Goal: Transaction & Acquisition: Purchase product/service

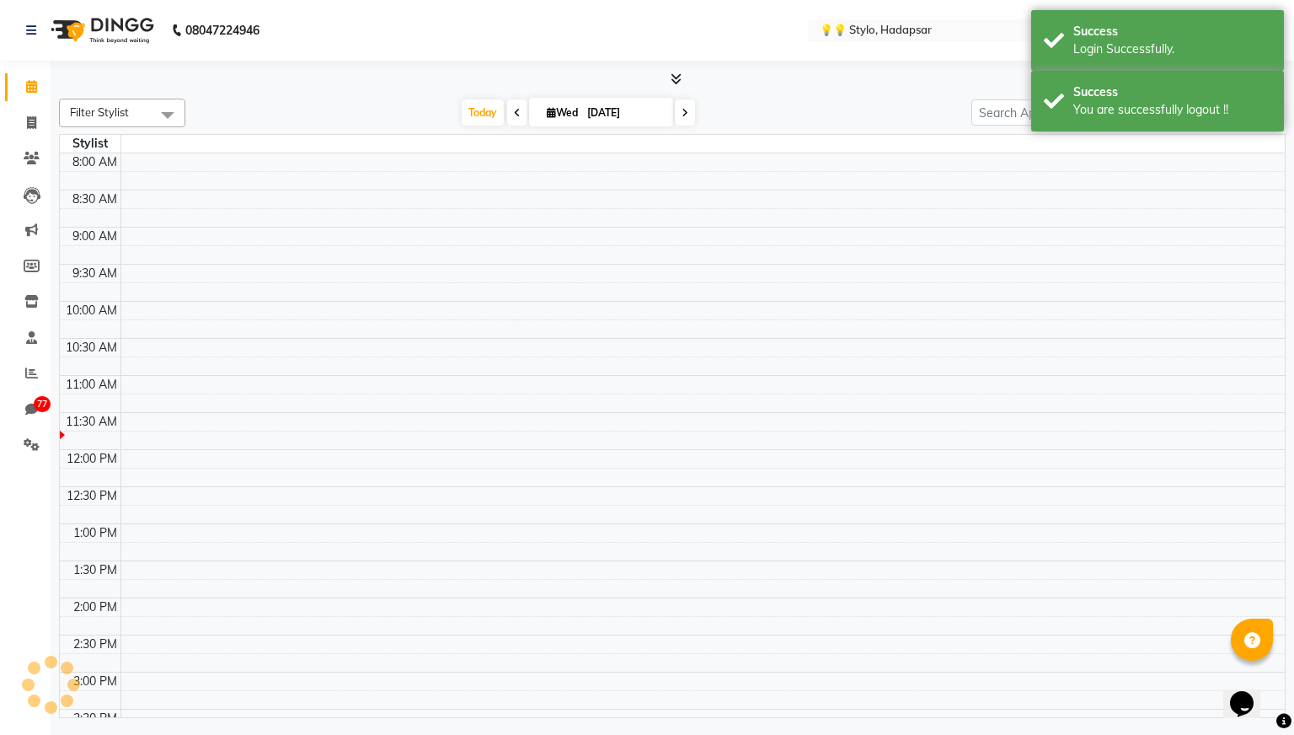
select select "en"
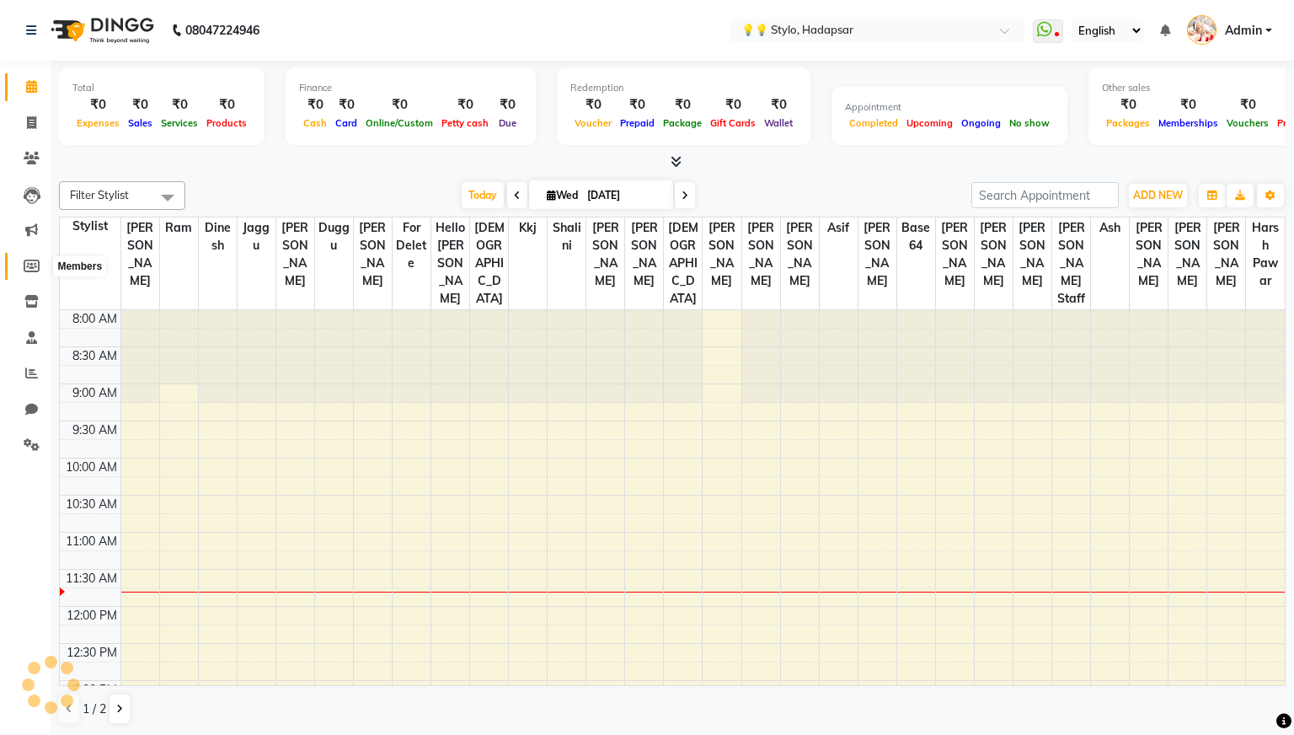
click at [31, 257] on span at bounding box center [31, 266] width 29 height 19
select select
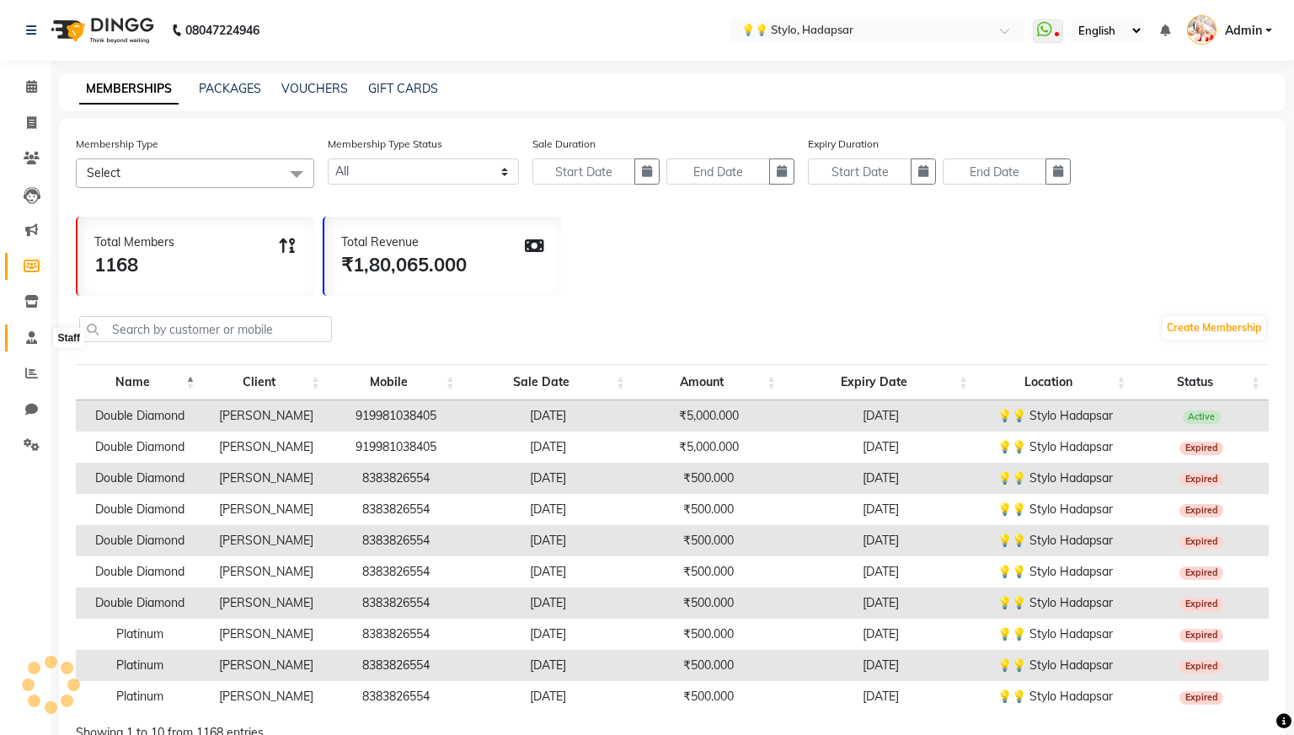
click at [34, 342] on icon at bounding box center [31, 337] width 11 height 13
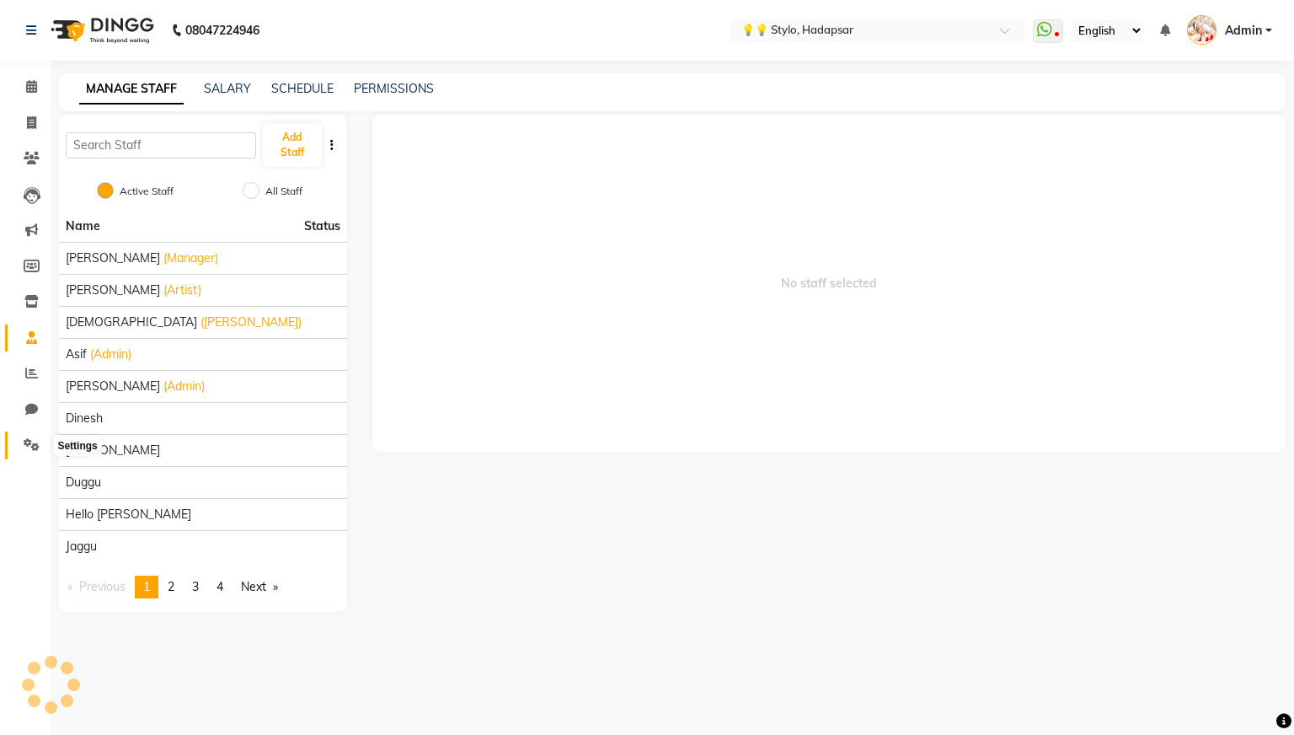
click at [33, 441] on icon at bounding box center [32, 444] width 16 height 13
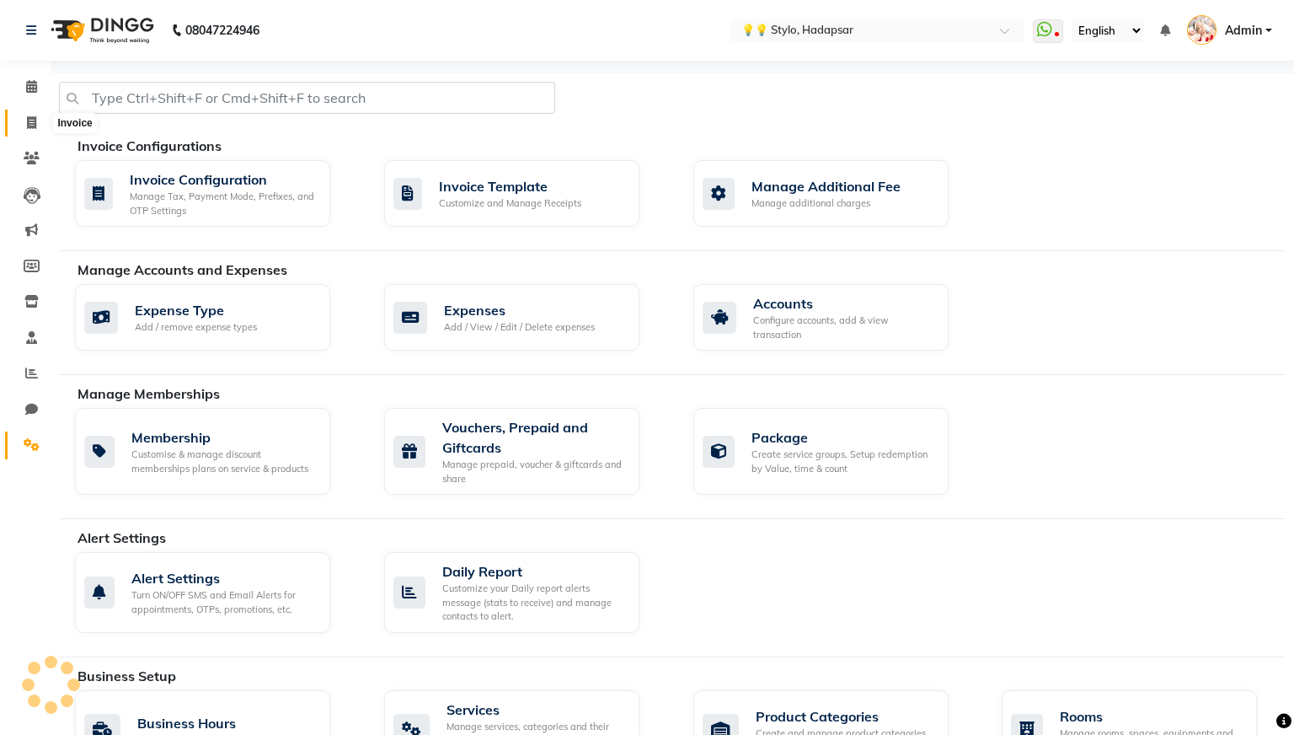
click at [32, 120] on icon at bounding box center [31, 122] width 9 height 13
select select "service"
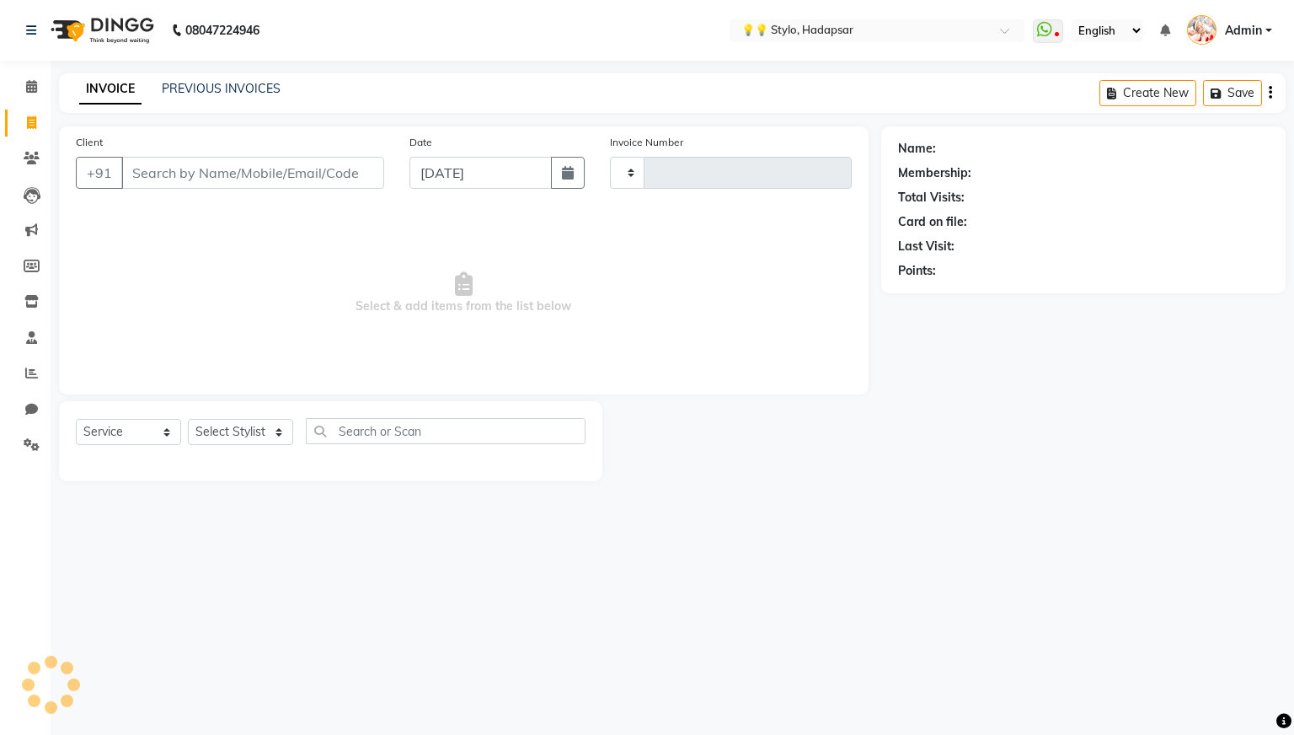
type input "0044"
select select "729"
click at [220, 183] on input "Client" at bounding box center [252, 173] width 263 height 32
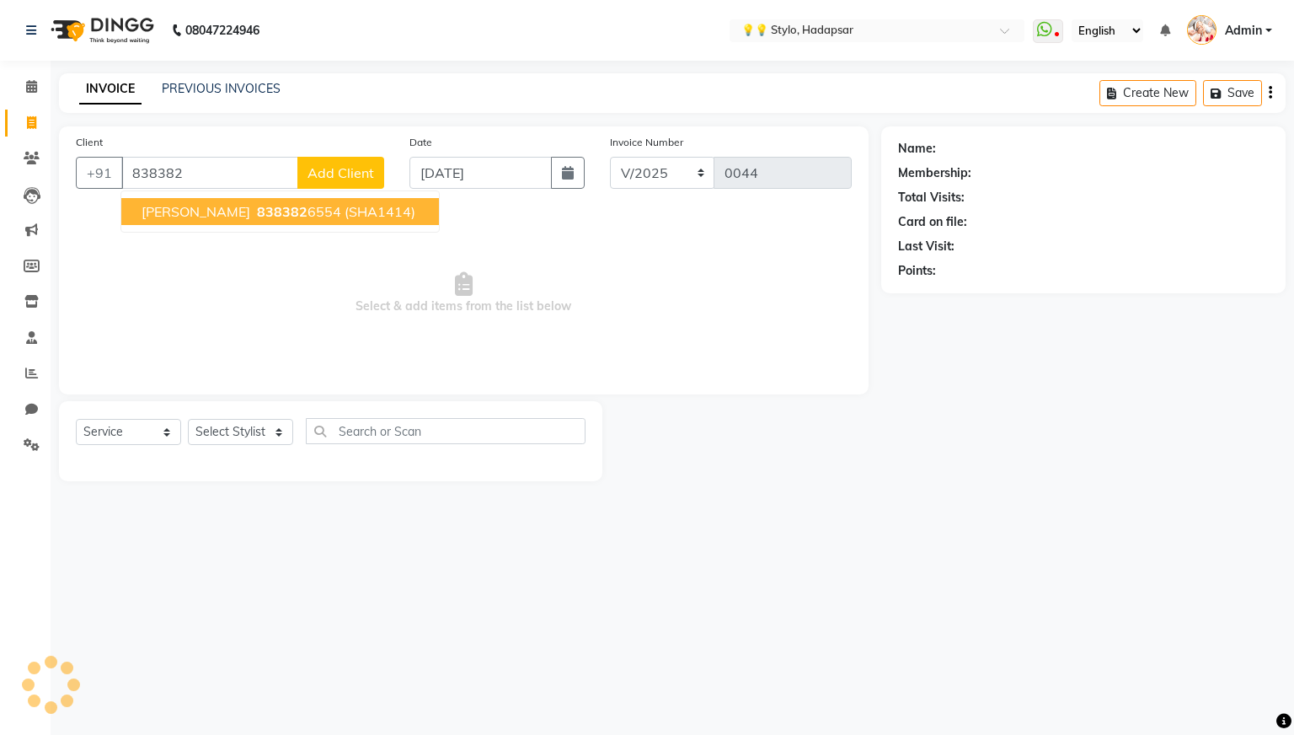
click at [211, 220] on button "[PERSON_NAME] 838382 6554 (SHA1414)" at bounding box center [280, 211] width 318 height 27
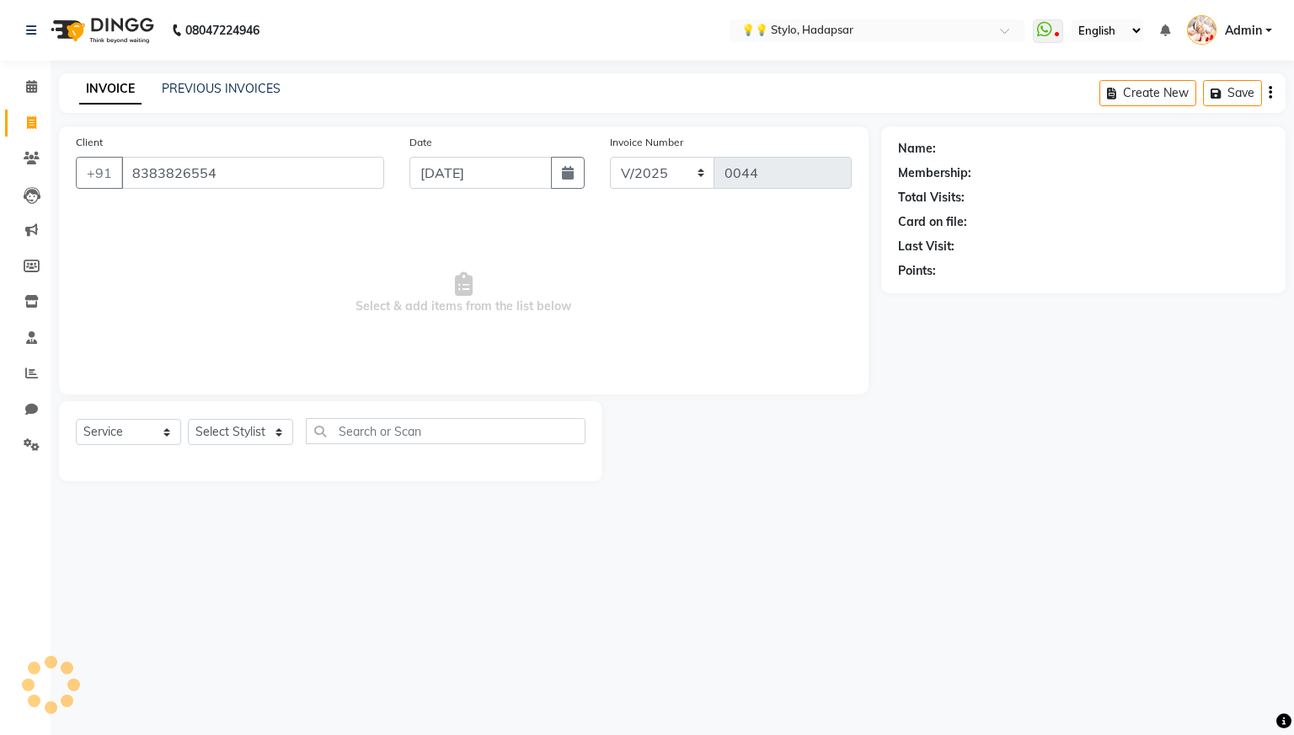
type input "8383826554"
click at [265, 420] on select "Select Stylist [PERSON_NAME] [PERSON_NAME] [PERSON_NAME] Bhushan [PERSON_NAME] …" at bounding box center [240, 432] width 105 height 26
select select "2: Object"
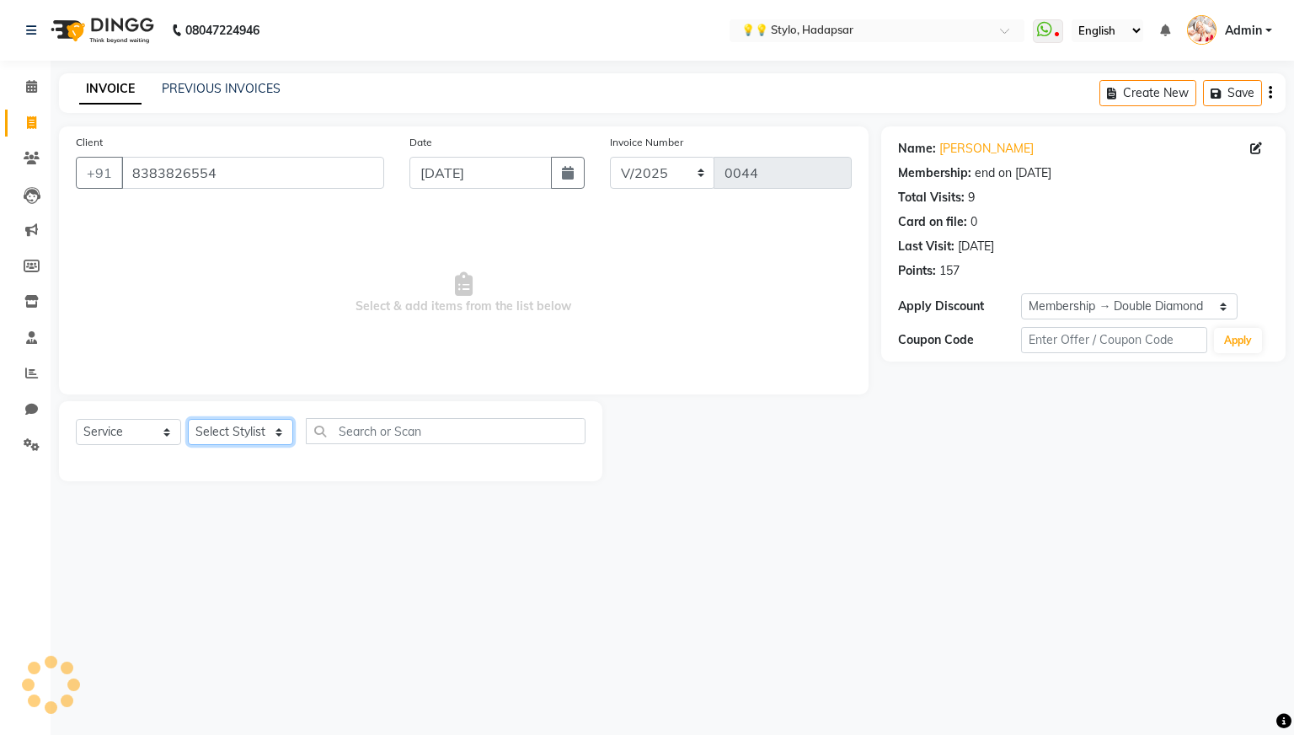
select select "1841"
click at [188, 419] on select "Select Stylist [PERSON_NAME] [PERSON_NAME] [PERSON_NAME] Bhushan [PERSON_NAME] …" at bounding box center [240, 432] width 105 height 26
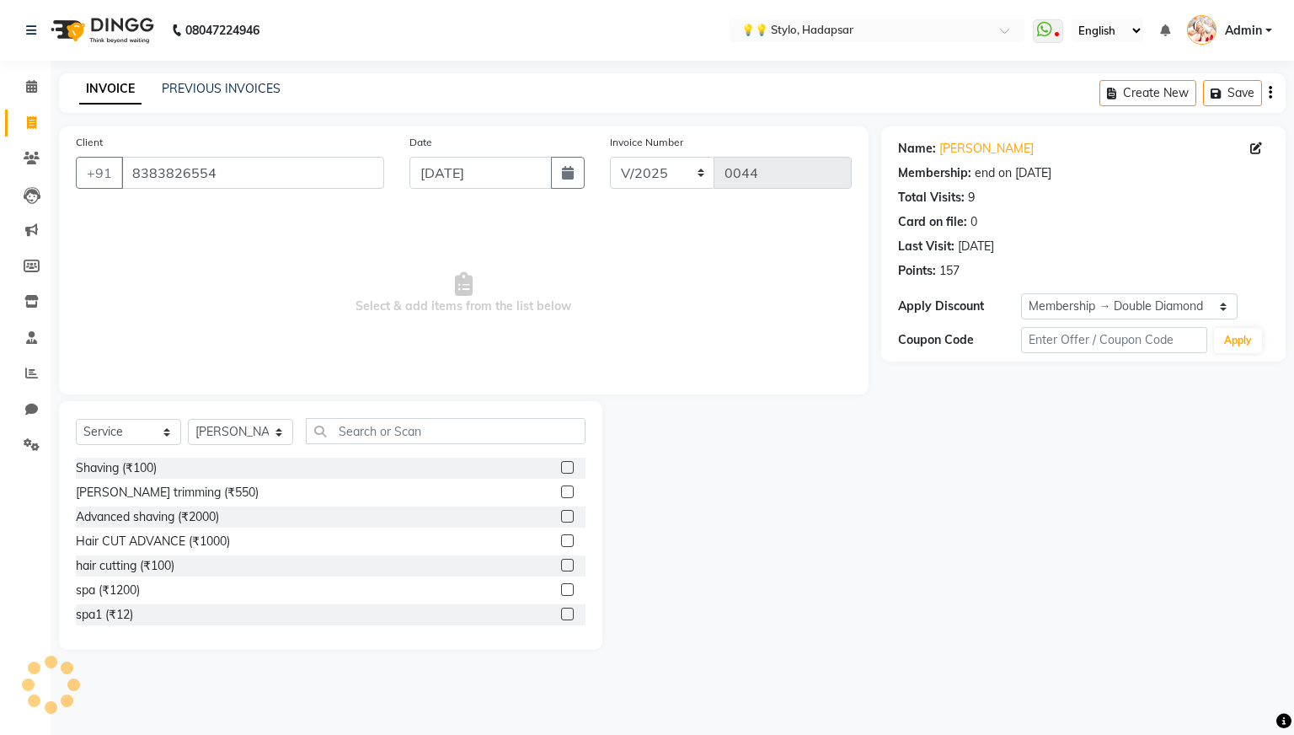
click at [569, 489] on label at bounding box center [567, 491] width 13 height 13
click at [569, 489] on input "checkbox" at bounding box center [566, 492] width 11 height 11
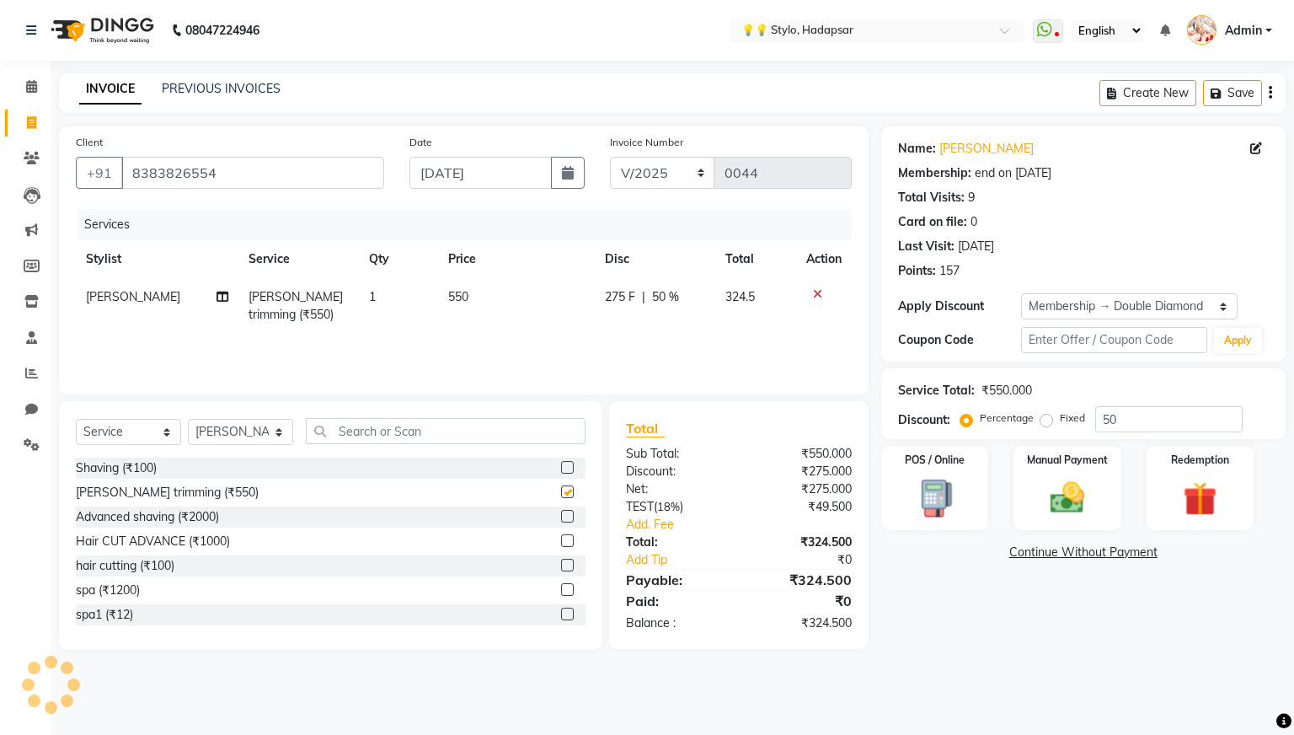
checkbox input "false"
click at [1076, 505] on img at bounding box center [1067, 498] width 57 height 40
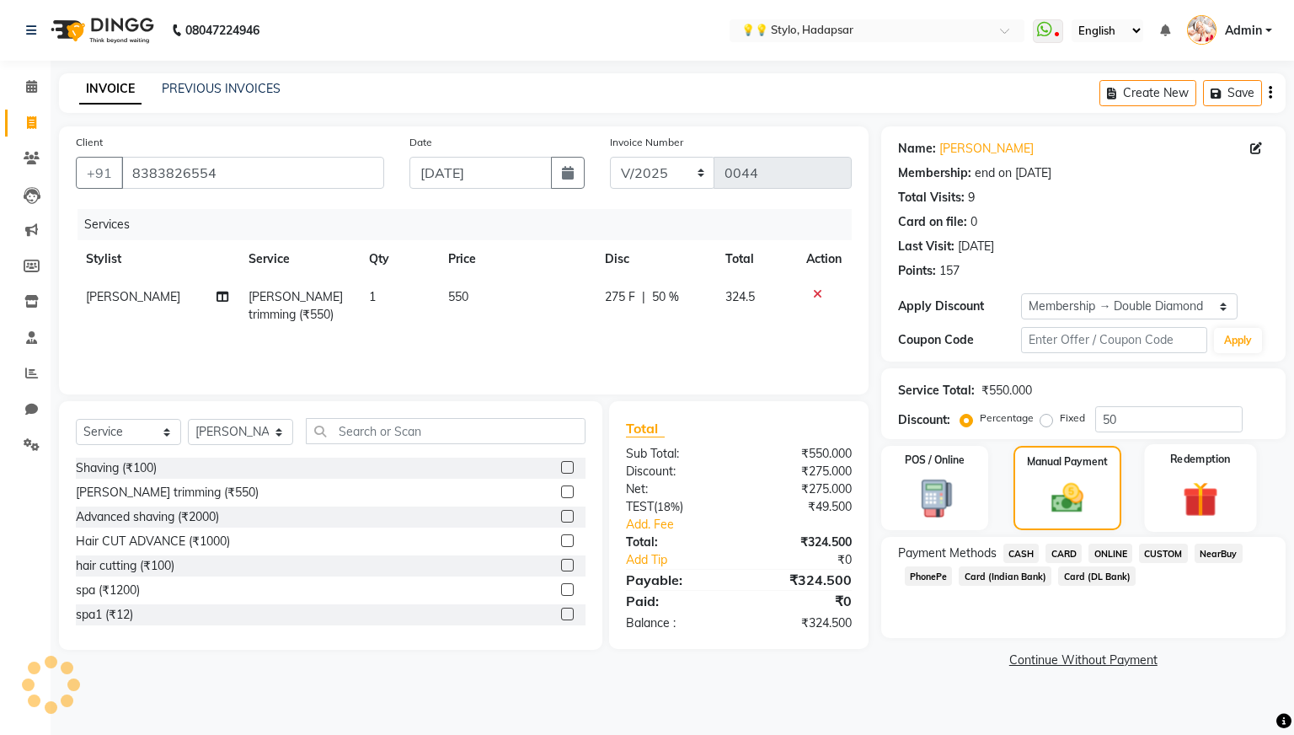
click at [1182, 482] on img at bounding box center [1199, 500] width 57 height 44
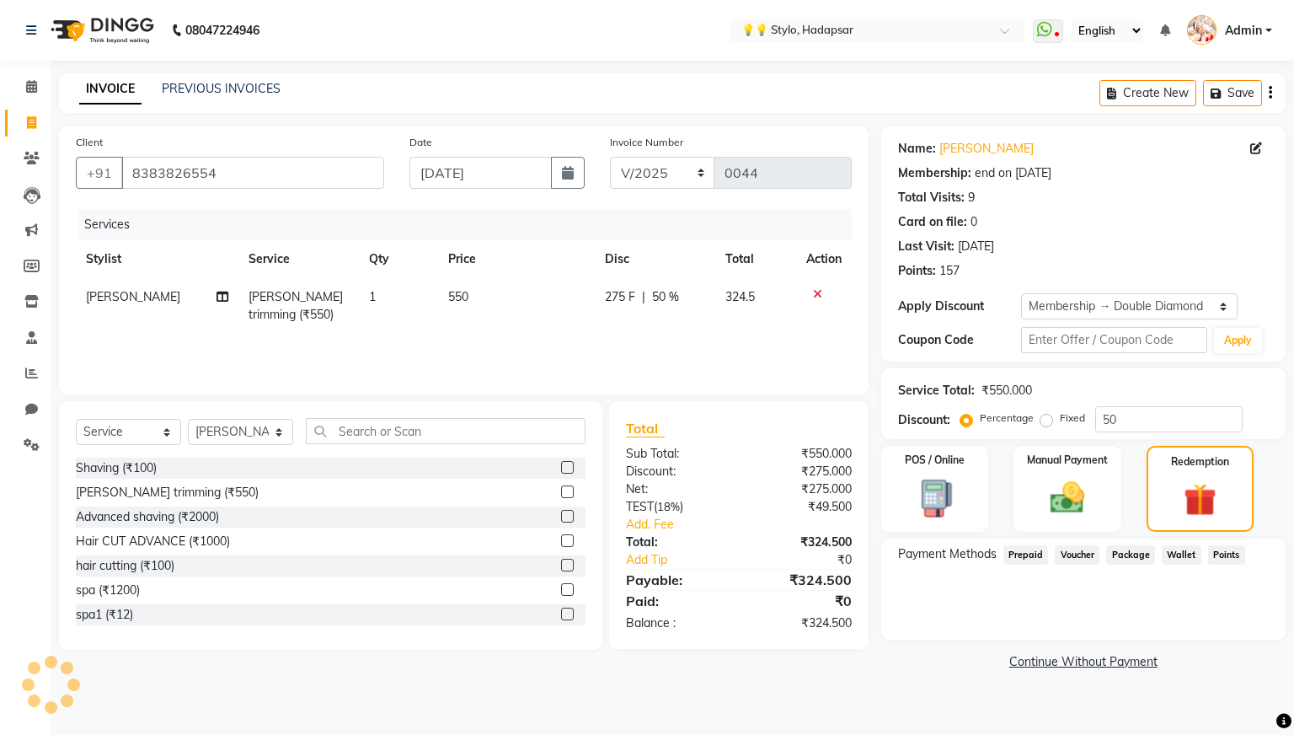
click at [737, 337] on div "Services Stylist Service Qty Price Disc Total Action [PERSON_NAME] [PERSON_NAME…" at bounding box center [464, 293] width 776 height 168
click at [35, 160] on icon at bounding box center [32, 158] width 16 height 13
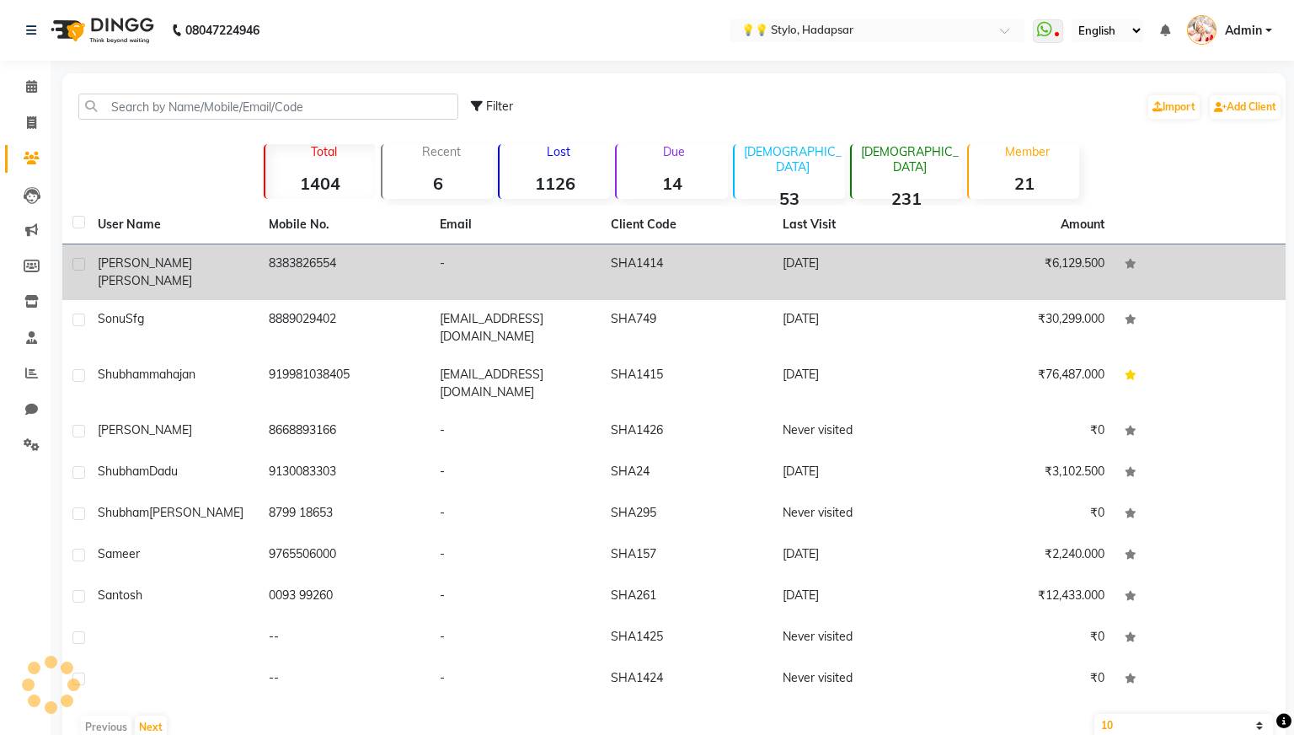
click at [321, 275] on td "8383826554" at bounding box center [344, 272] width 171 height 56
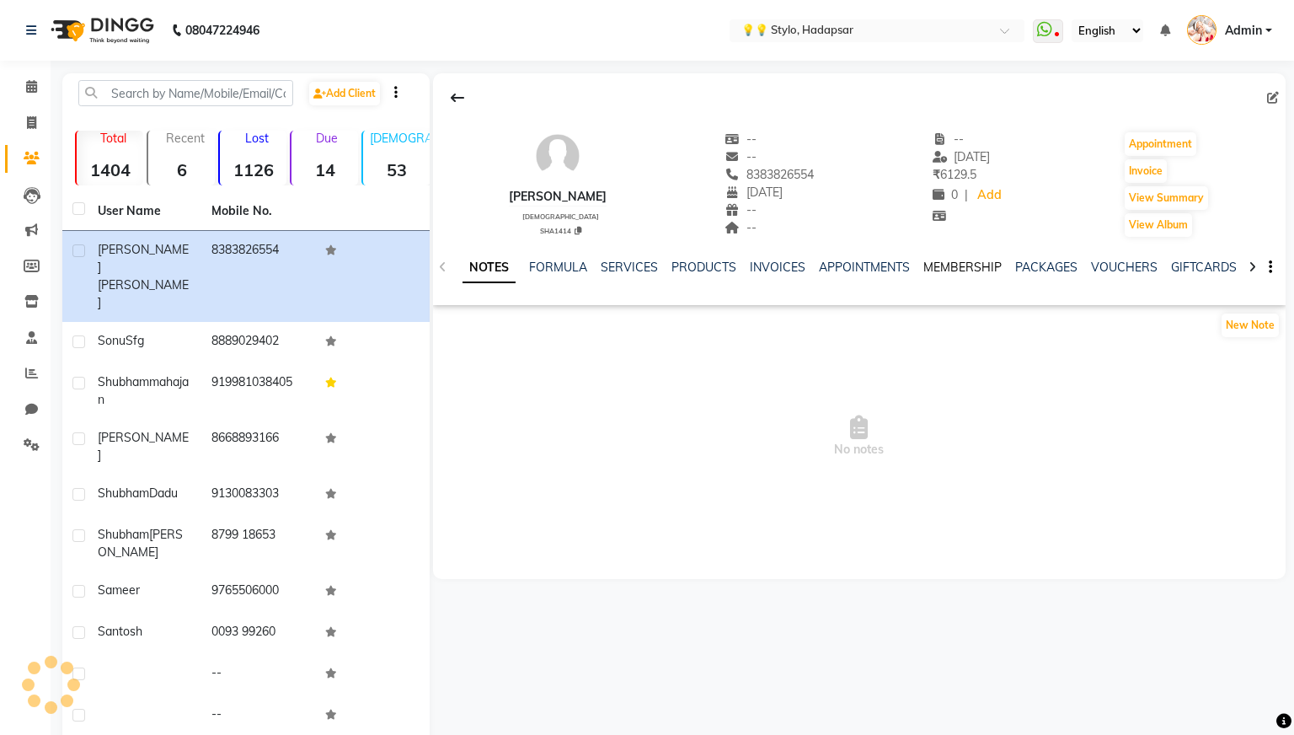
click at [943, 261] on link "MEMBERSHIP" at bounding box center [962, 266] width 78 height 15
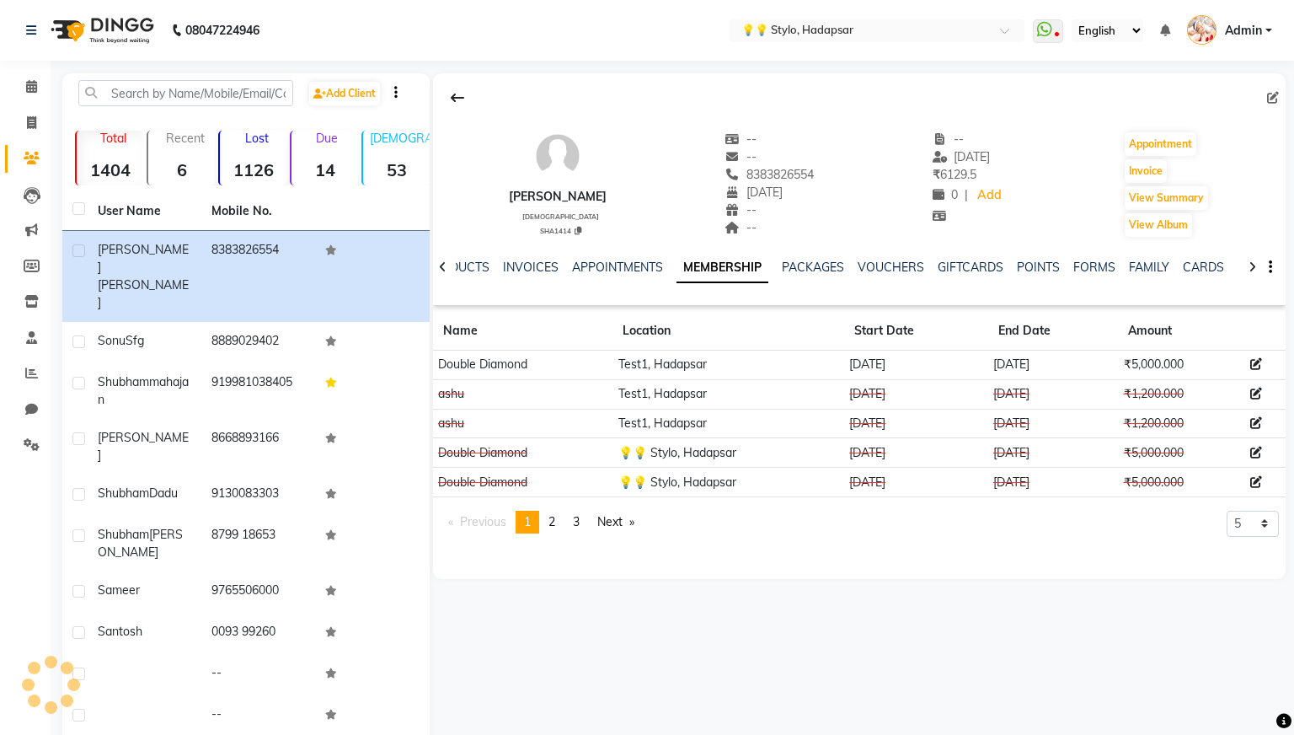
scroll to position [0, 216]
click at [1204, 267] on link "WALLET" at bounding box center [1209, 266] width 48 height 15
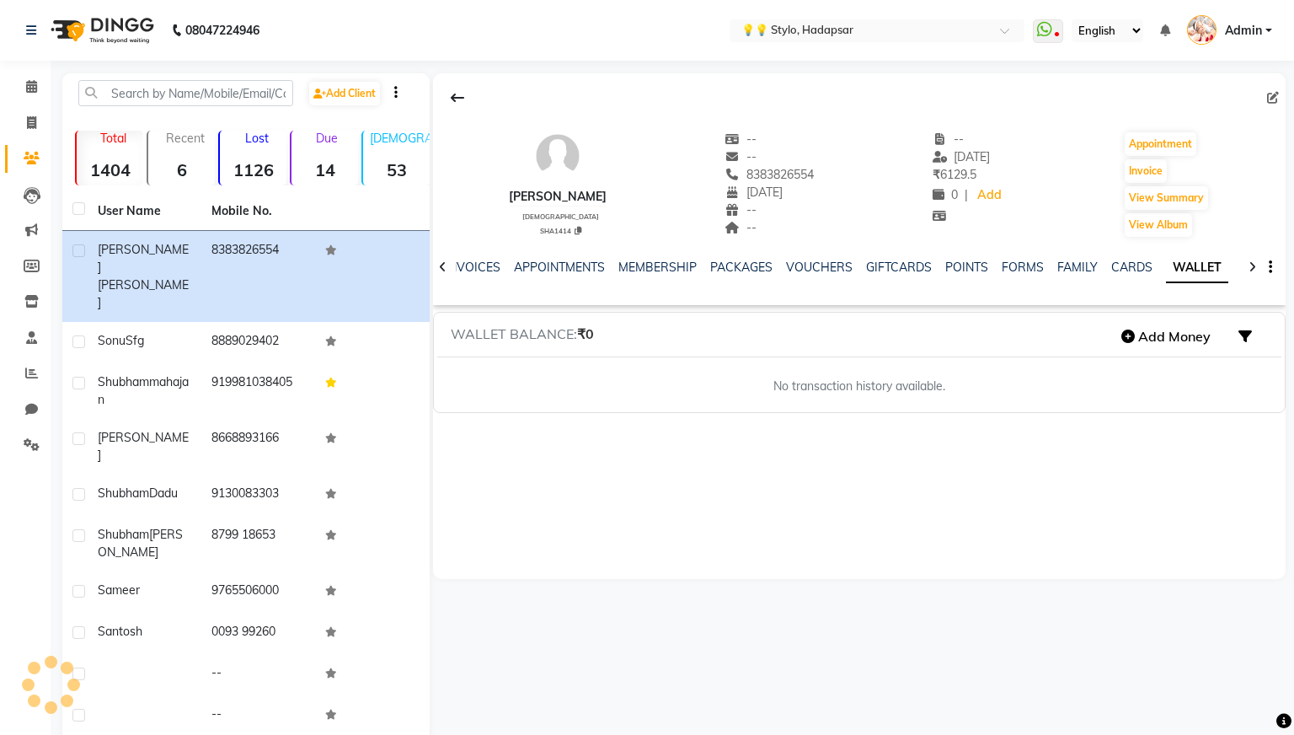
scroll to position [0, 104]
click at [1131, 332] on icon "button" at bounding box center [1127, 335] width 13 height 13
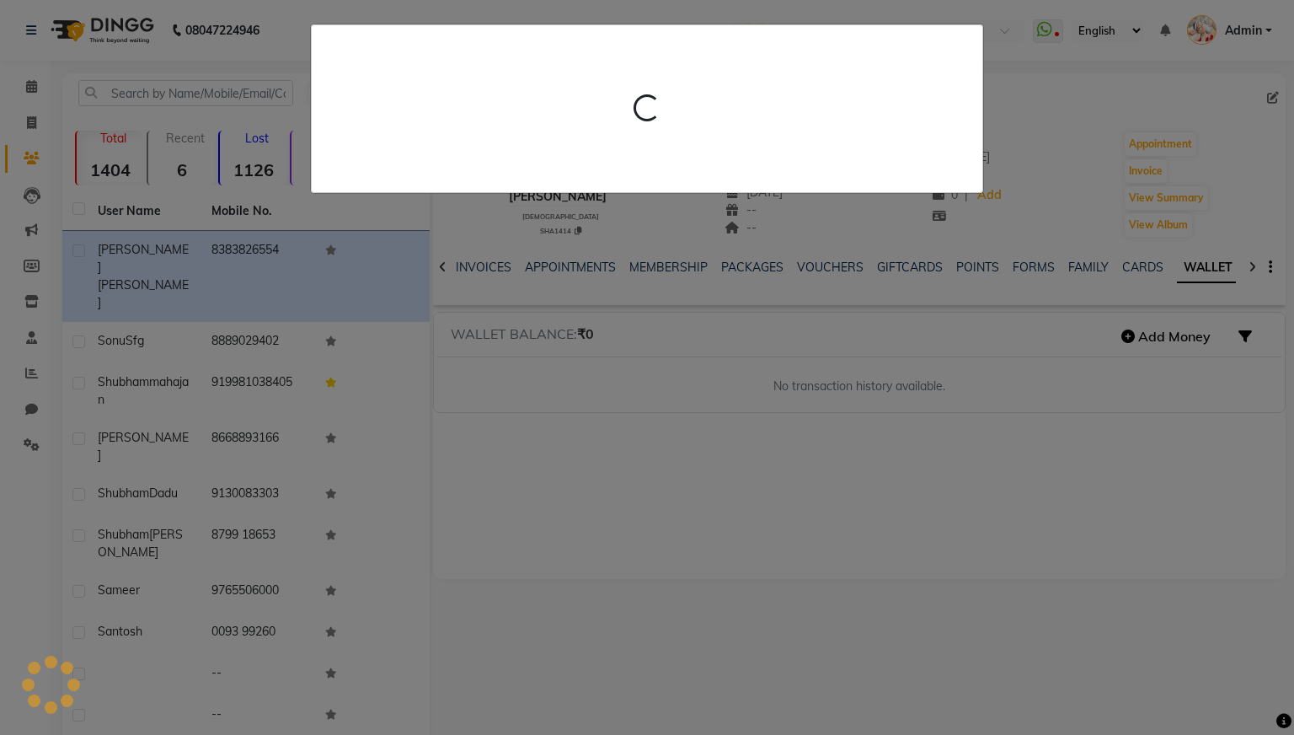
select select "13"
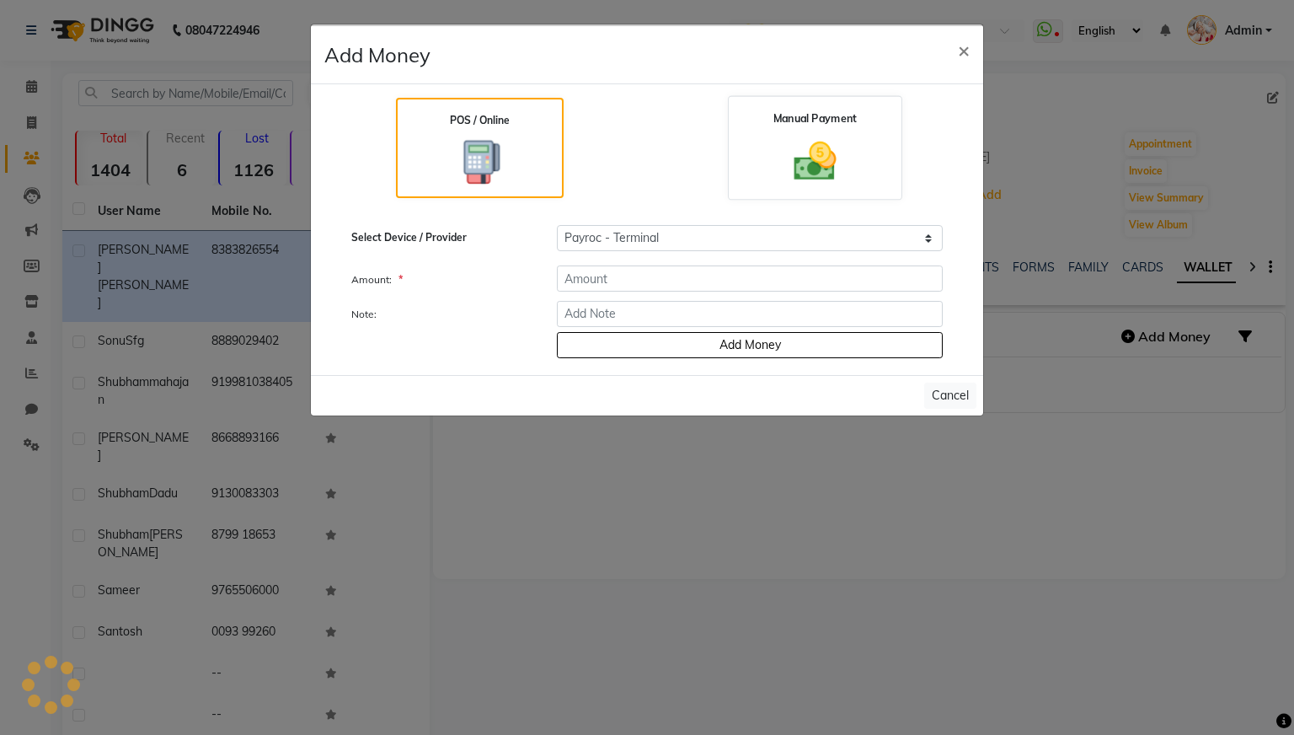
click at [831, 167] on img at bounding box center [814, 160] width 69 height 49
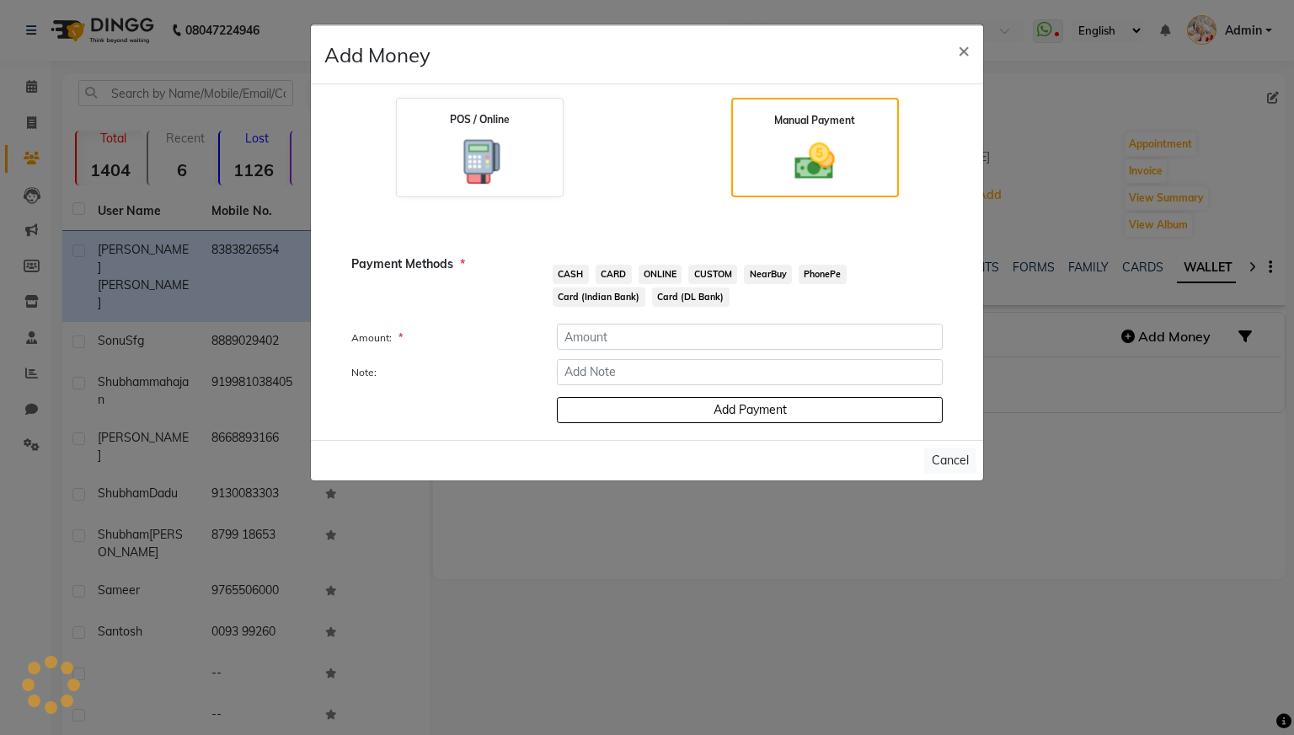
click at [560, 270] on span "CASH" at bounding box center [571, 274] width 36 height 19
click at [607, 341] on input "number" at bounding box center [750, 336] width 386 height 26
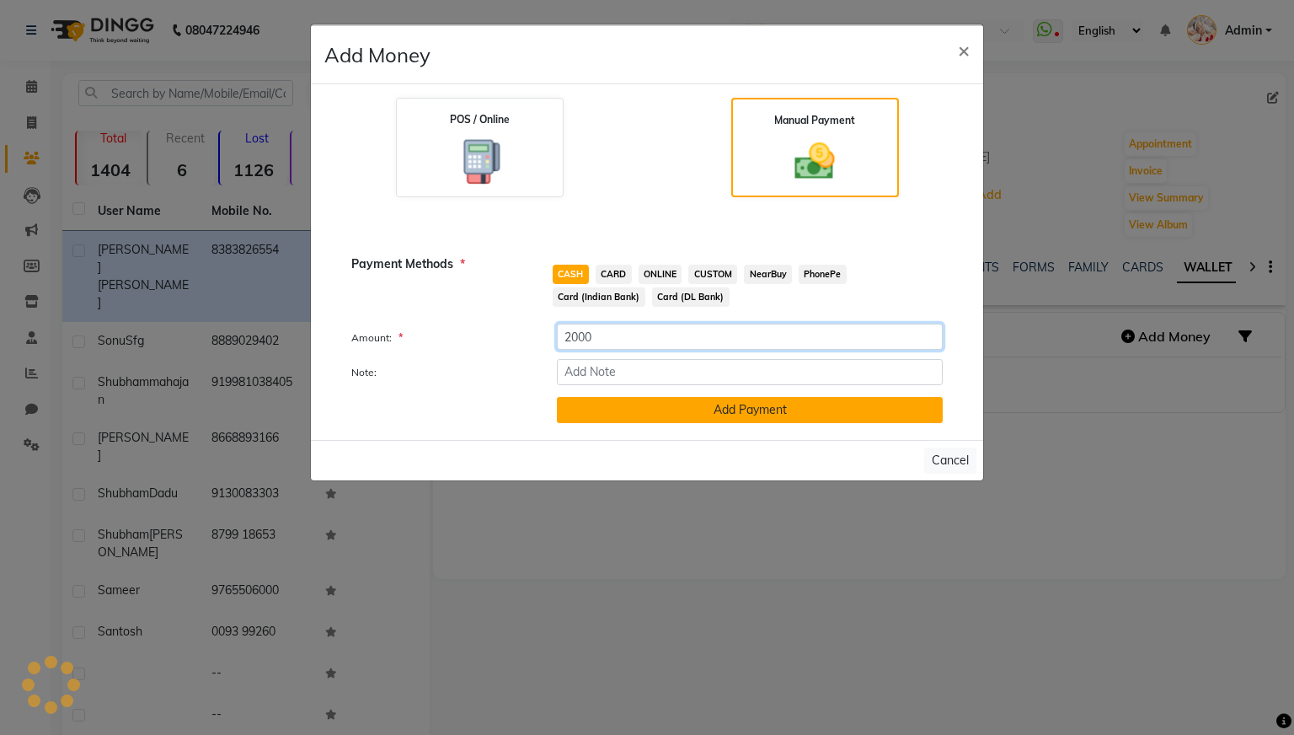
type input "2000"
click at [660, 407] on button "Add Payment" at bounding box center [750, 410] width 386 height 26
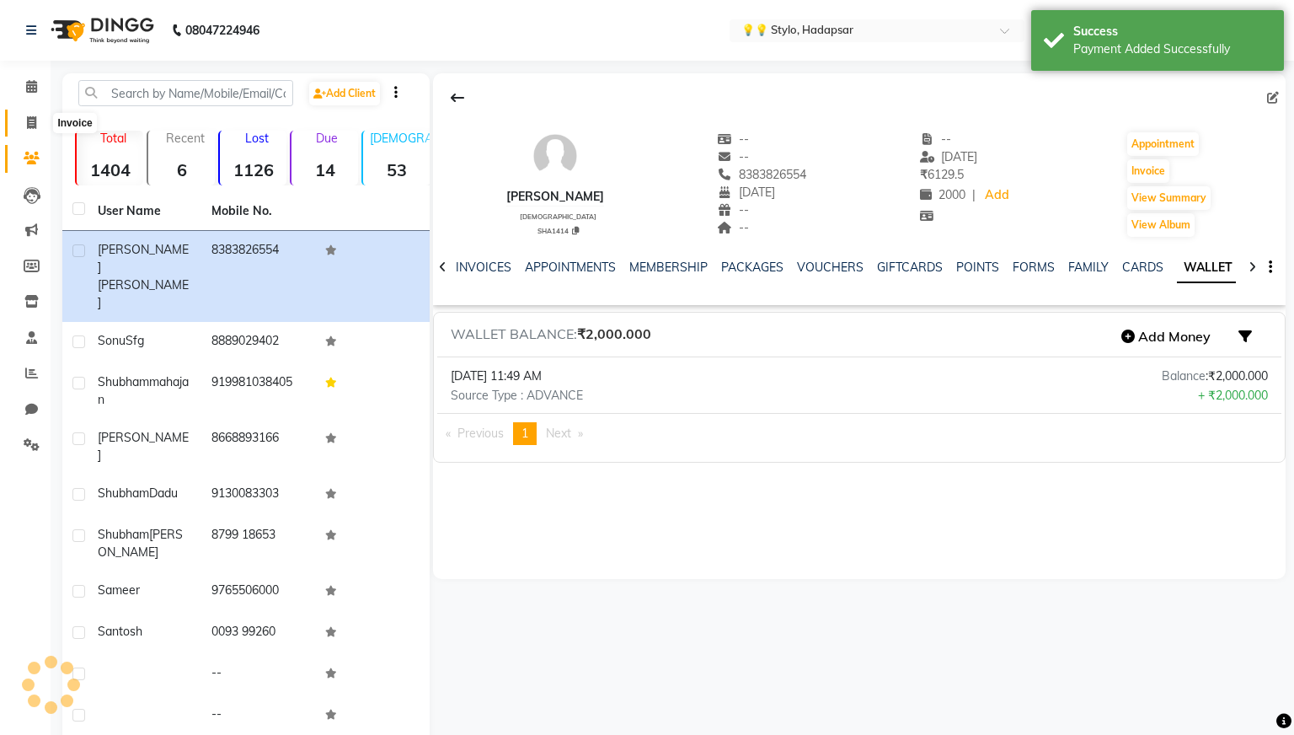
click at [31, 118] on icon at bounding box center [31, 122] width 9 height 13
select select "service"
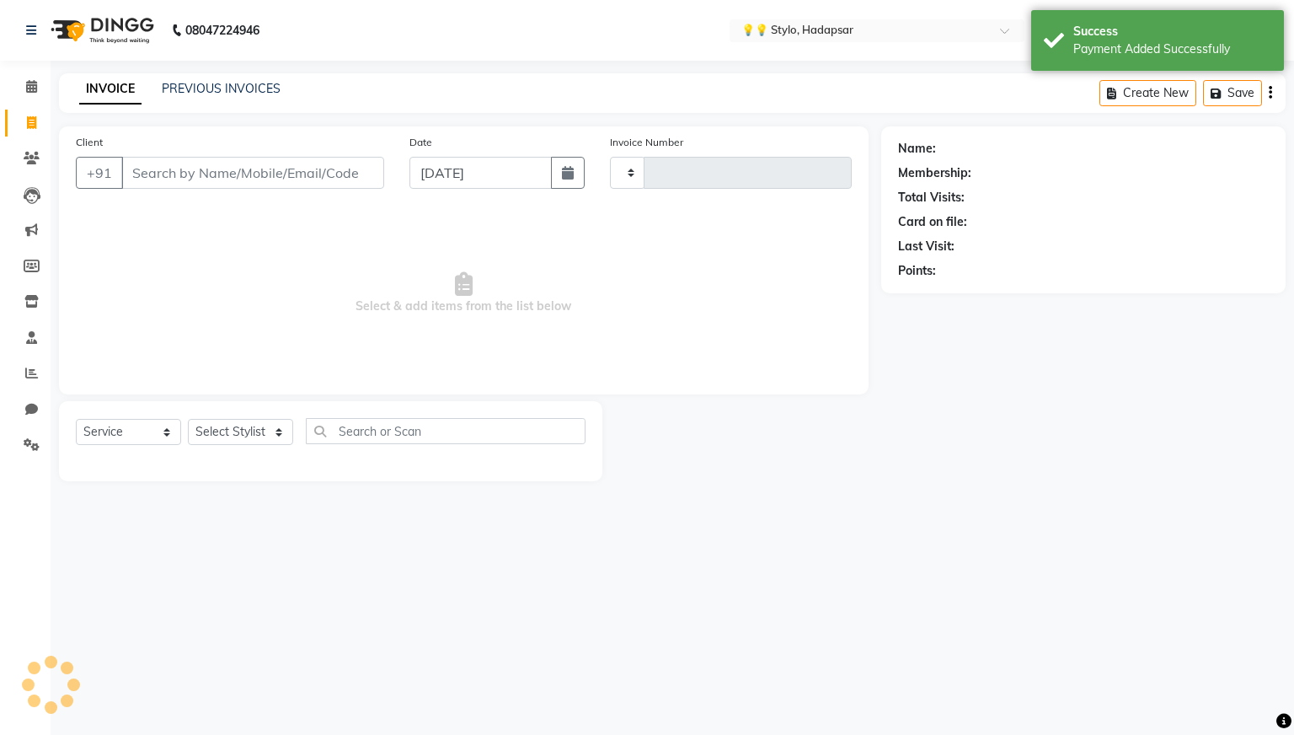
type input "0044"
select select "729"
click at [223, 168] on input "Client" at bounding box center [252, 173] width 263 height 32
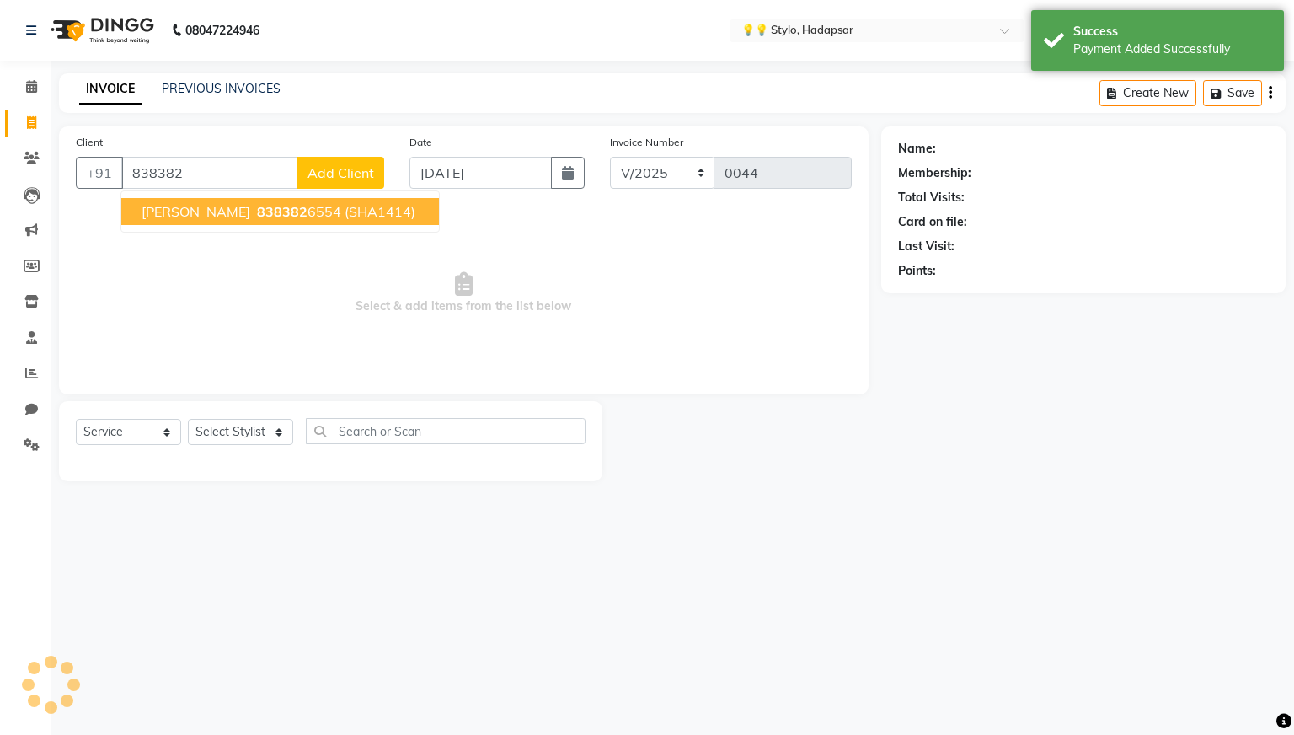
click at [257, 206] on span "838382" at bounding box center [282, 211] width 51 height 17
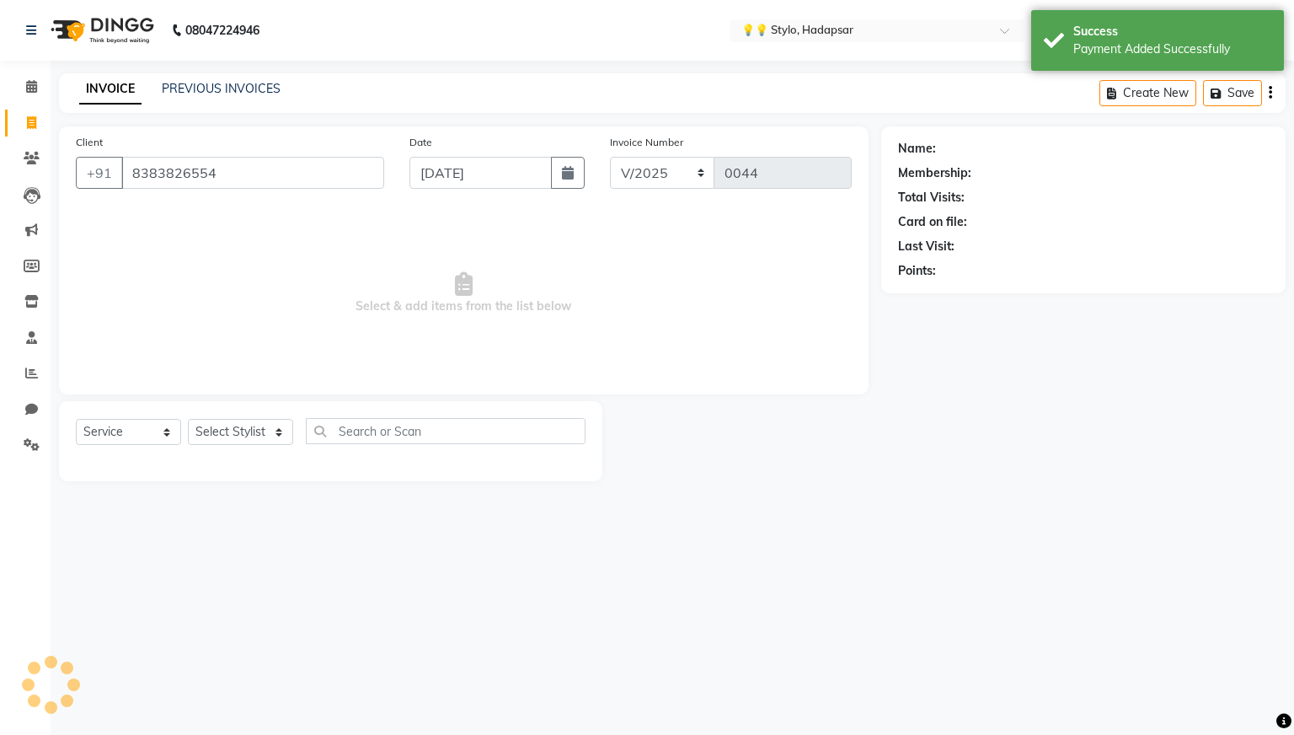
type input "8383826554"
select select "2: Object"
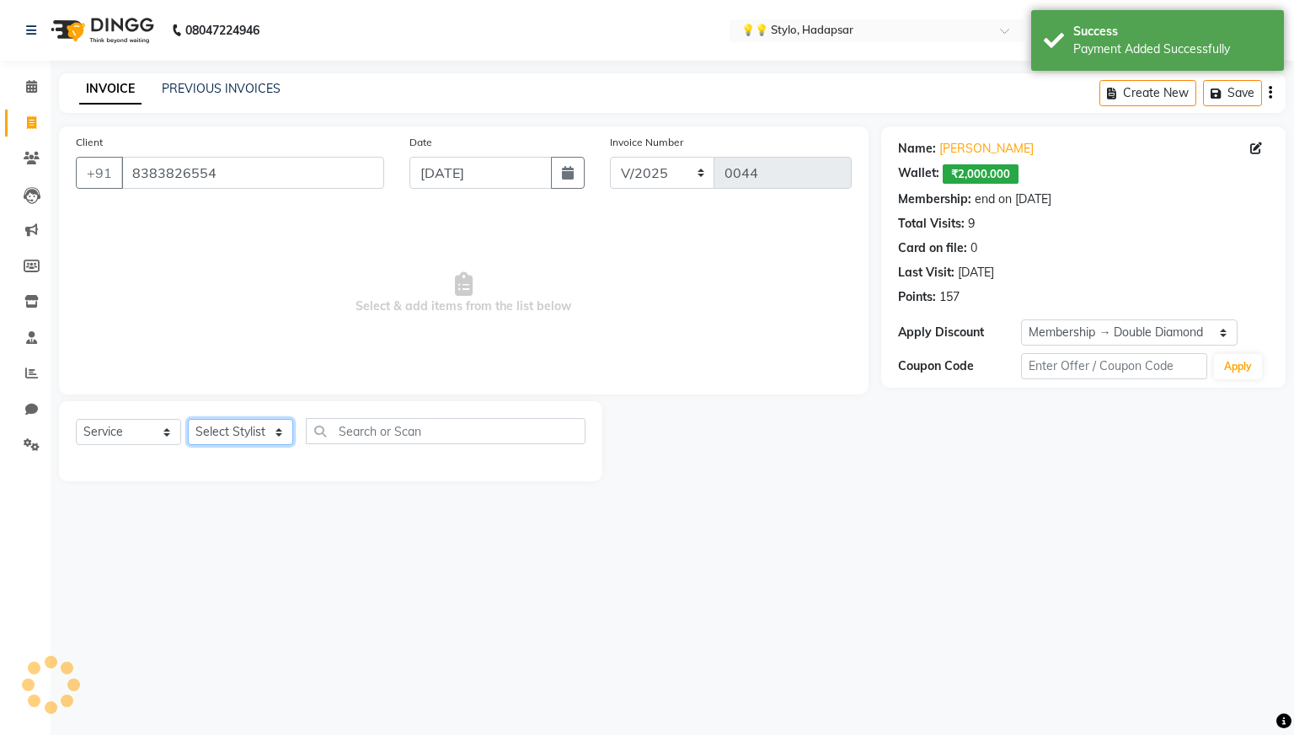
click at [269, 434] on select "Select Stylist [PERSON_NAME] [PERSON_NAME] [PERSON_NAME] Bhushan [PERSON_NAME] …" at bounding box center [240, 432] width 105 height 26
select select "1841"
click at [188, 419] on select "Select Stylist [PERSON_NAME] [PERSON_NAME] [PERSON_NAME] Bhushan [PERSON_NAME] …" at bounding box center [240, 432] width 105 height 26
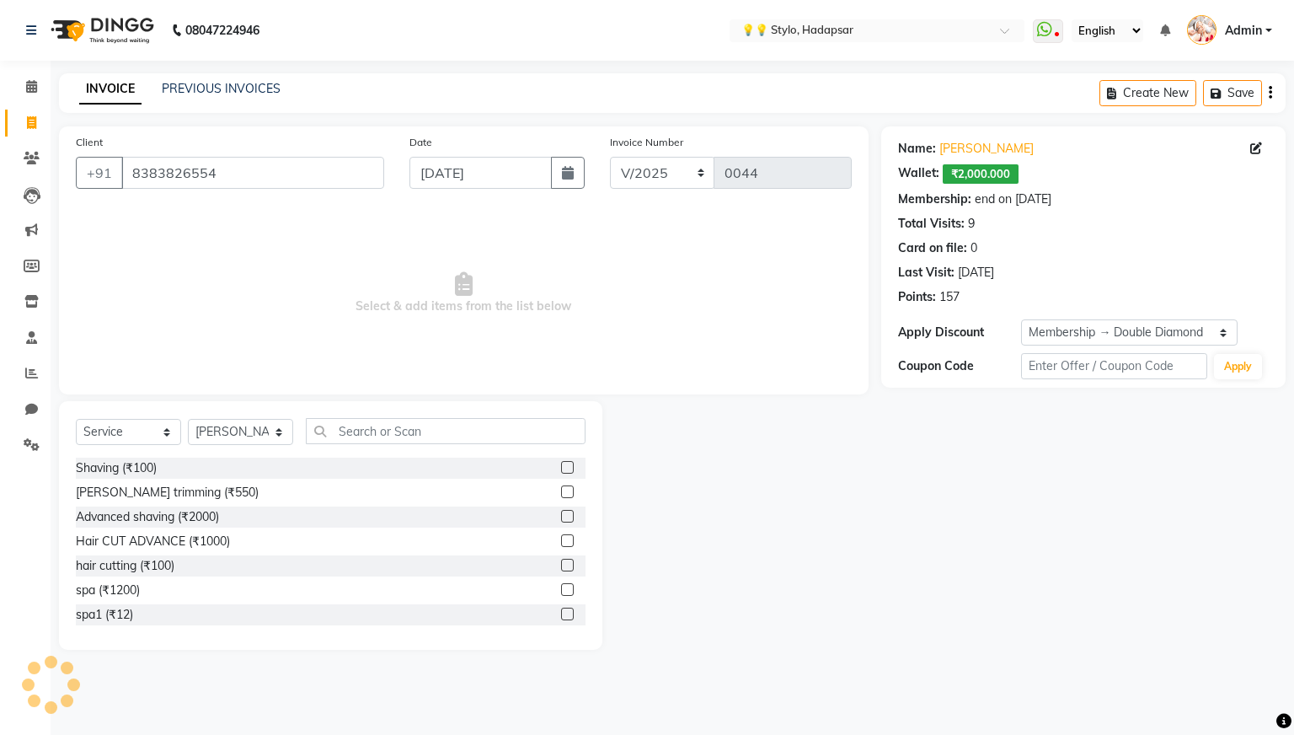
click at [569, 467] on label at bounding box center [567, 467] width 13 height 13
click at [569, 467] on input "checkbox" at bounding box center [566, 467] width 11 height 11
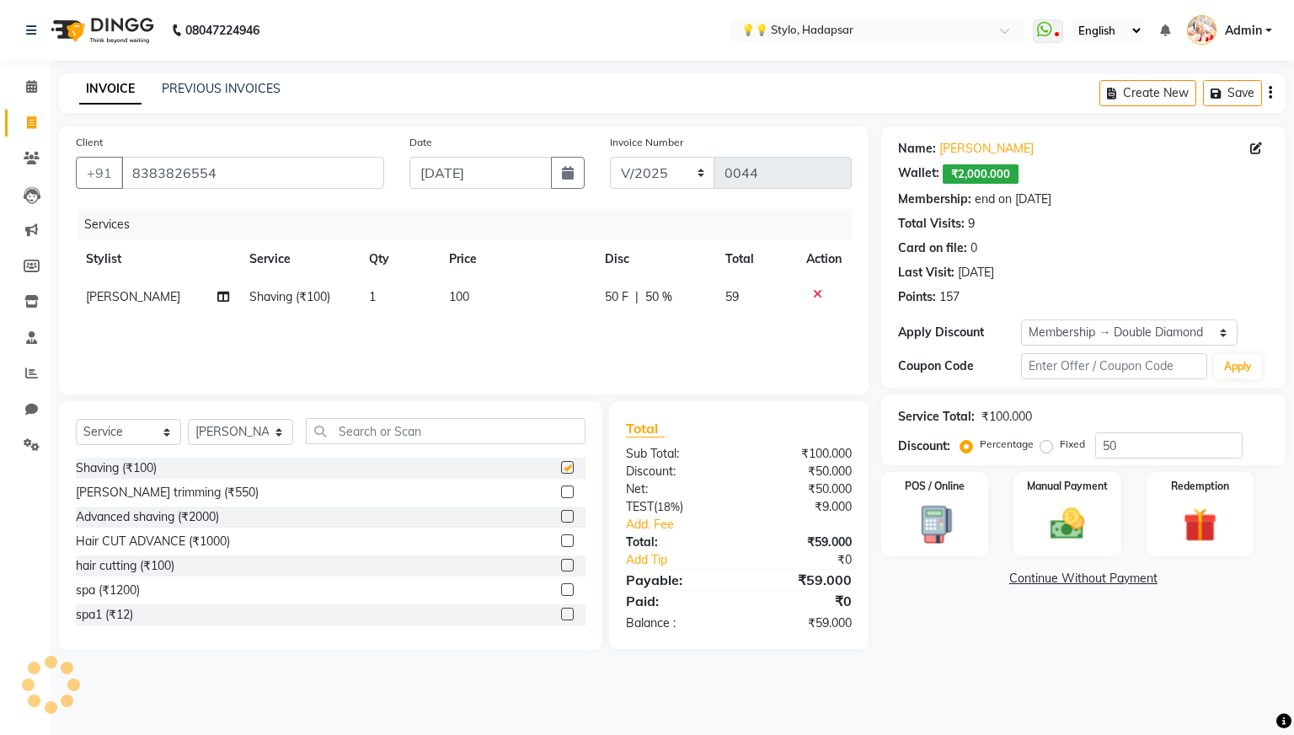
checkbox input "false"
click at [1068, 496] on div "Manual Payment" at bounding box center [1068, 514] width 112 height 88
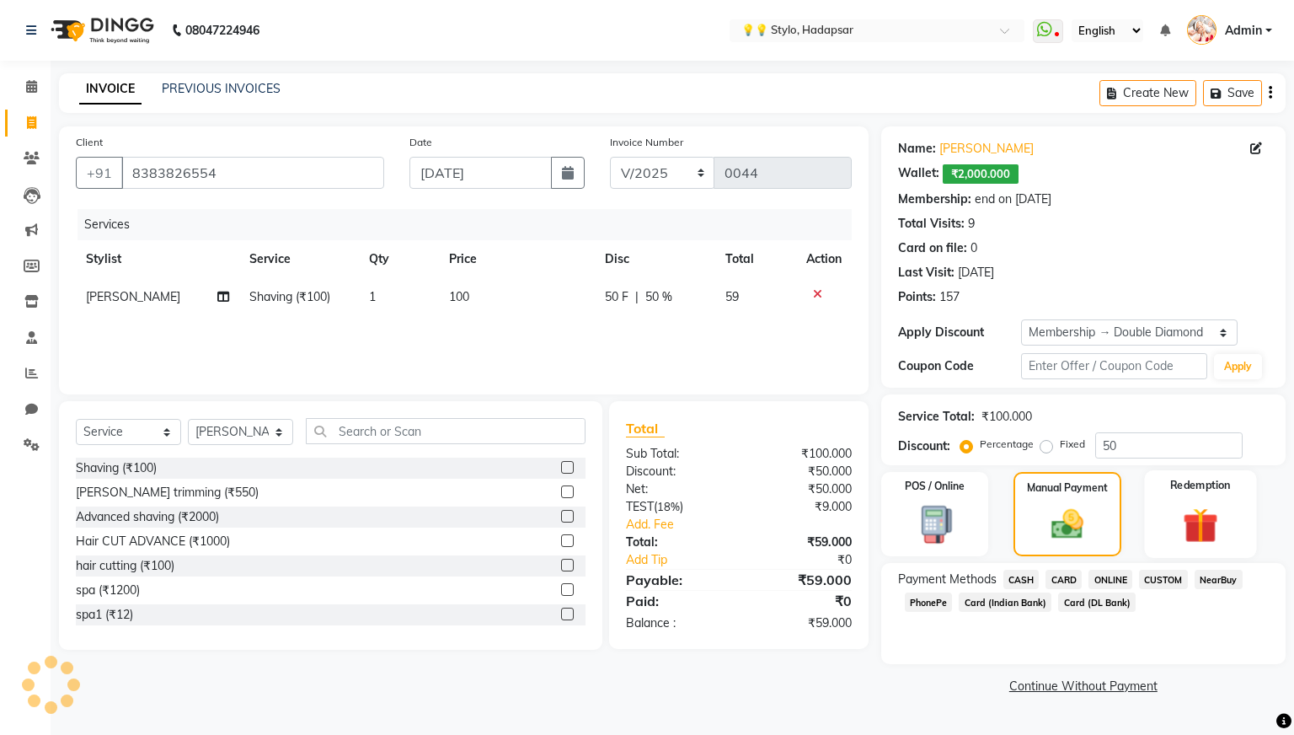
click at [1235, 536] on div "Redemption" at bounding box center [1200, 514] width 112 height 88
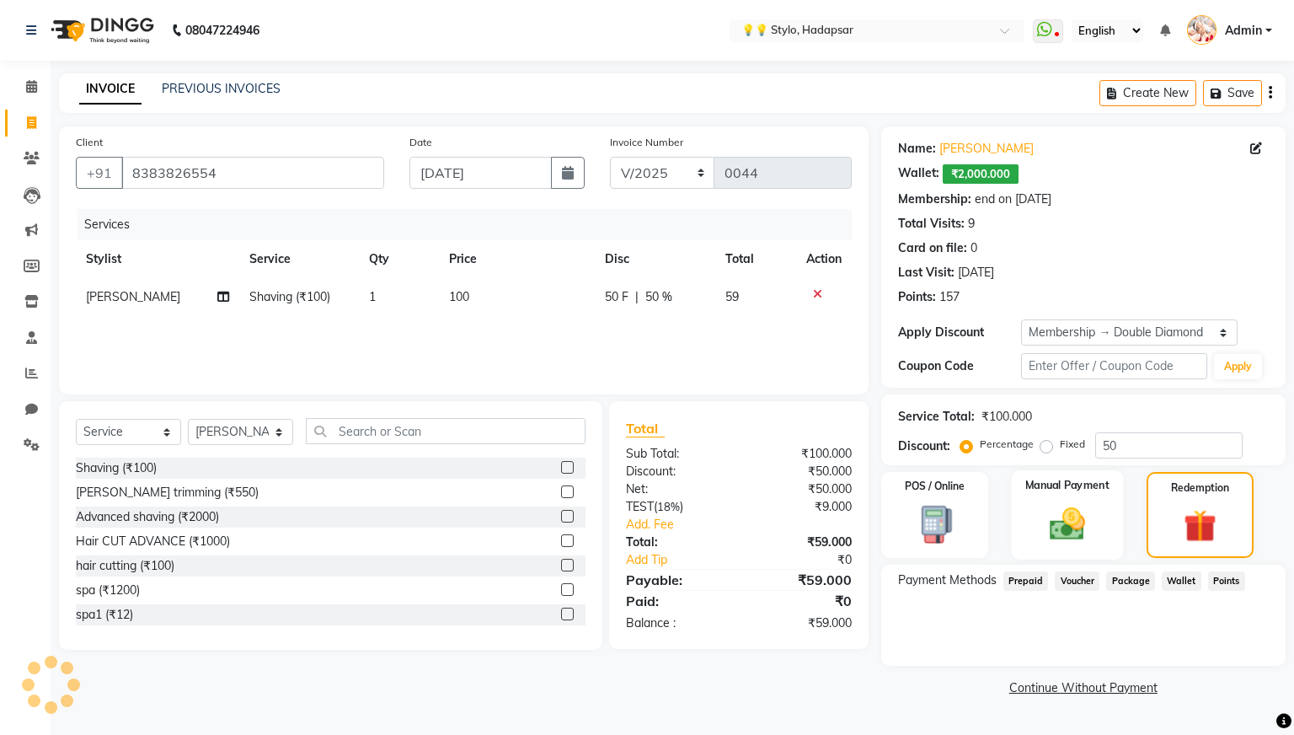
click at [1056, 531] on img at bounding box center [1067, 523] width 57 height 40
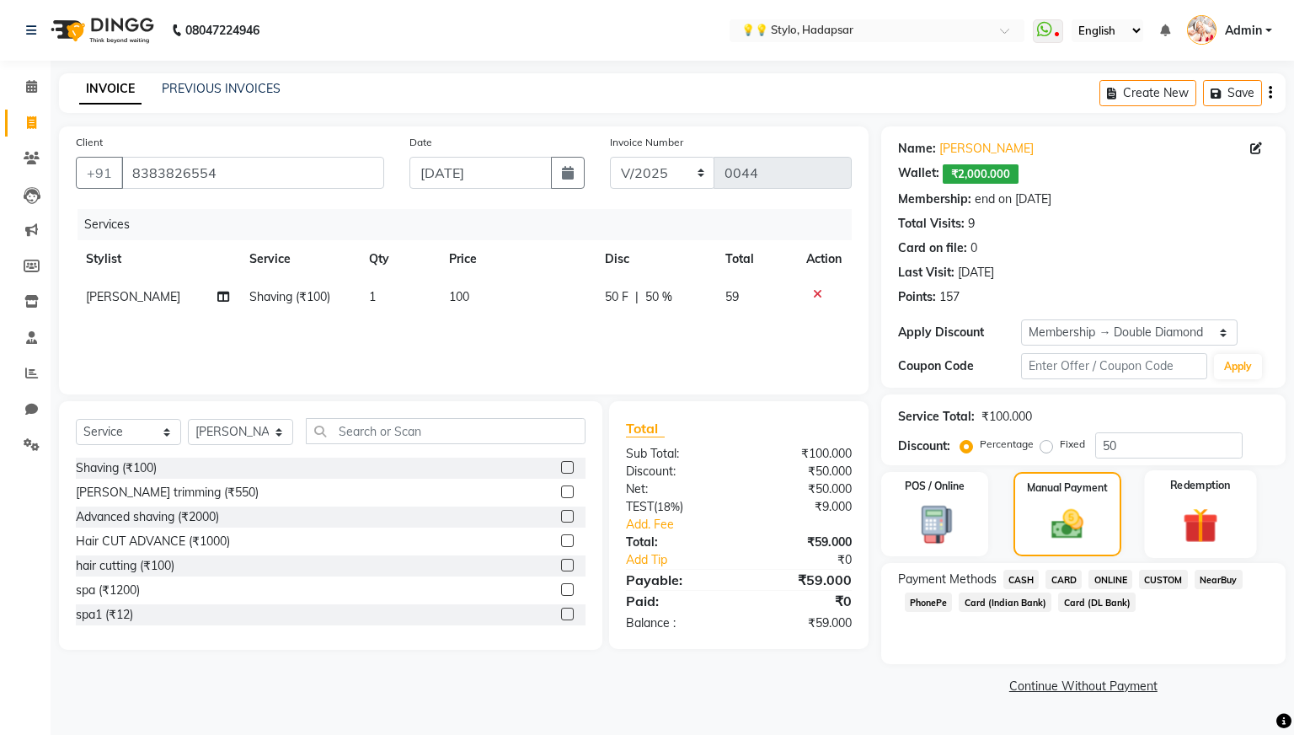
click at [1196, 498] on div "Redemption" at bounding box center [1200, 514] width 112 height 88
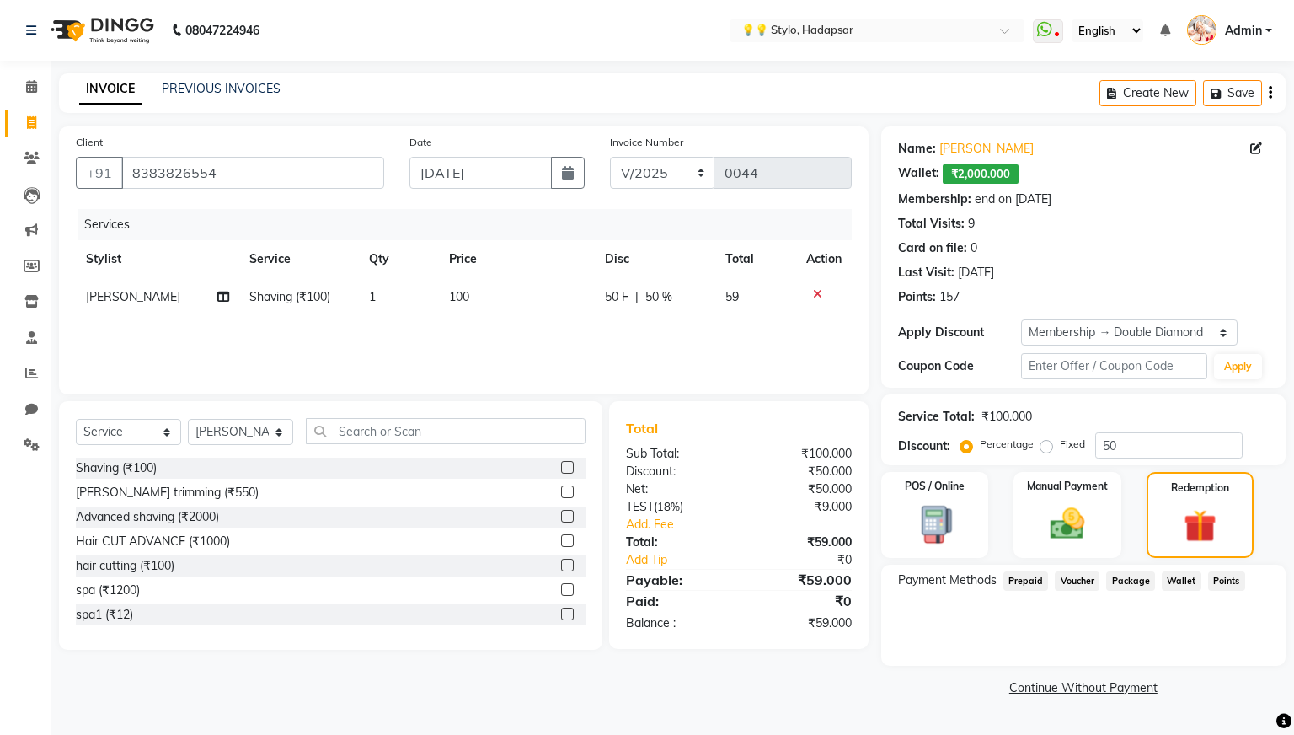
click at [1190, 581] on span "Wallet" at bounding box center [1182, 580] width 40 height 19
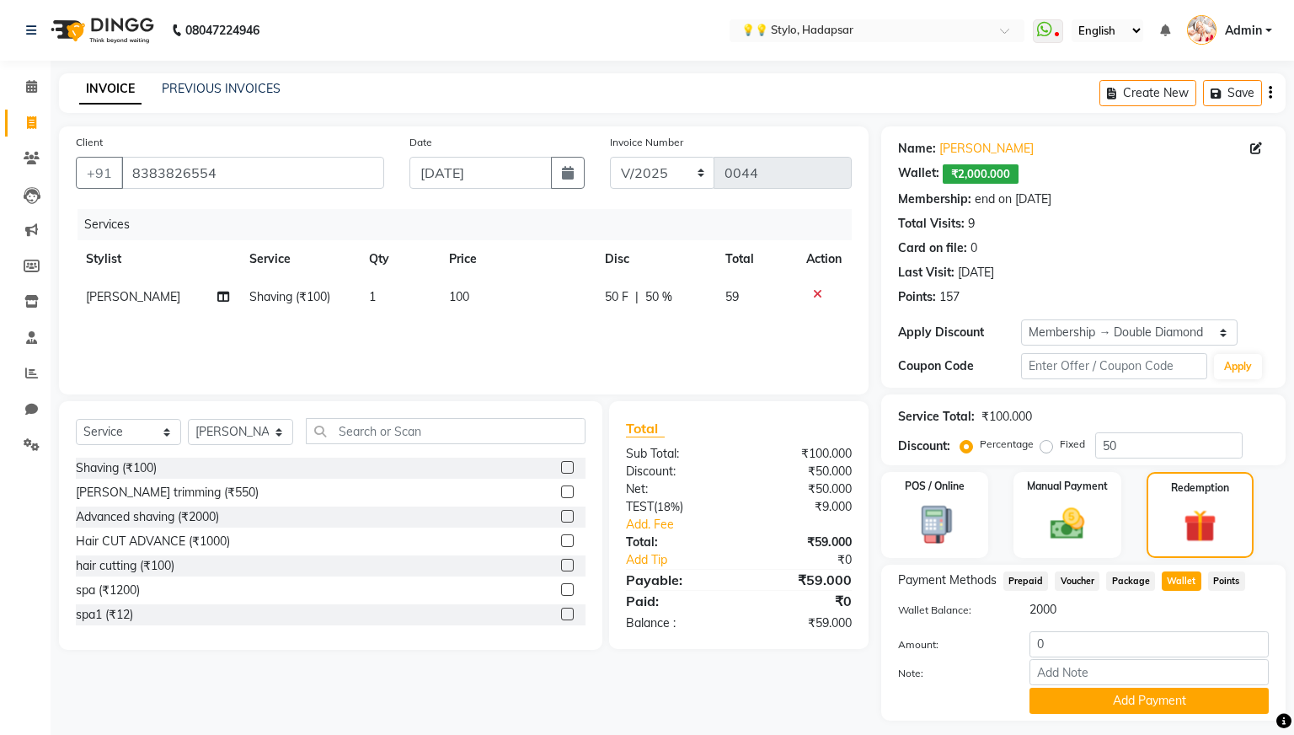
scroll to position [45, 0]
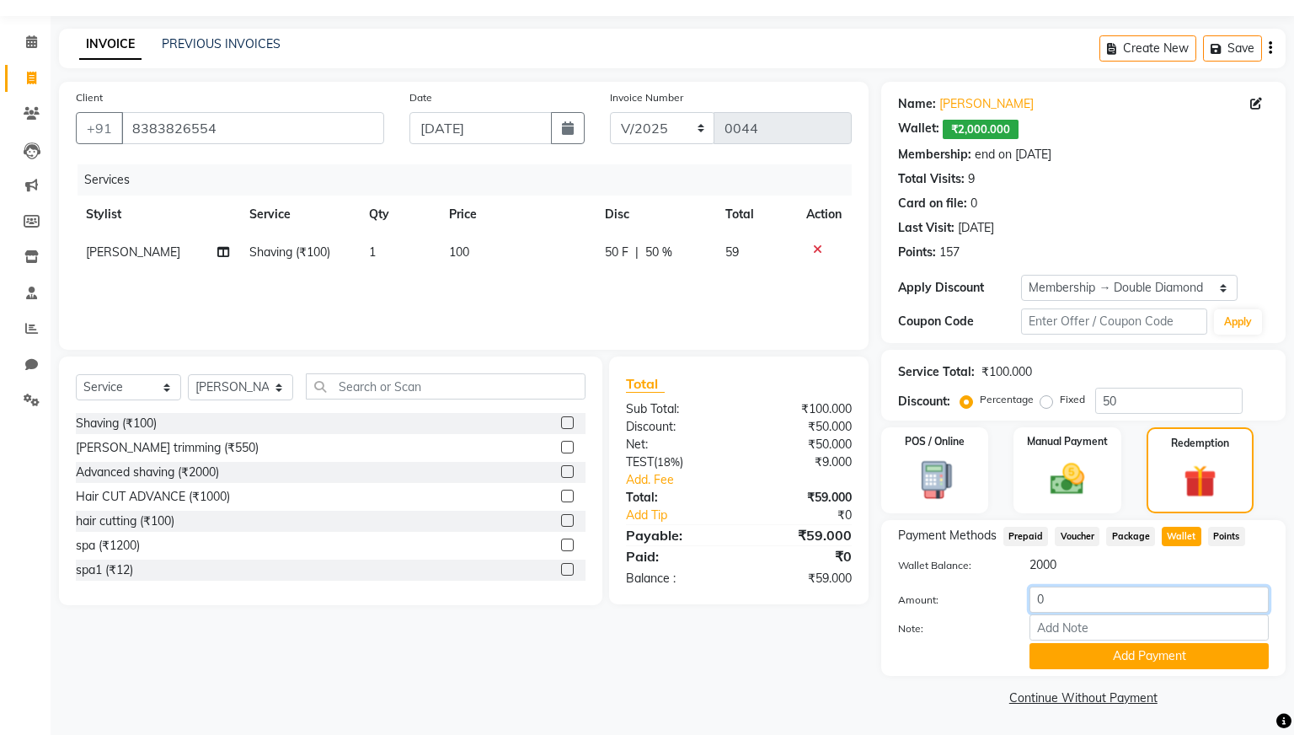
click at [1083, 599] on input "0" at bounding box center [1148, 599] width 239 height 26
type input "100"
click at [1120, 659] on button "Add Payment" at bounding box center [1148, 656] width 239 height 26
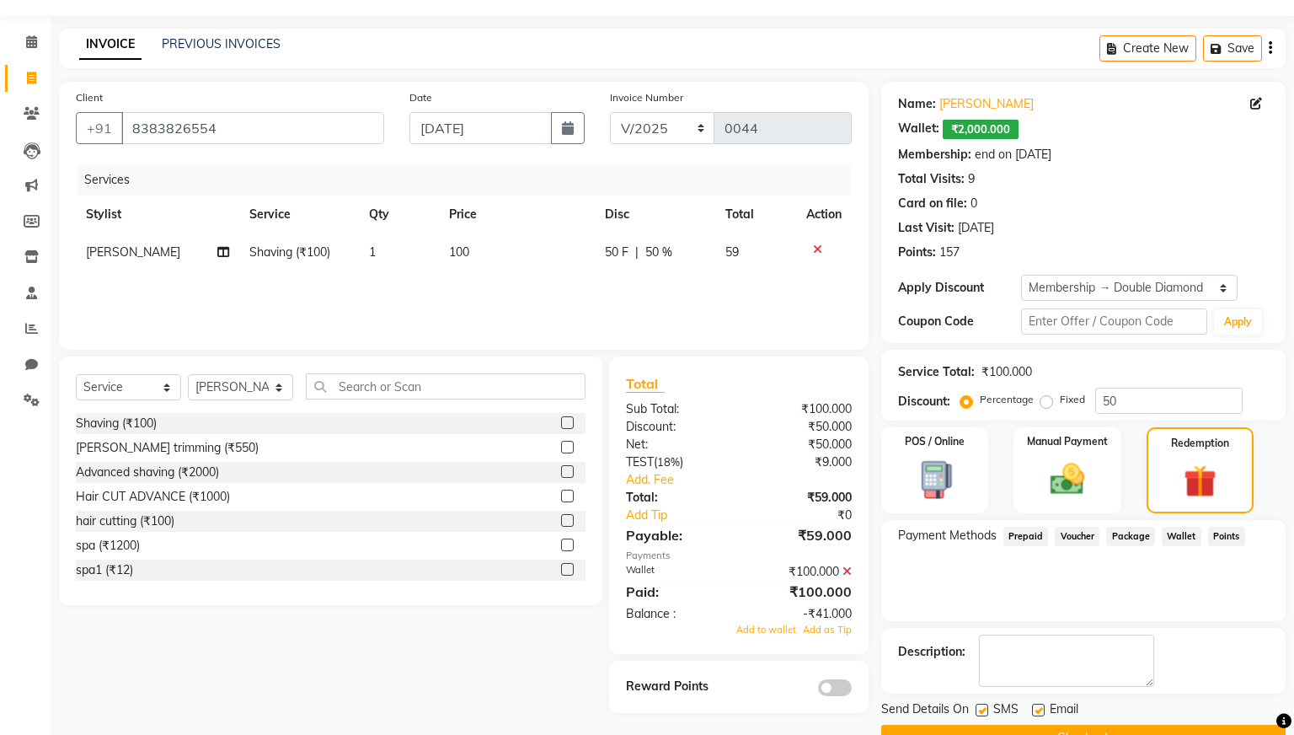
scroll to position [86, 0]
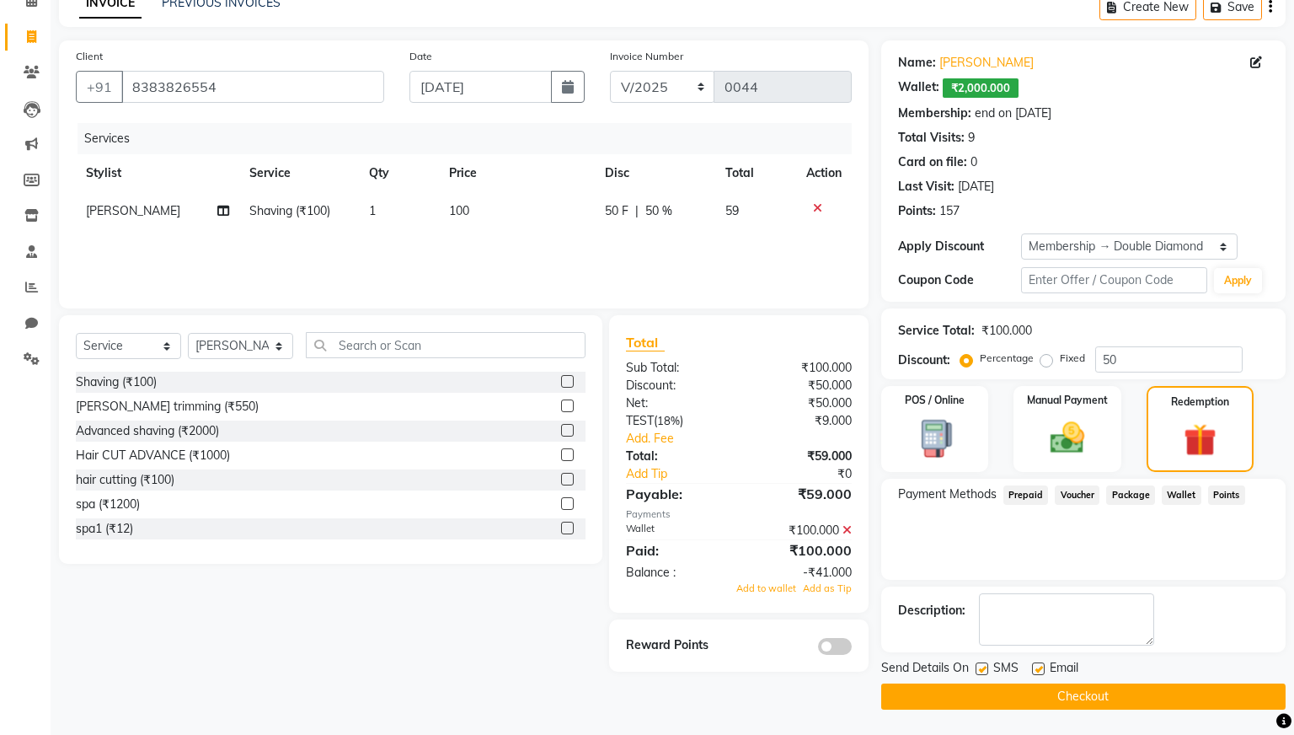
click at [1026, 694] on button "Checkout" at bounding box center [1083, 696] width 404 height 26
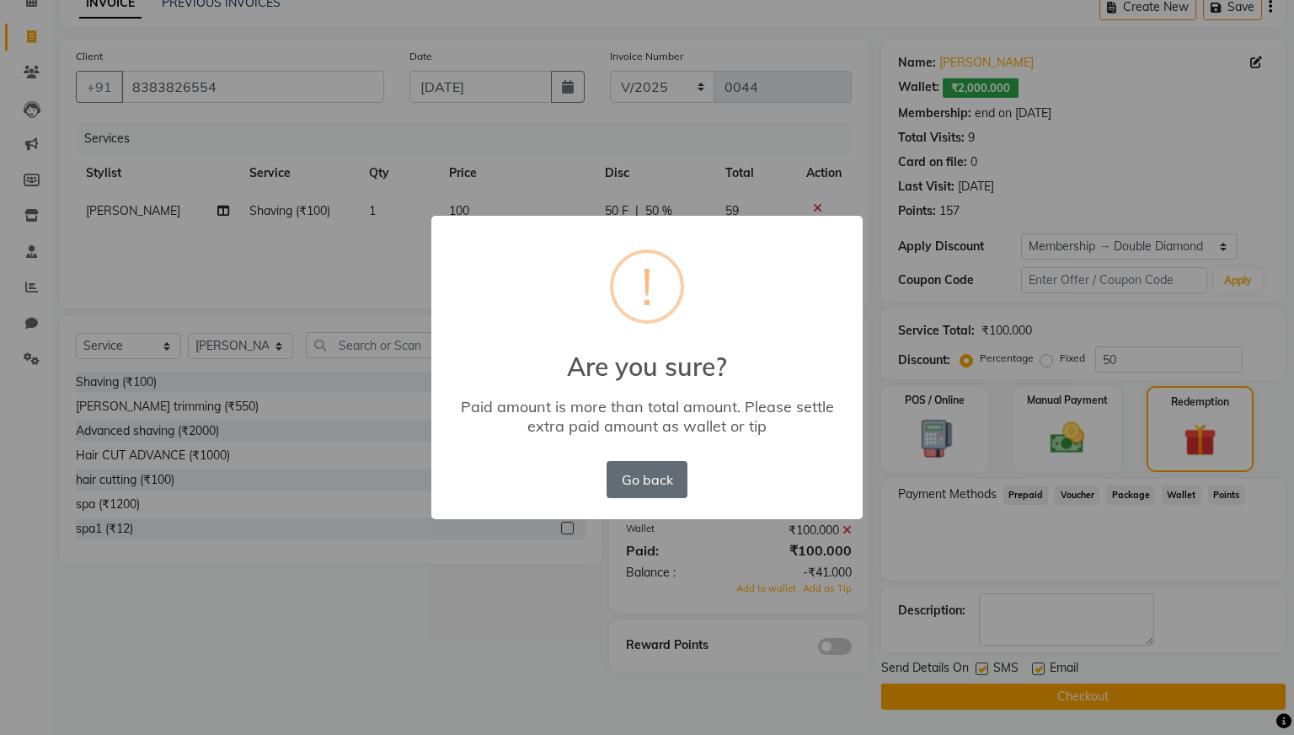
click at [659, 473] on button "Go back" at bounding box center [647, 479] width 81 height 37
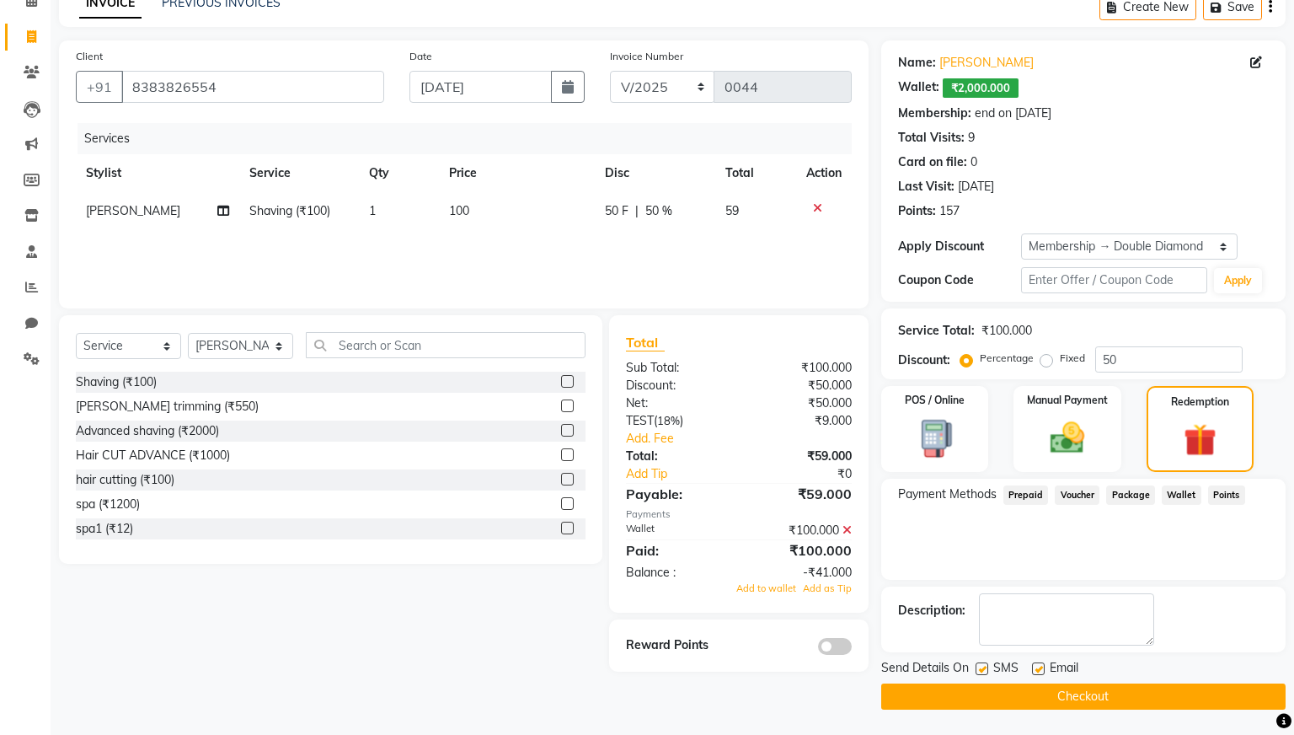
click at [1181, 494] on span "Wallet" at bounding box center [1182, 494] width 40 height 19
click at [978, 551] on div "₹100.000 Wallet Applied" at bounding box center [1083, 547] width 371 height 18
click at [848, 530] on icon at bounding box center [846, 530] width 9 height 12
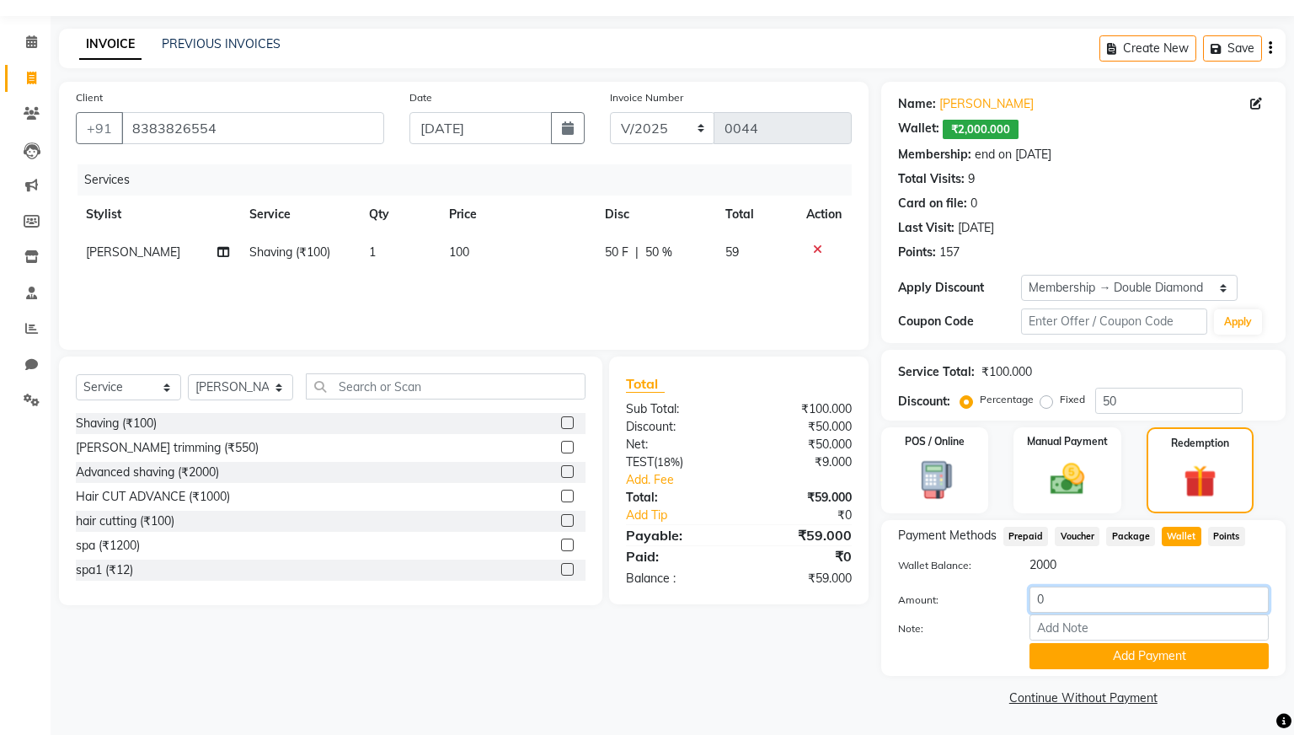
click at [1081, 601] on input "0" at bounding box center [1148, 599] width 239 height 26
type input "59"
click at [1061, 650] on button "Add Payment" at bounding box center [1148, 656] width 239 height 26
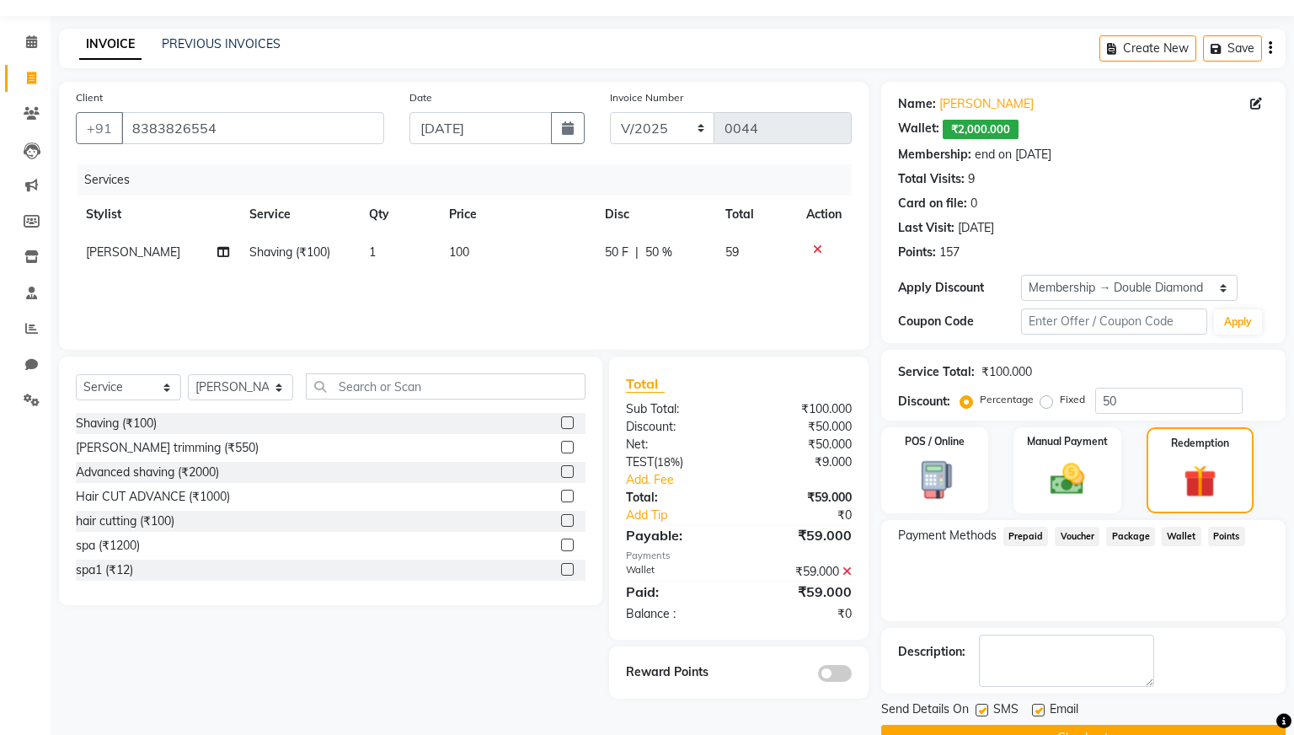
scroll to position [86, 0]
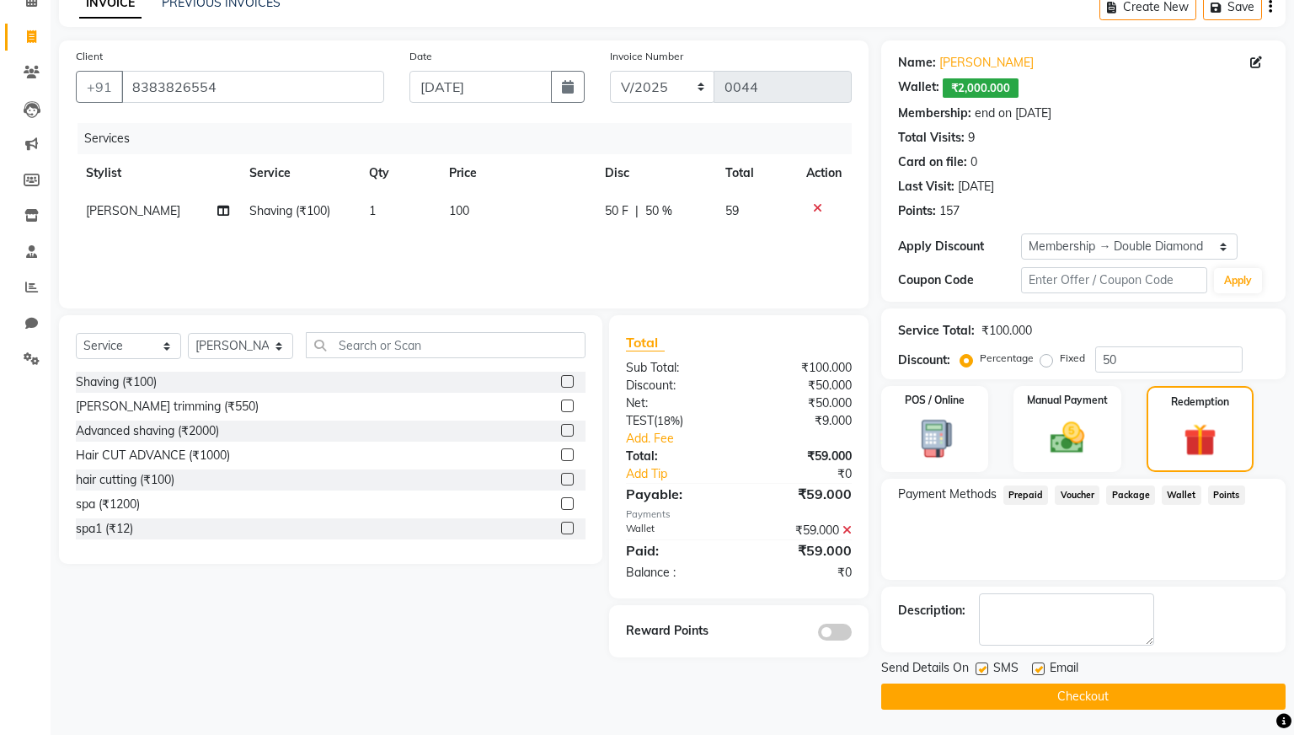
click at [991, 695] on button "Checkout" at bounding box center [1083, 696] width 404 height 26
click at [978, 665] on label at bounding box center [981, 668] width 13 height 13
click at [978, 665] on input "checkbox" at bounding box center [980, 669] width 11 height 11
checkbox input "false"
click at [1041, 665] on label at bounding box center [1038, 668] width 13 height 13
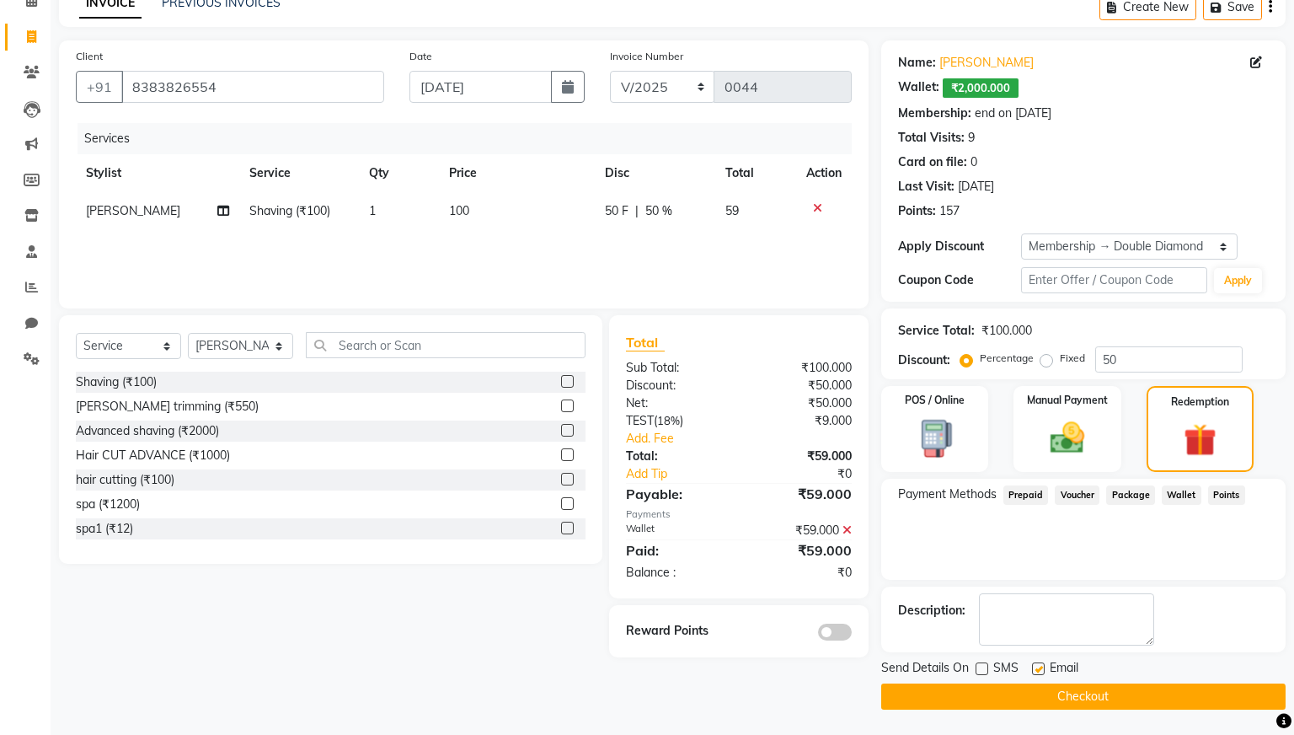
click at [1041, 665] on input "checkbox" at bounding box center [1037, 669] width 11 height 11
checkbox input "false"
click at [979, 696] on button "Checkout" at bounding box center [1083, 696] width 404 height 26
click at [1000, 695] on button "Checkout" at bounding box center [1083, 696] width 404 height 26
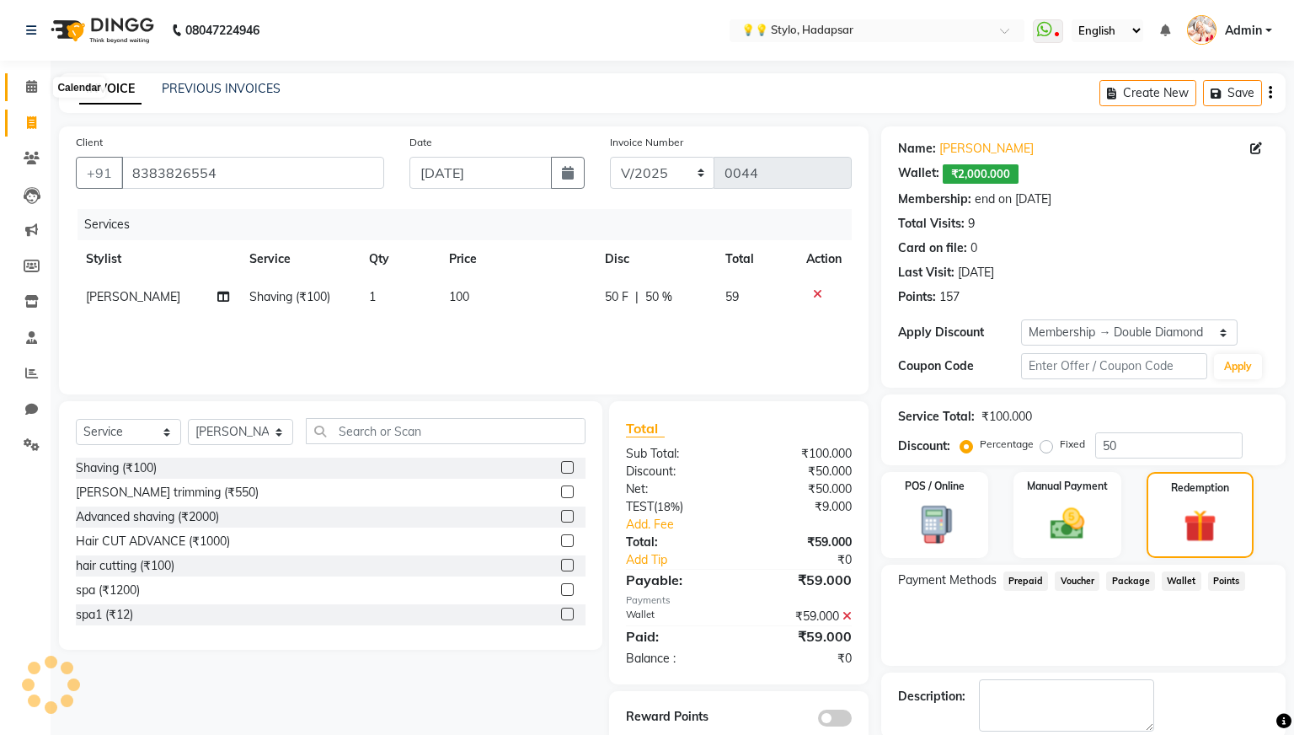
click at [28, 81] on icon at bounding box center [31, 86] width 11 height 13
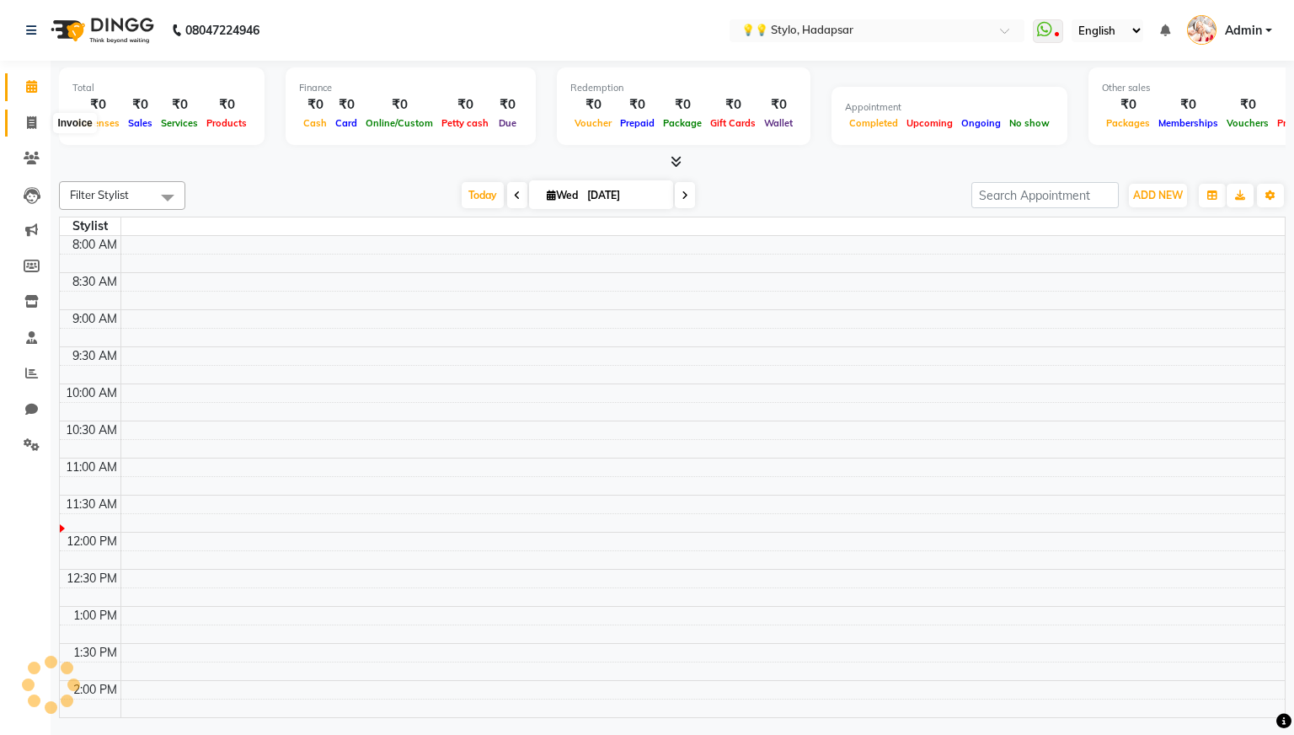
click at [35, 128] on icon at bounding box center [31, 122] width 9 height 13
select select "service"
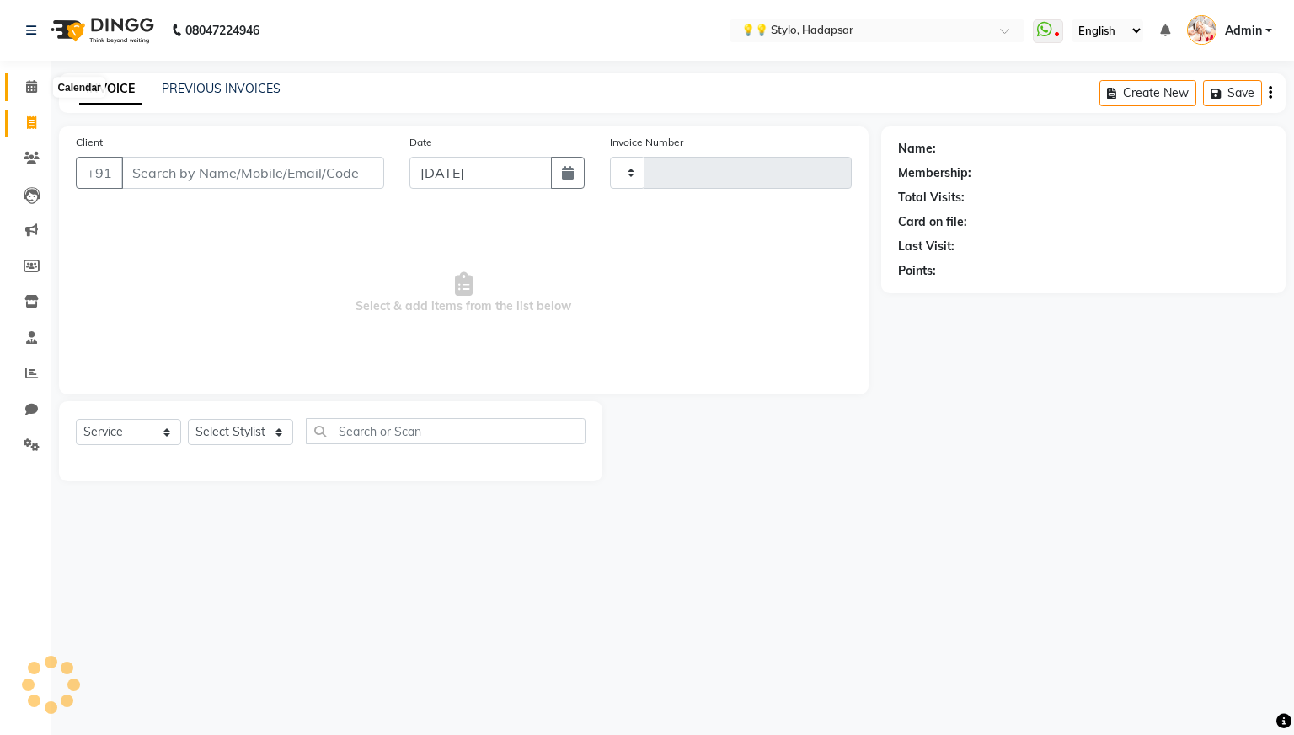
click at [32, 91] on icon at bounding box center [31, 86] width 11 height 13
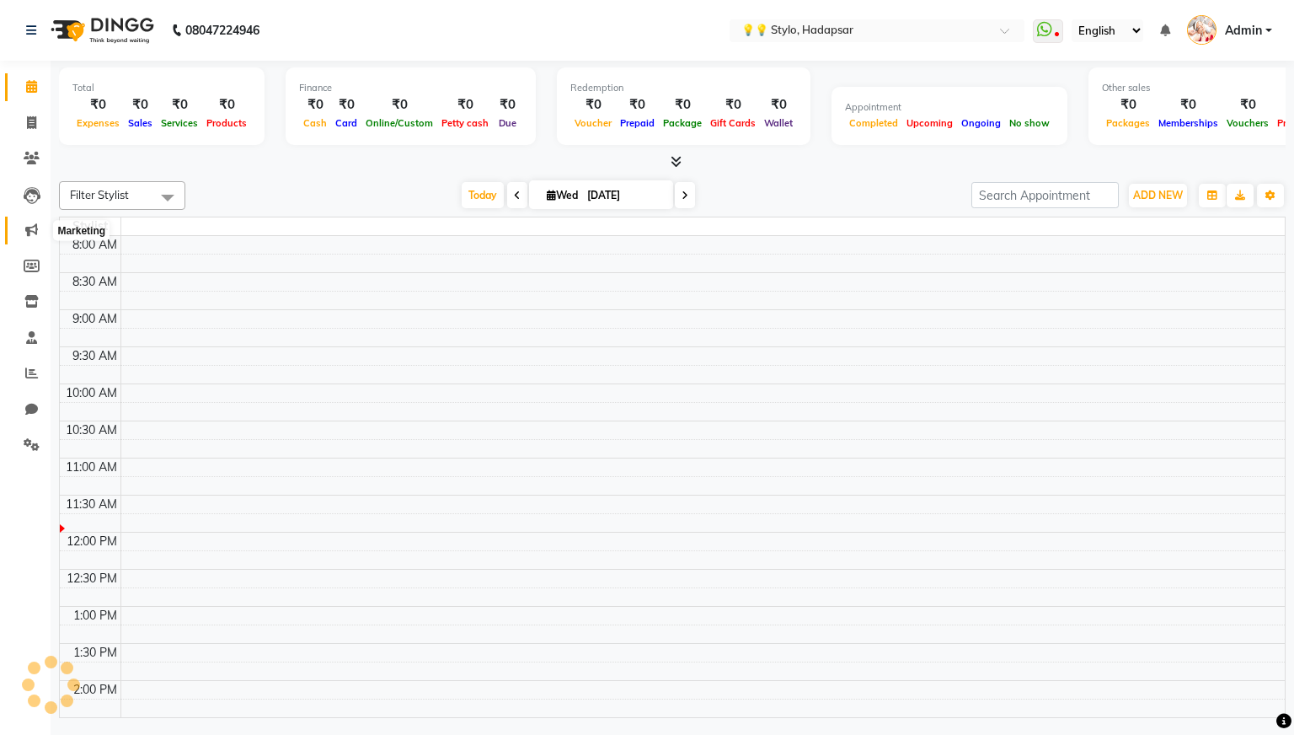
click at [30, 231] on icon at bounding box center [31, 229] width 13 height 13
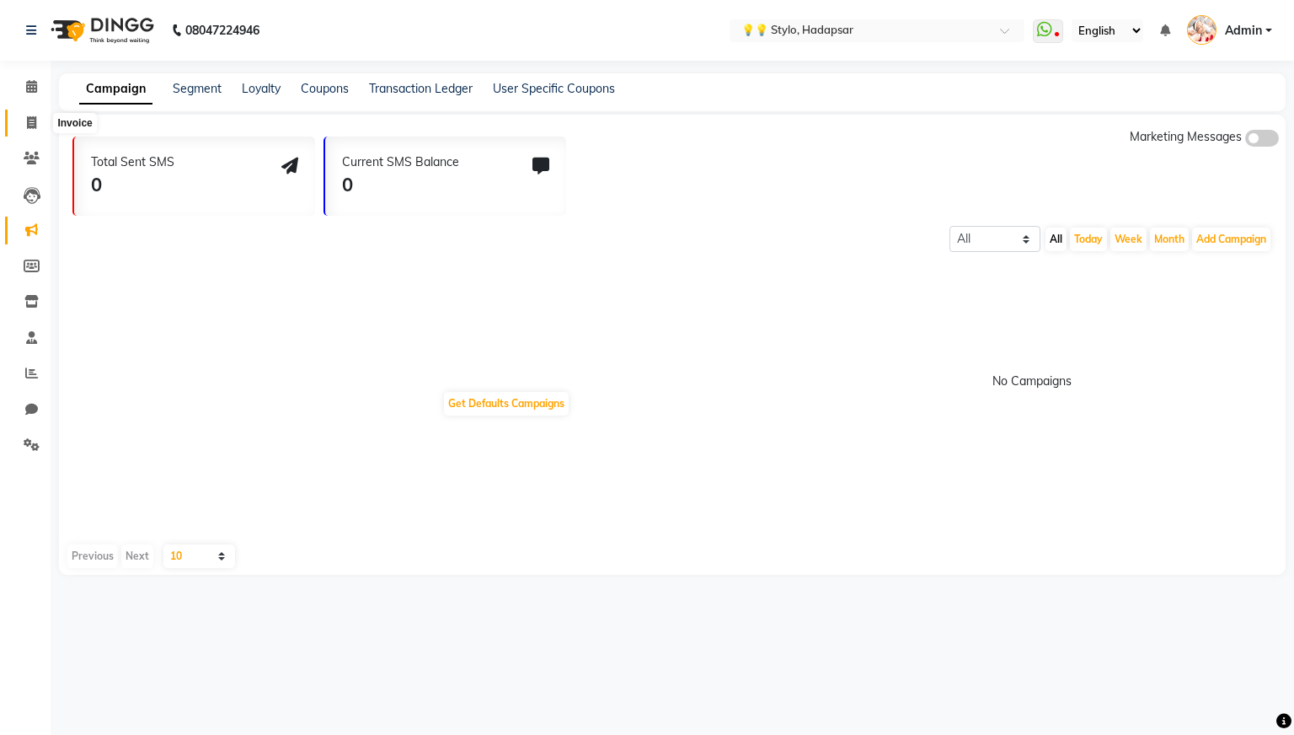
click at [29, 123] on icon at bounding box center [31, 122] width 9 height 13
select select "service"
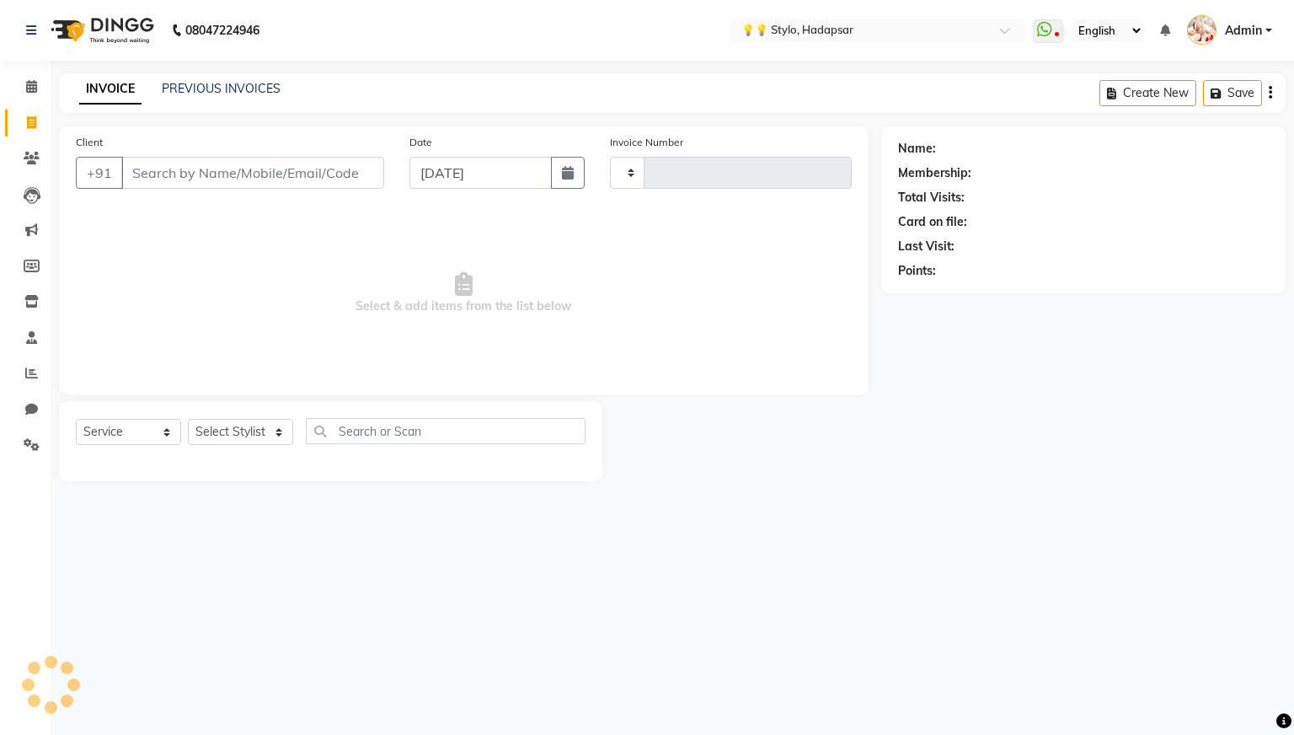
type input "0044"
select select "729"
click at [268, 179] on input "Client" at bounding box center [252, 173] width 263 height 32
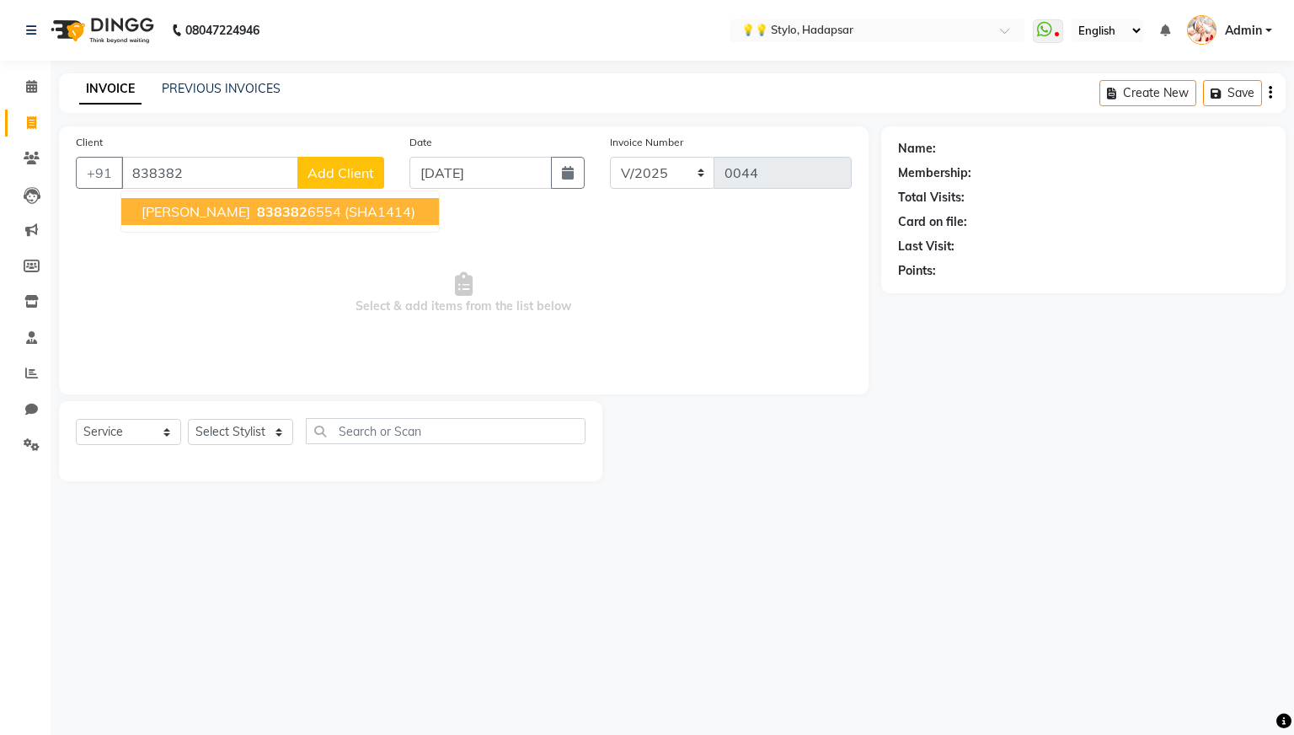
click at [271, 198] on button "[PERSON_NAME] 838382 6554 (SHA1414)" at bounding box center [280, 211] width 318 height 27
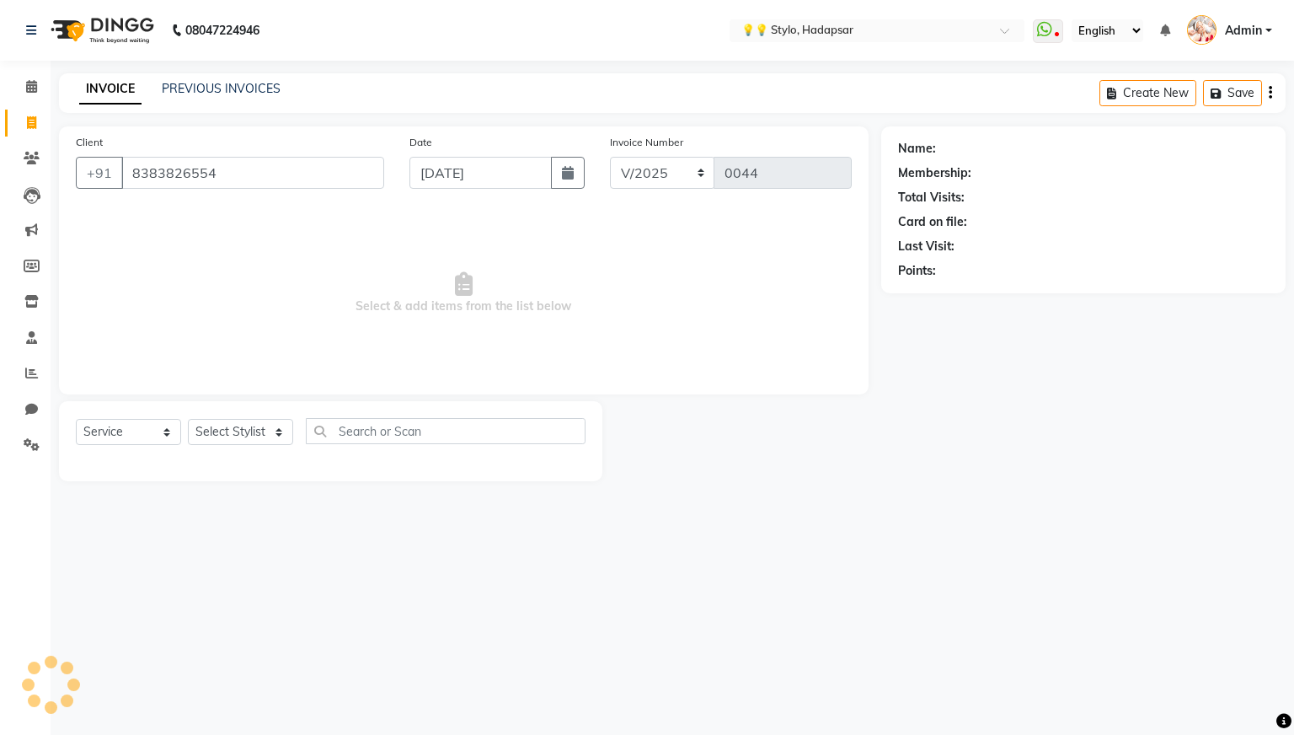
type input "8383826554"
select select "2: Object"
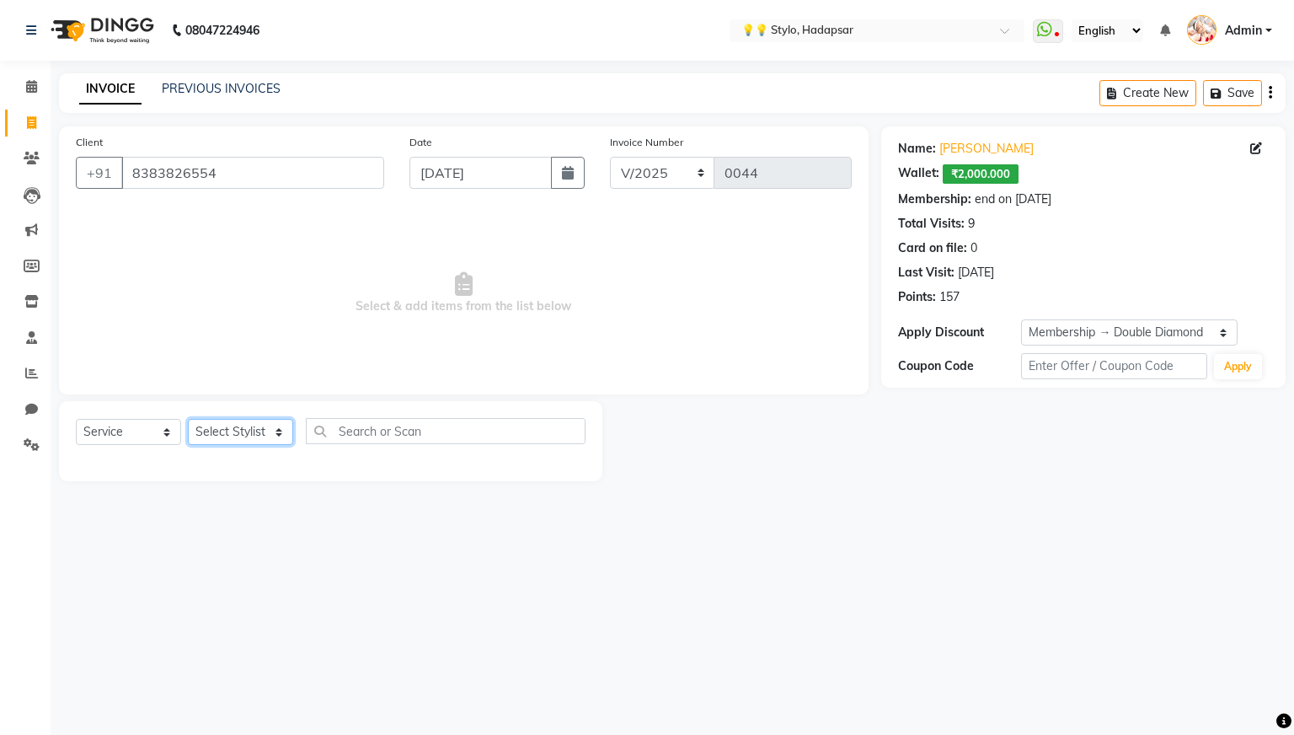
click at [284, 432] on select "Select Stylist [PERSON_NAME] [PERSON_NAME] [PERSON_NAME] Bhushan [PERSON_NAME] …" at bounding box center [240, 432] width 105 height 26
select select "1841"
click at [188, 419] on select "Select Stylist [PERSON_NAME] [PERSON_NAME] [PERSON_NAME] Bhushan [PERSON_NAME] …" at bounding box center [240, 432] width 105 height 26
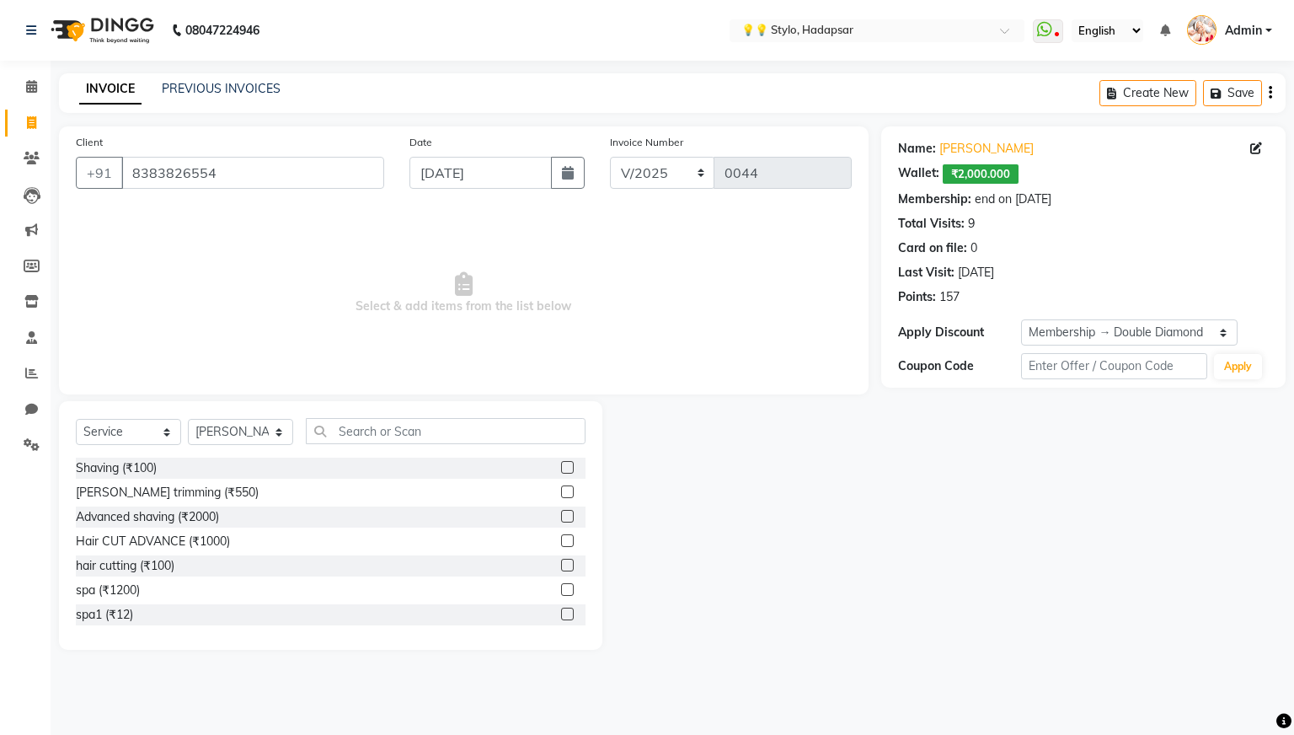
click at [574, 462] on label at bounding box center [567, 467] width 13 height 13
click at [572, 462] on input "checkbox" at bounding box center [566, 467] width 11 height 11
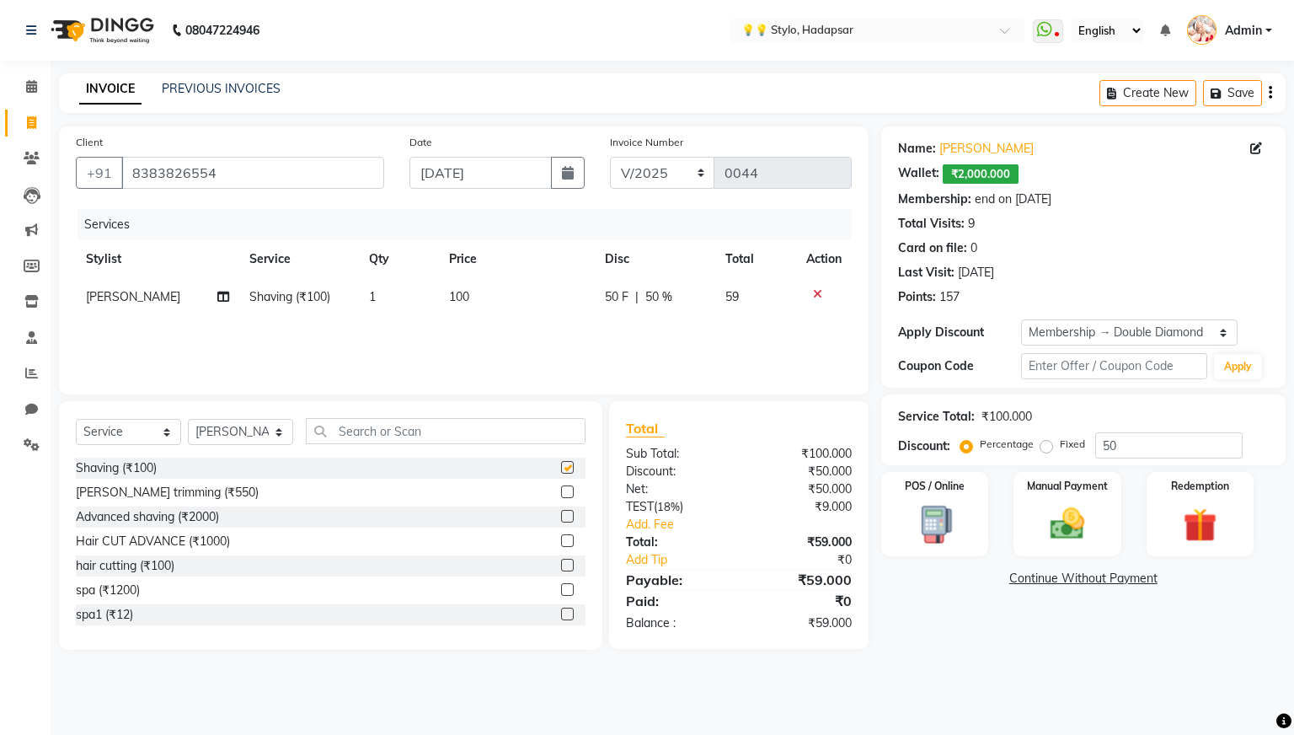
checkbox input "false"
click at [1189, 532] on img at bounding box center [1199, 526] width 57 height 44
click at [1192, 580] on span "Wallet" at bounding box center [1182, 580] width 40 height 19
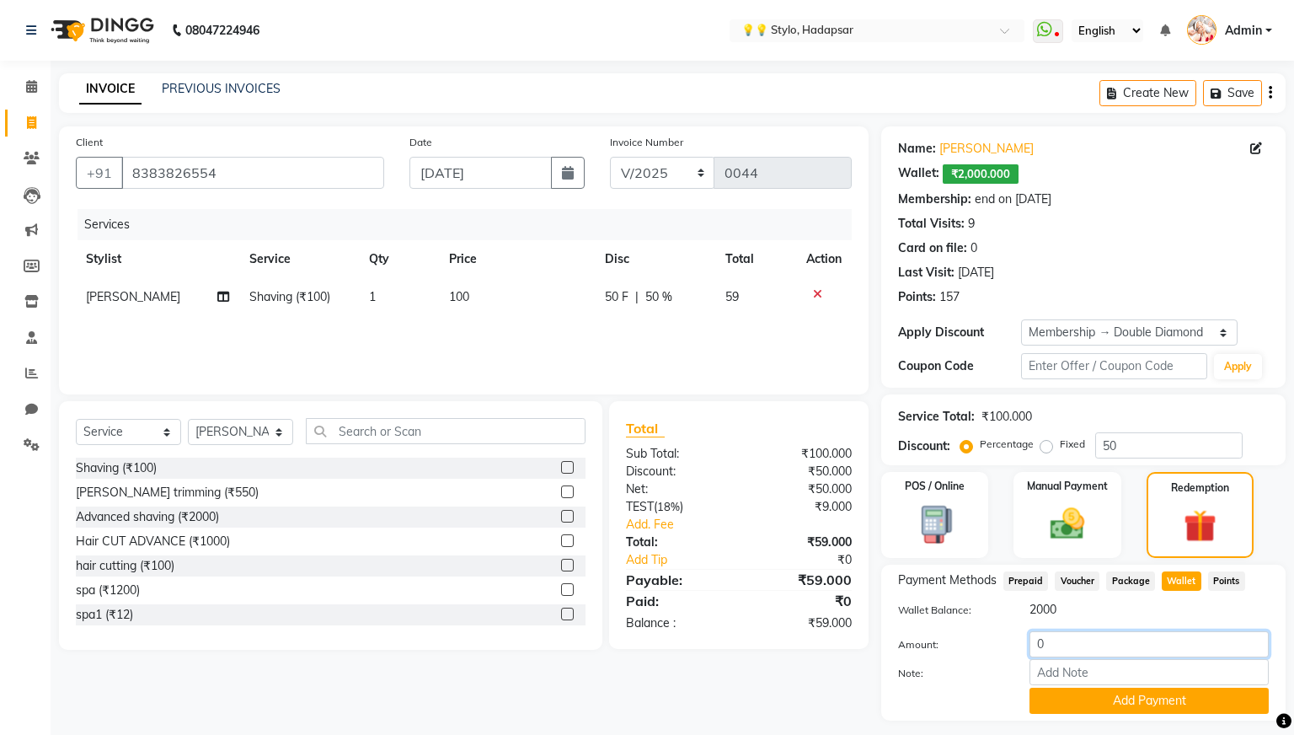
click at [1065, 654] on input "0" at bounding box center [1148, 644] width 239 height 26
type input "59"
click at [1078, 703] on button "Add Payment" at bounding box center [1148, 700] width 239 height 26
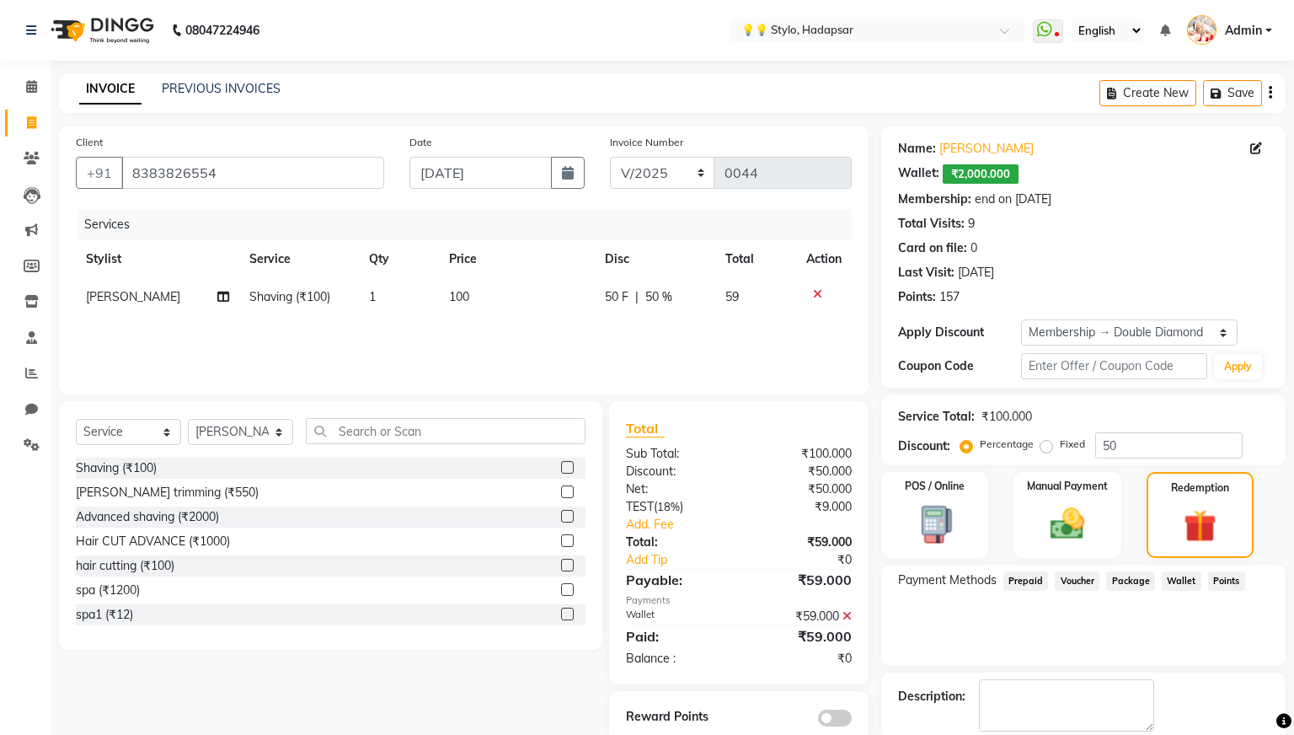
scroll to position [86, 0]
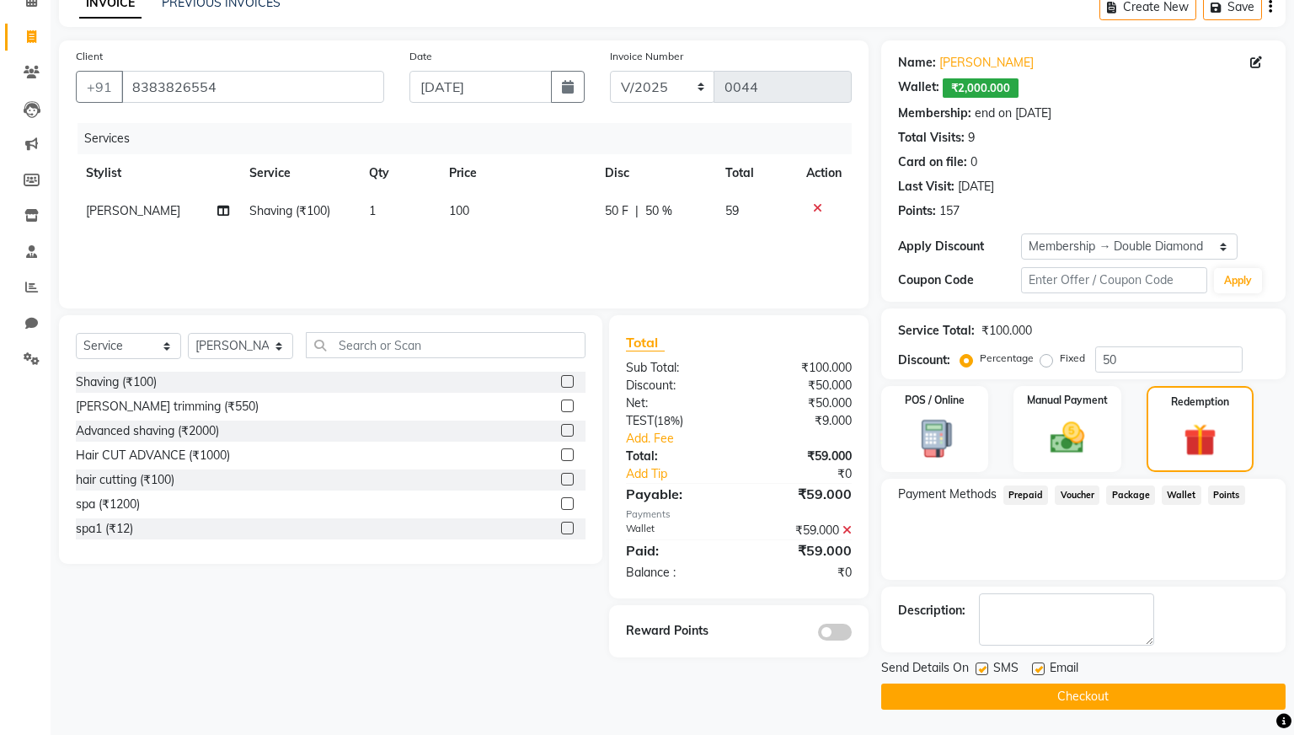
click at [1028, 689] on button "Checkout" at bounding box center [1083, 696] width 404 height 26
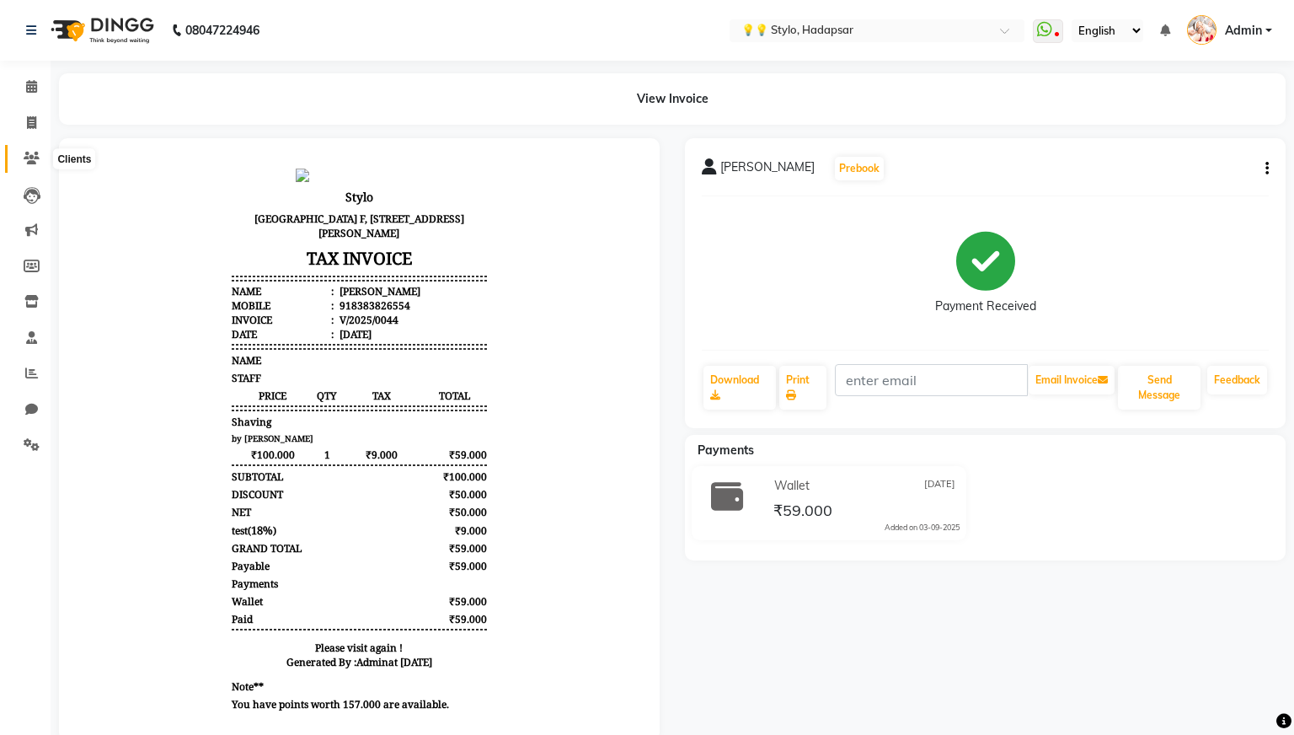
click at [34, 159] on icon at bounding box center [32, 158] width 16 height 13
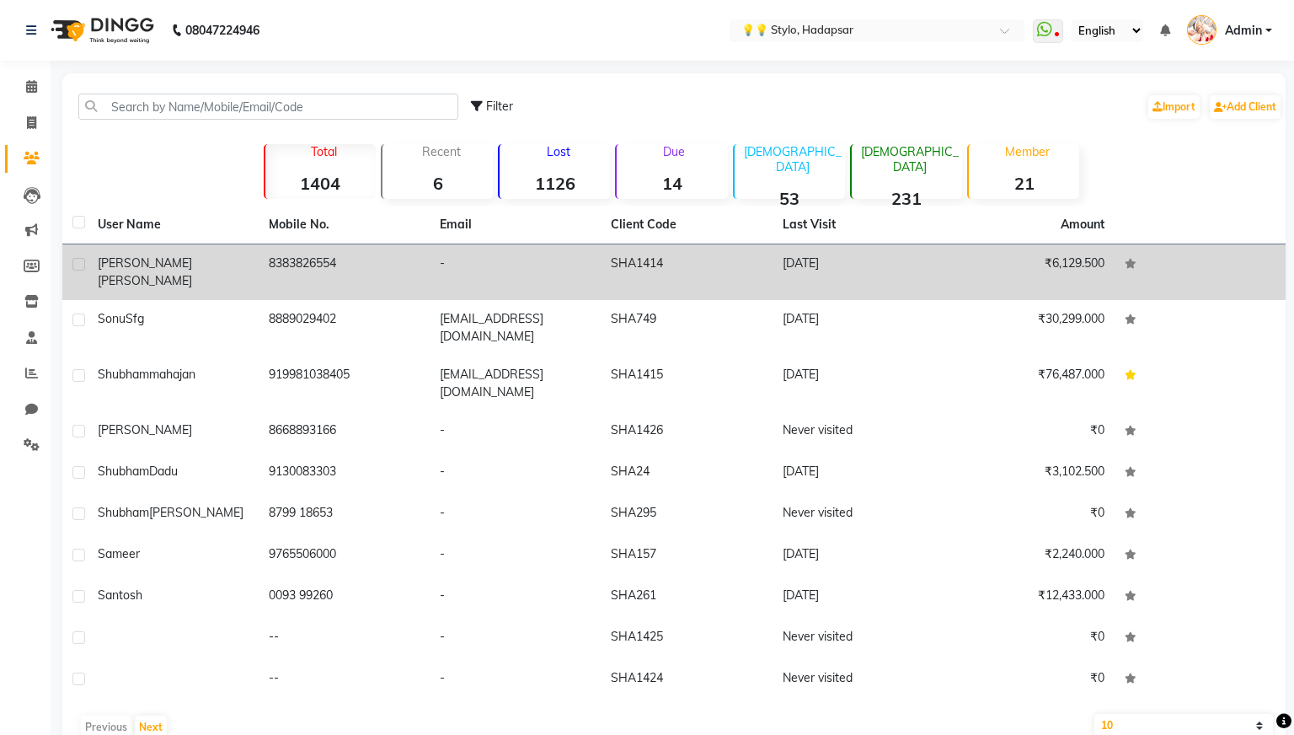
click at [207, 274] on td "[PERSON_NAME]" at bounding box center [173, 272] width 171 height 56
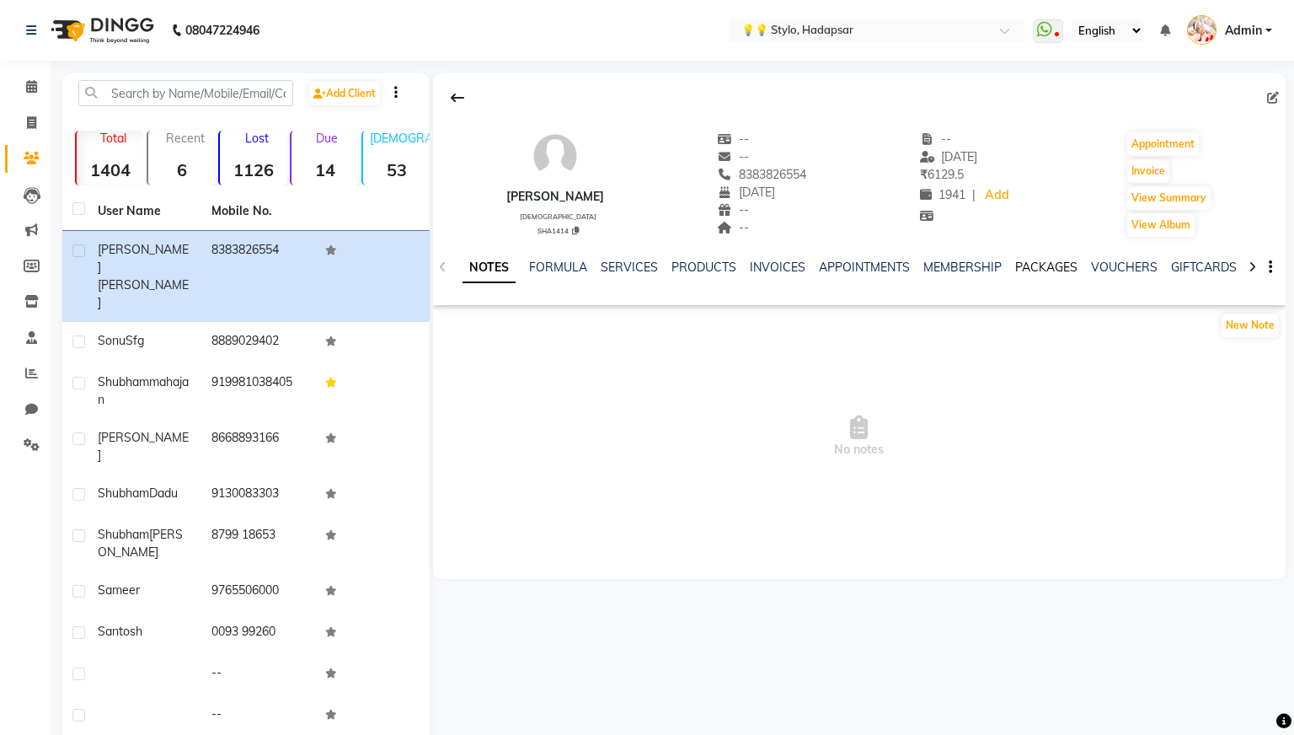
scroll to position [0, 287]
click at [1216, 268] on link "WALLET" at bounding box center [1208, 266] width 48 height 15
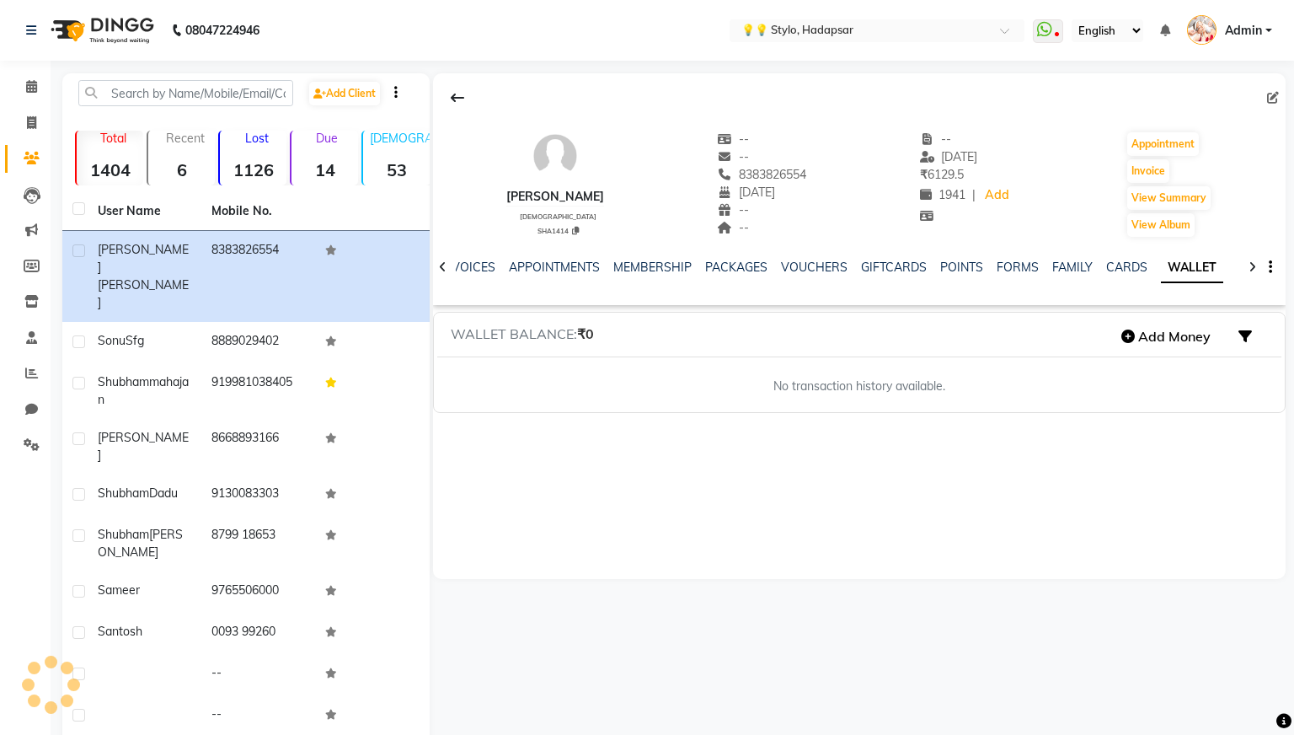
scroll to position [0, 104]
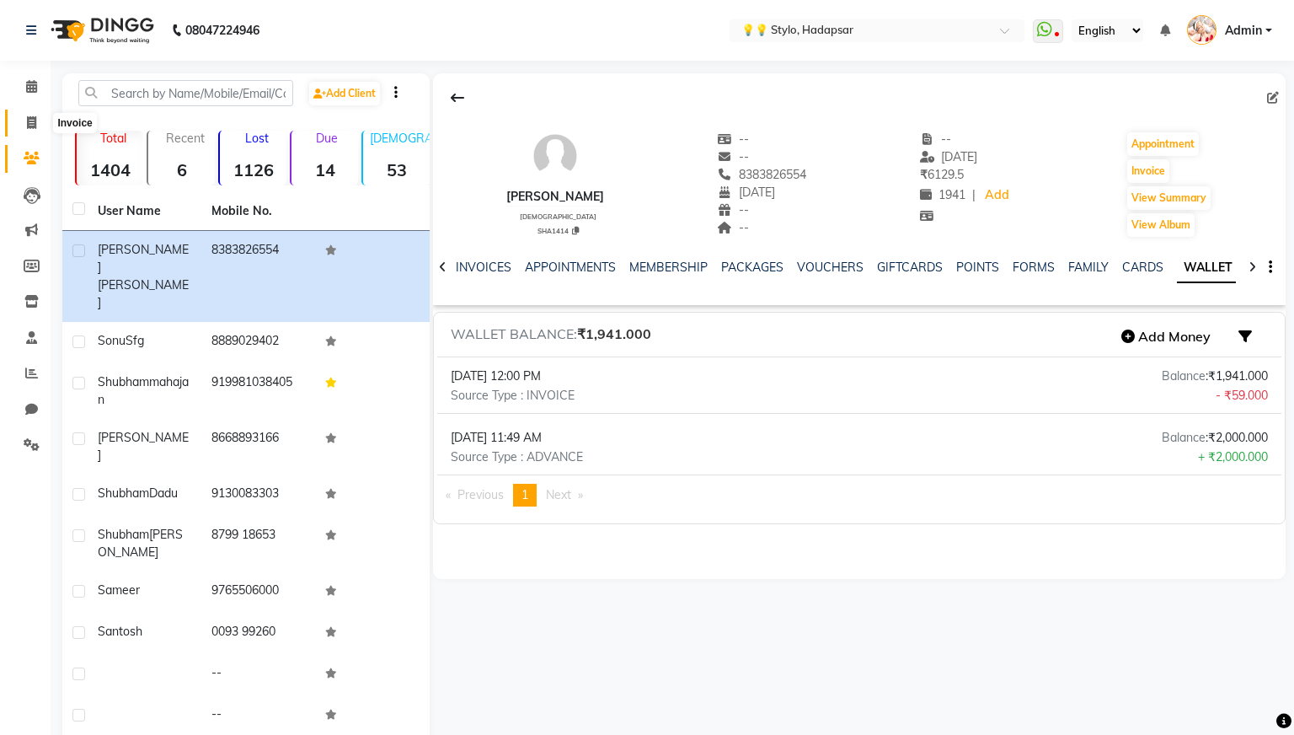
click at [25, 119] on span at bounding box center [31, 123] width 29 height 19
select select "service"
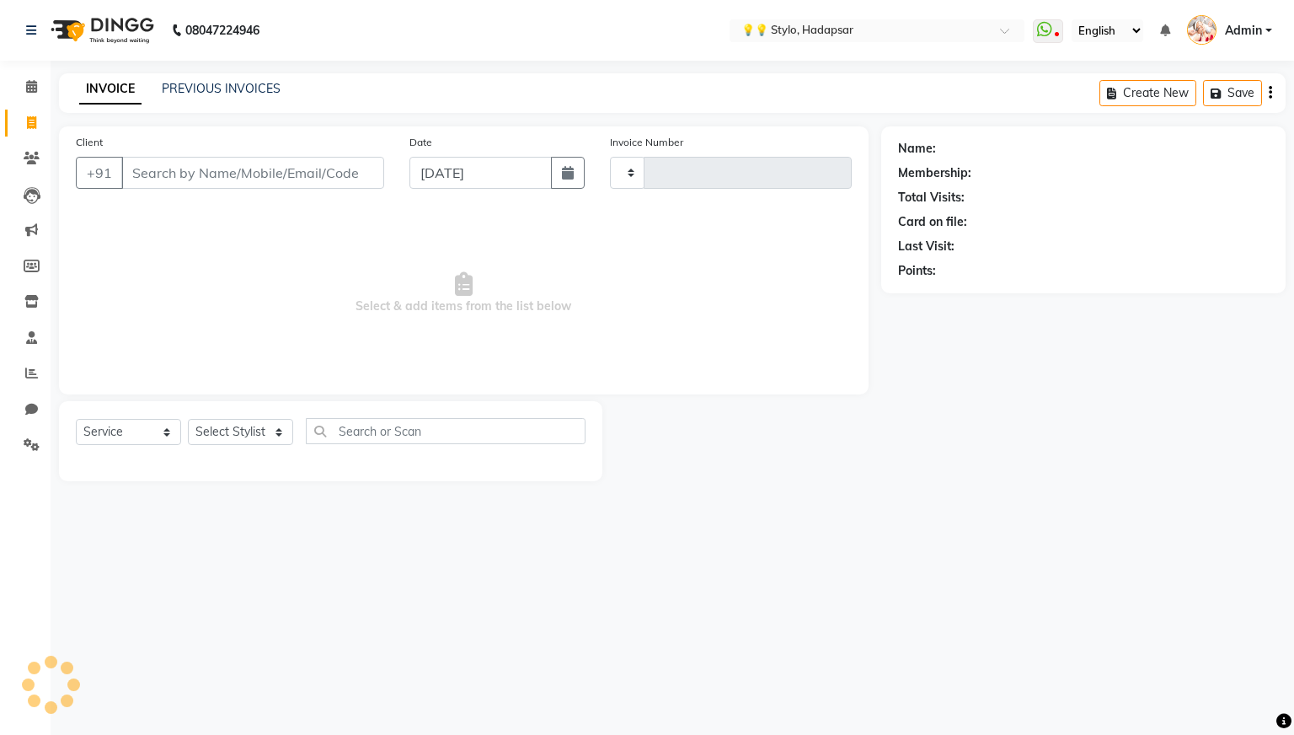
type input "0045"
select select "729"
click at [237, 177] on input "Client" at bounding box center [252, 173] width 263 height 32
click at [246, 92] on link "PREVIOUS INVOICES" at bounding box center [221, 88] width 119 height 15
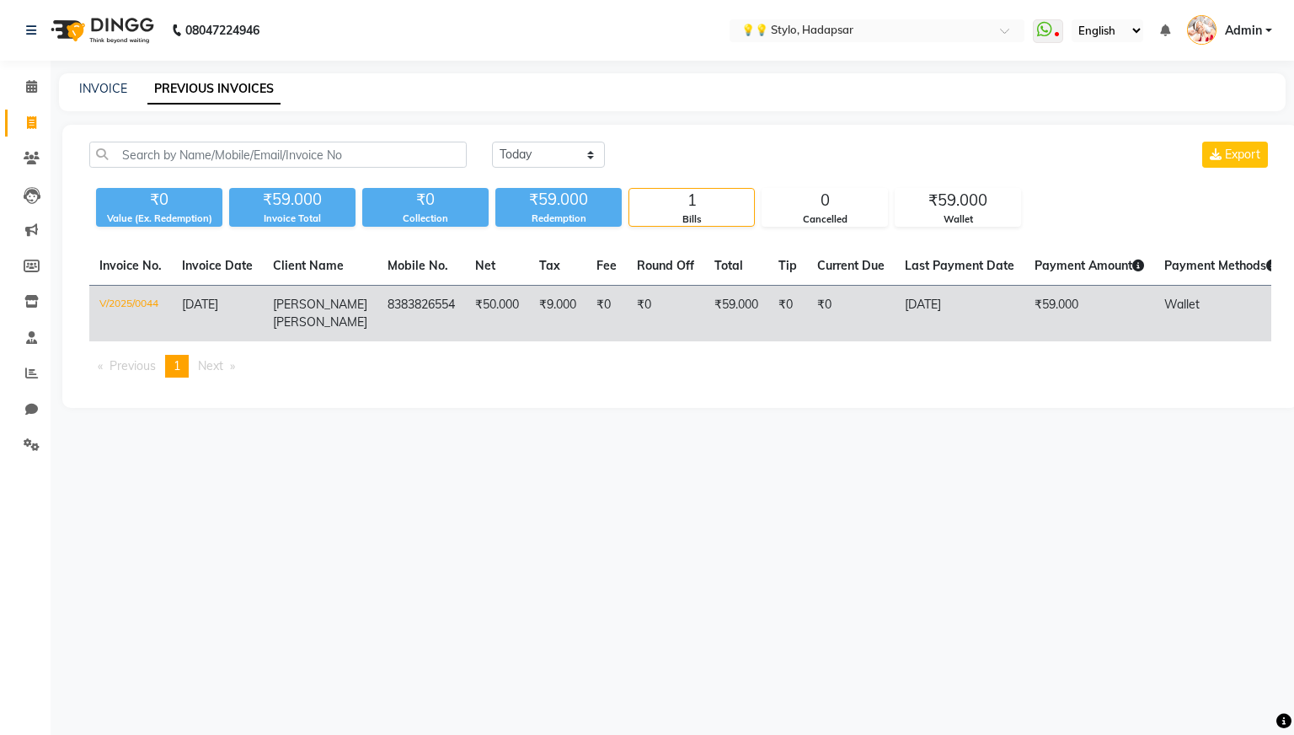
click at [336, 329] on td "[PERSON_NAME]" at bounding box center [320, 314] width 115 height 56
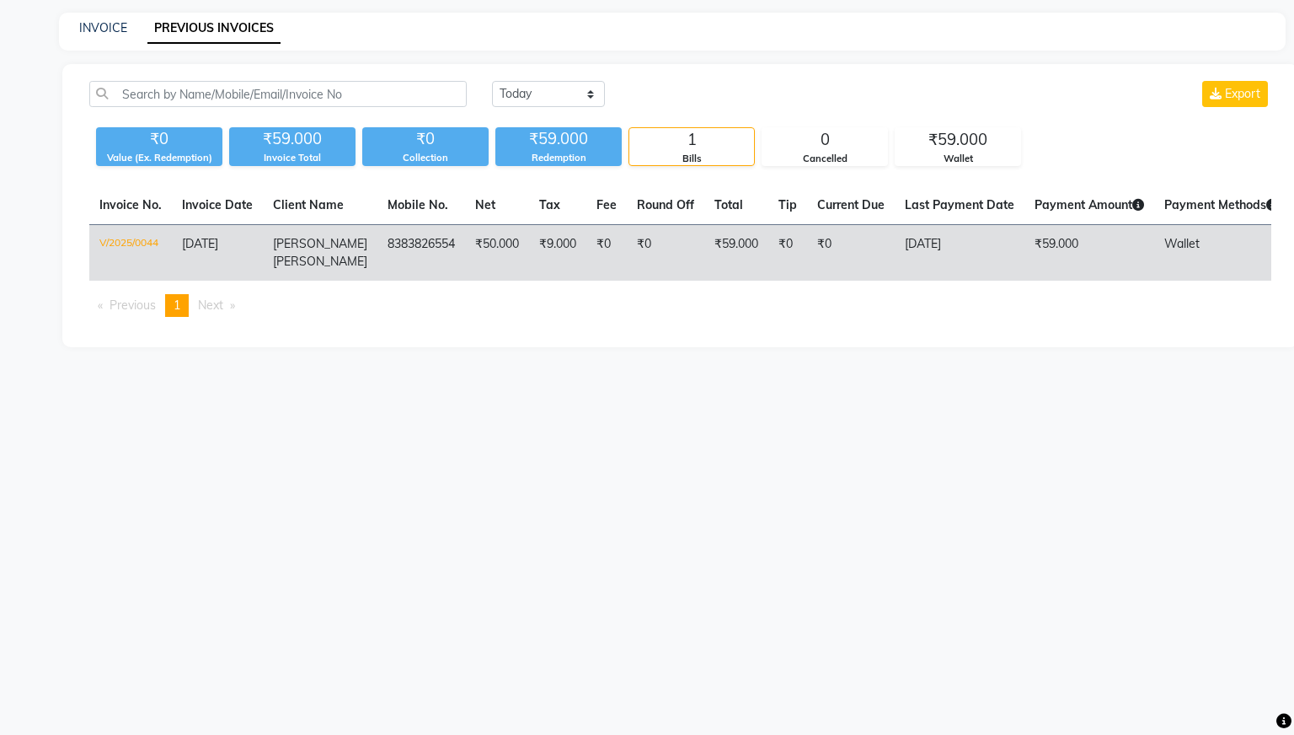
select select "en"
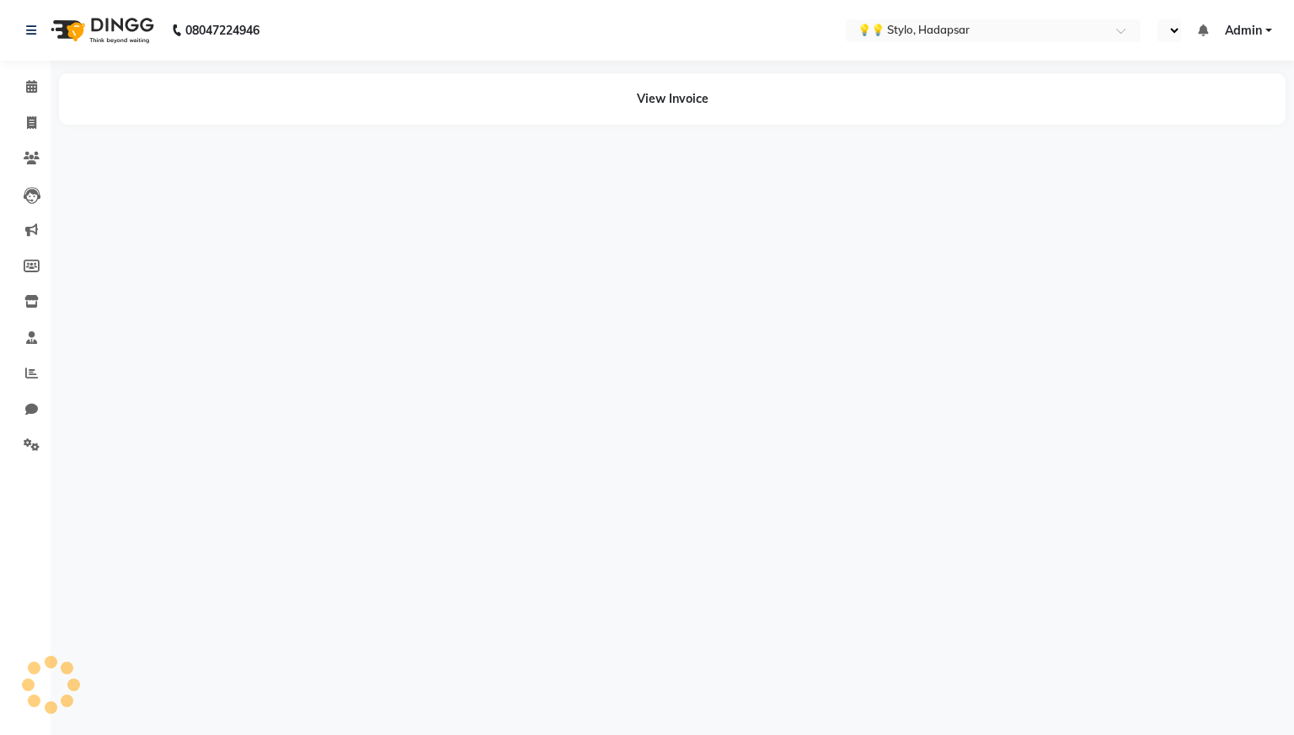
select select "en"
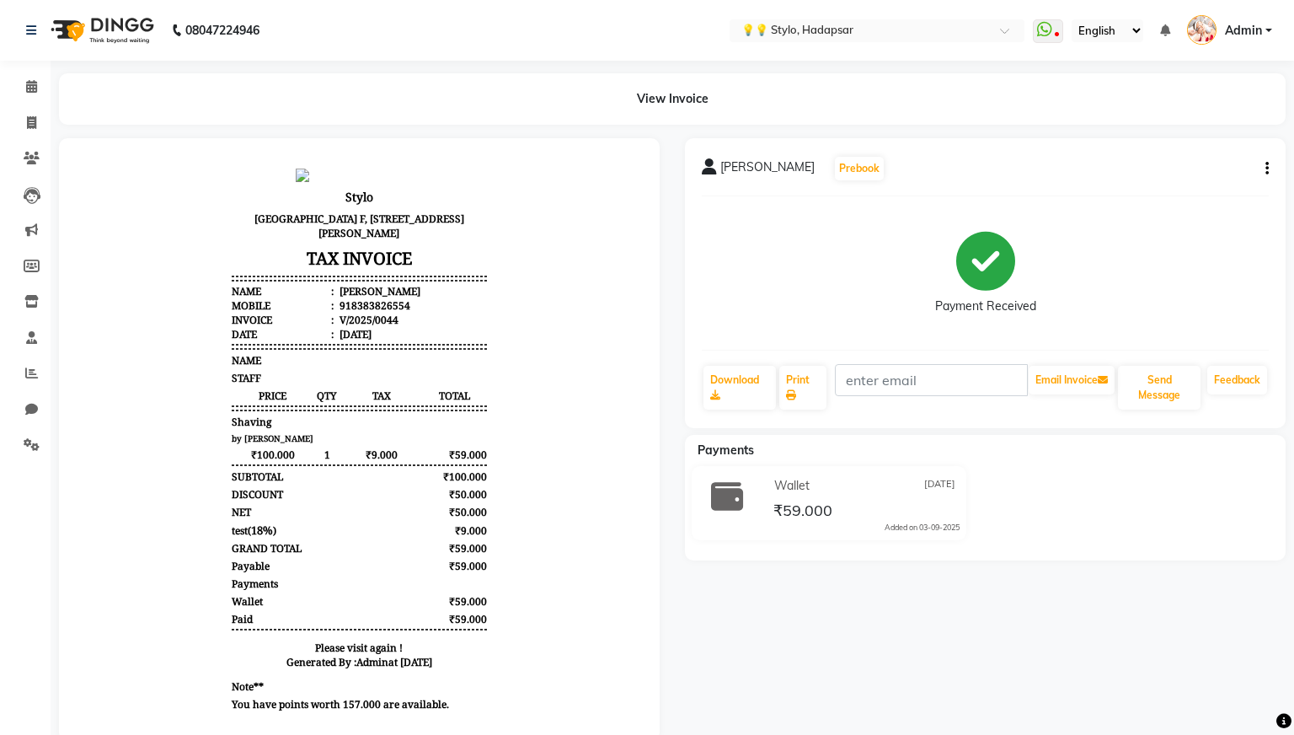
scroll to position [30, 0]
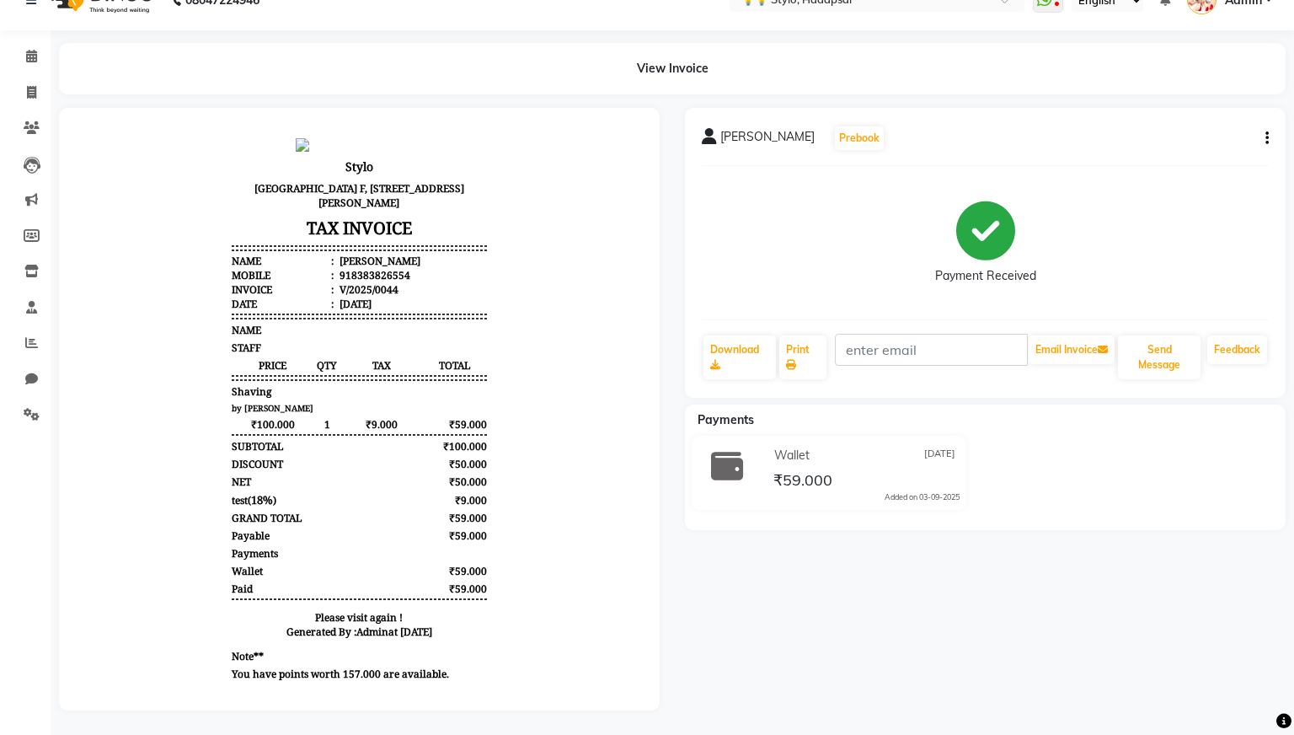
click at [1266, 138] on icon "button" at bounding box center [1266, 138] width 3 height 1
click at [1142, 211] on div "Payment Received" at bounding box center [985, 242] width 567 height 126
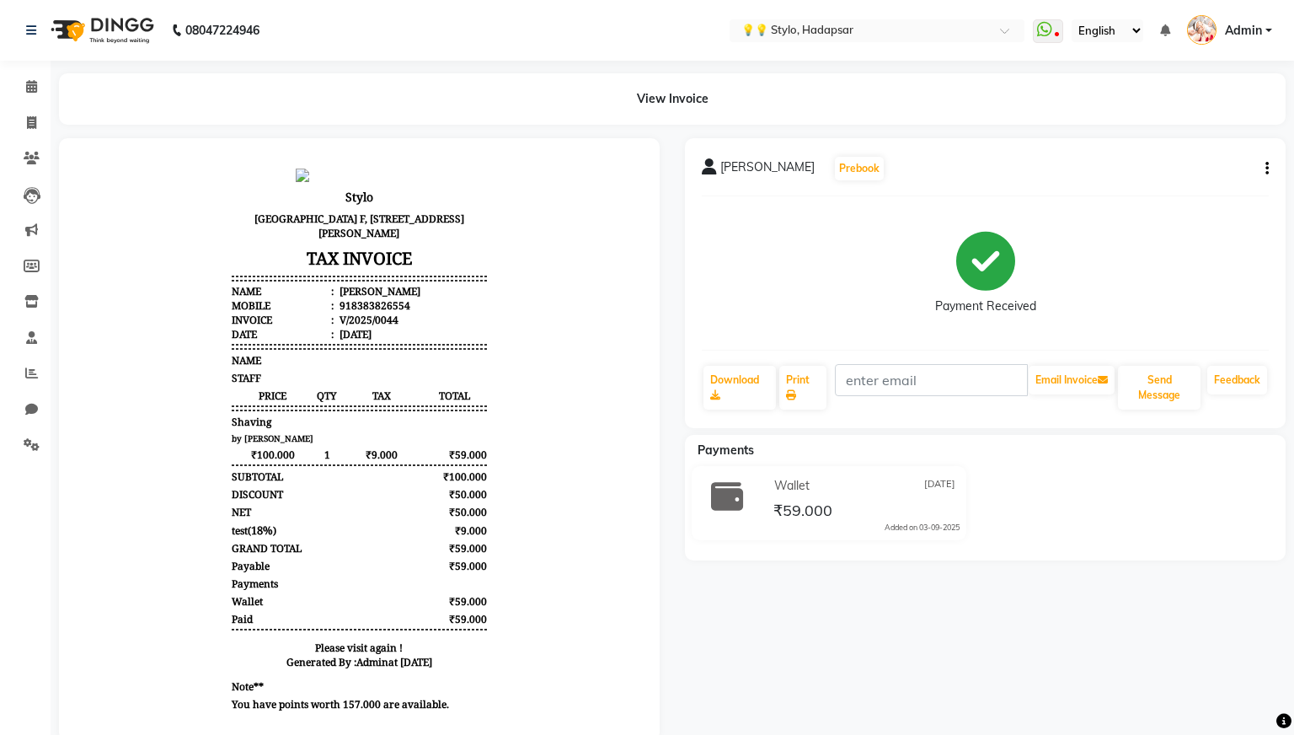
click at [1263, 173] on button "button" at bounding box center [1264, 169] width 10 height 18
click at [1114, 230] on div "Payment Received" at bounding box center [985, 273] width 567 height 126
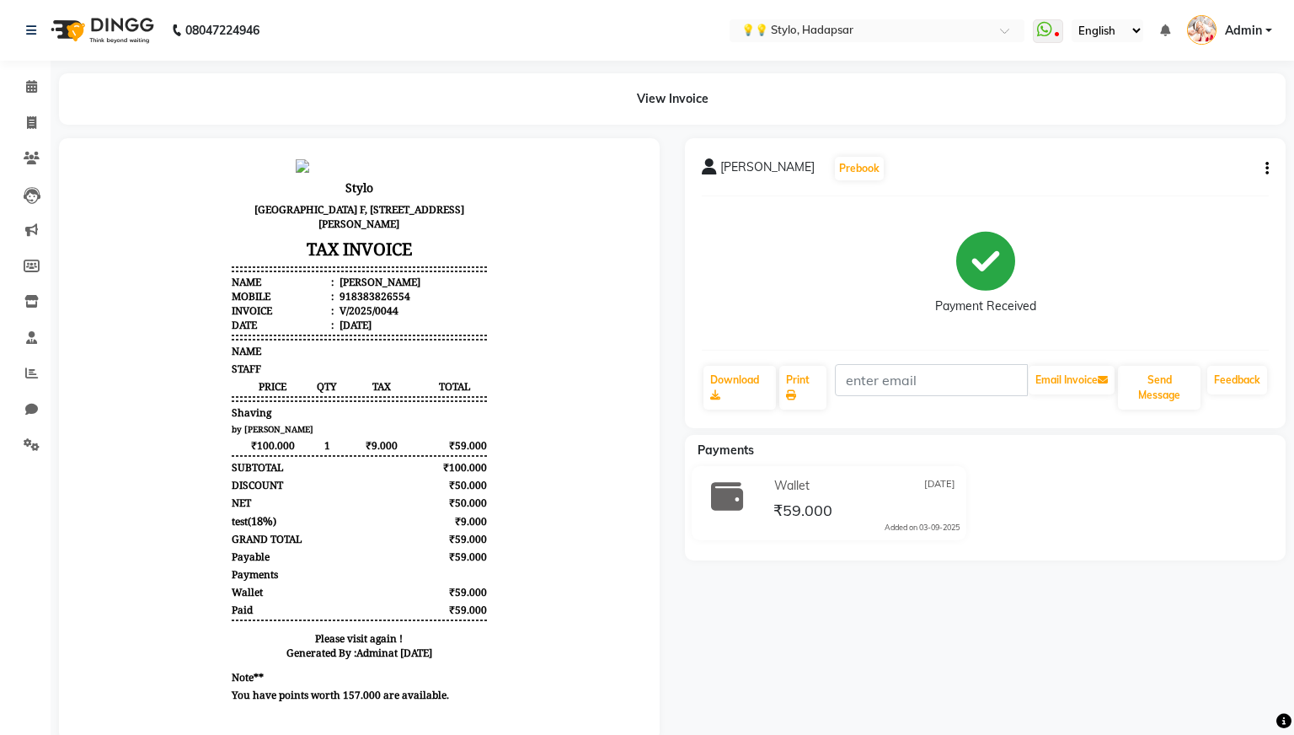
click at [1262, 171] on button "button" at bounding box center [1264, 169] width 10 height 18
click at [1149, 244] on div "Payment Received" at bounding box center [985, 273] width 567 height 126
click at [30, 335] on icon at bounding box center [31, 337] width 11 height 13
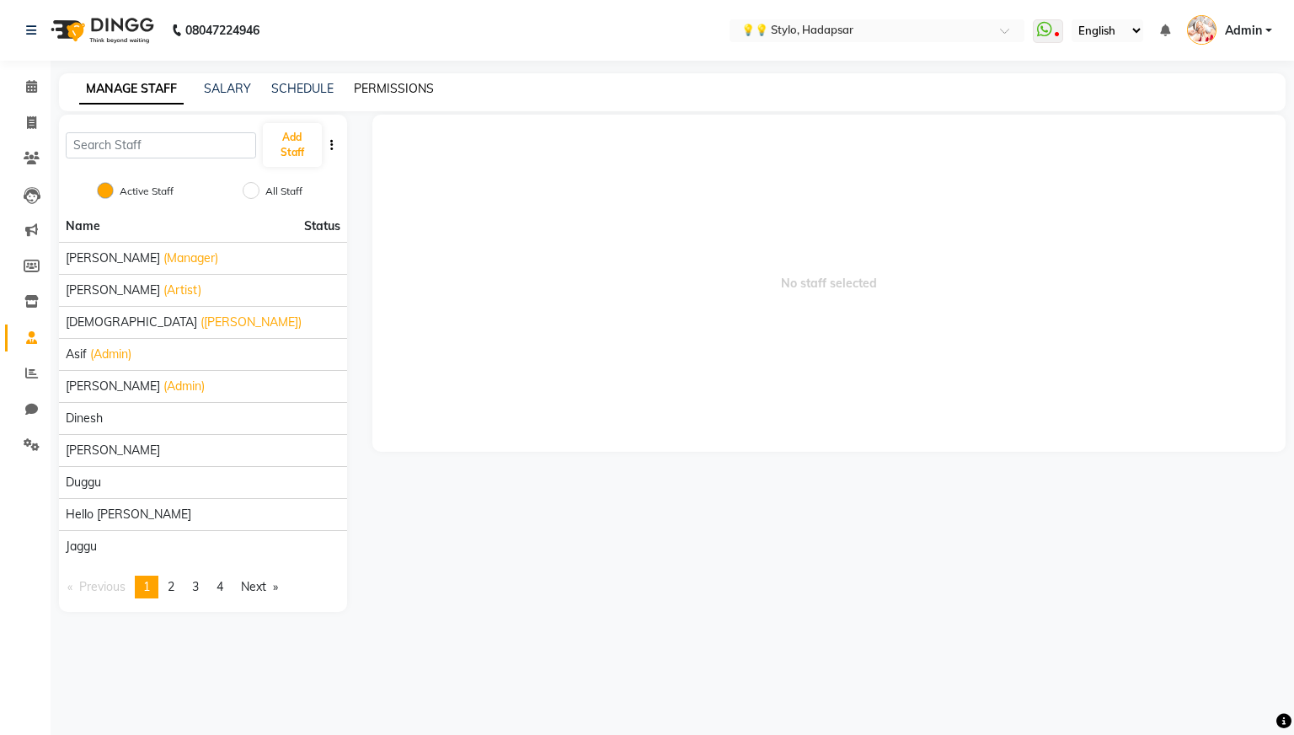
click at [401, 89] on link "PERMISSIONS" at bounding box center [394, 88] width 80 height 15
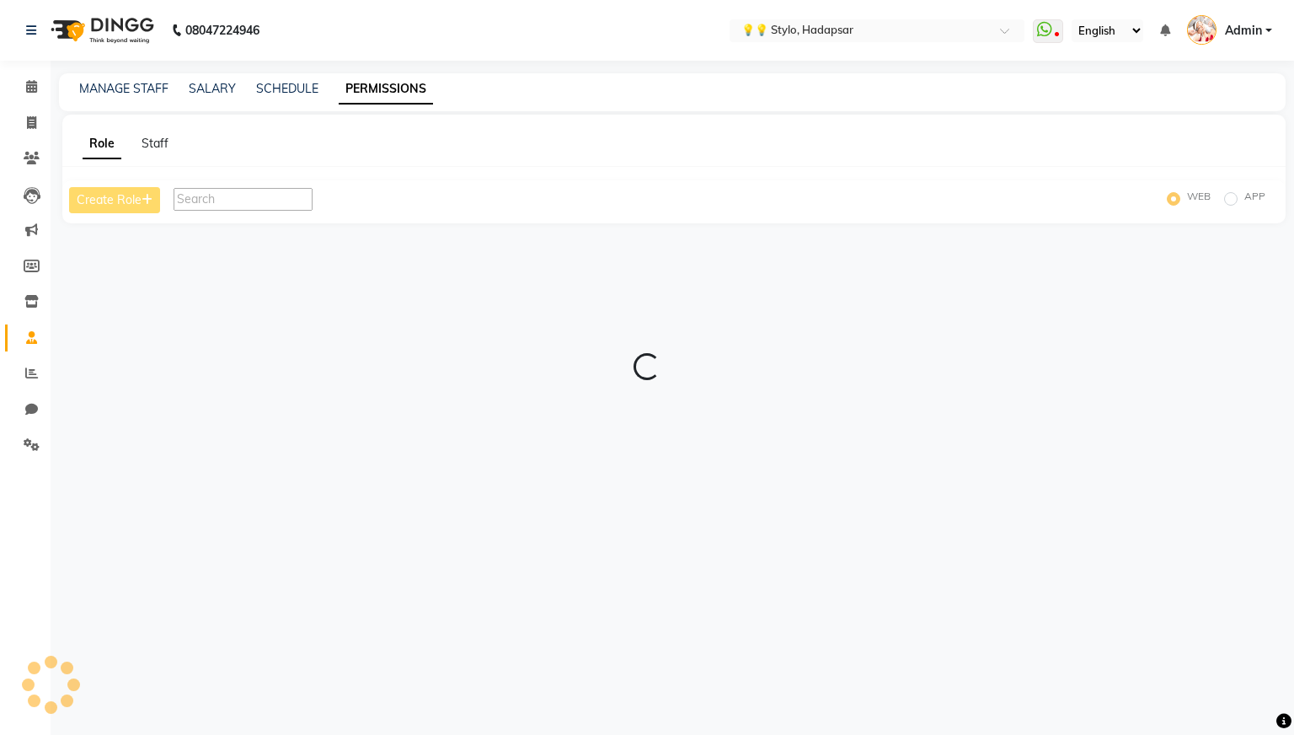
click at [282, 201] on input "text" at bounding box center [243, 199] width 139 height 23
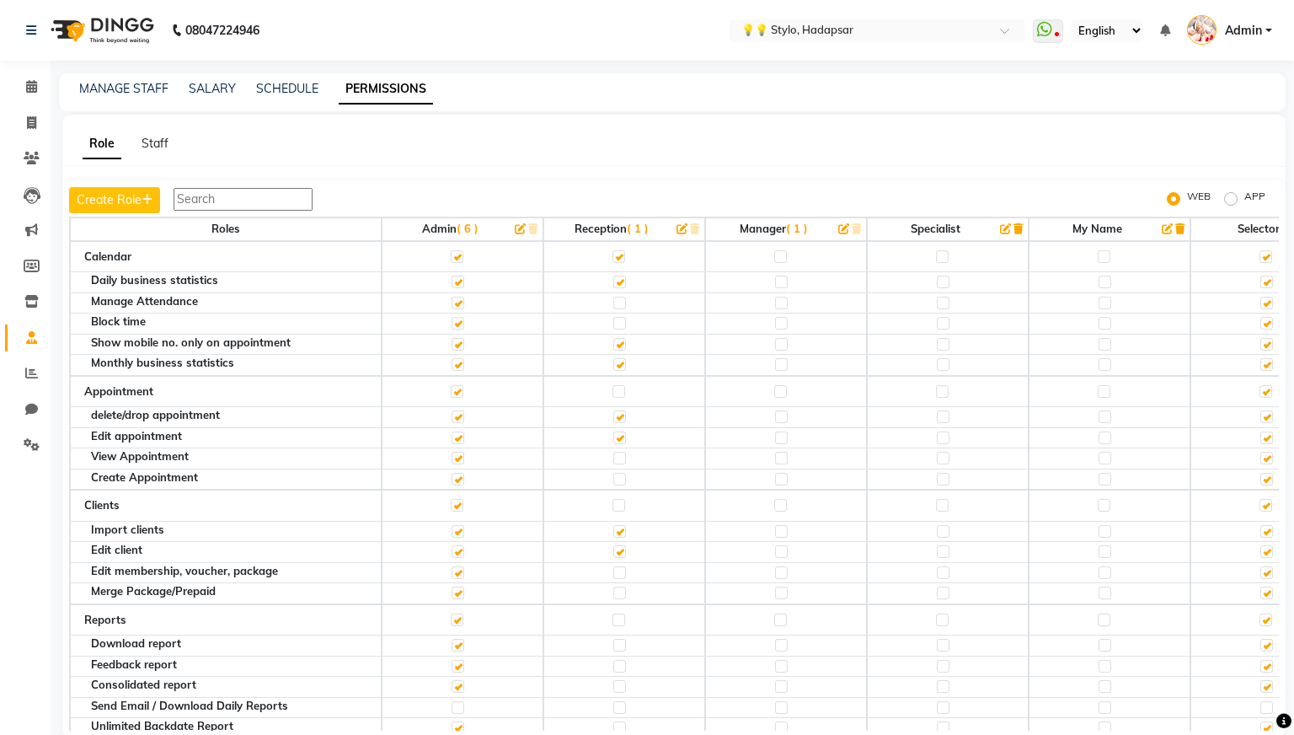
click at [292, 203] on input "text" at bounding box center [243, 199] width 139 height 23
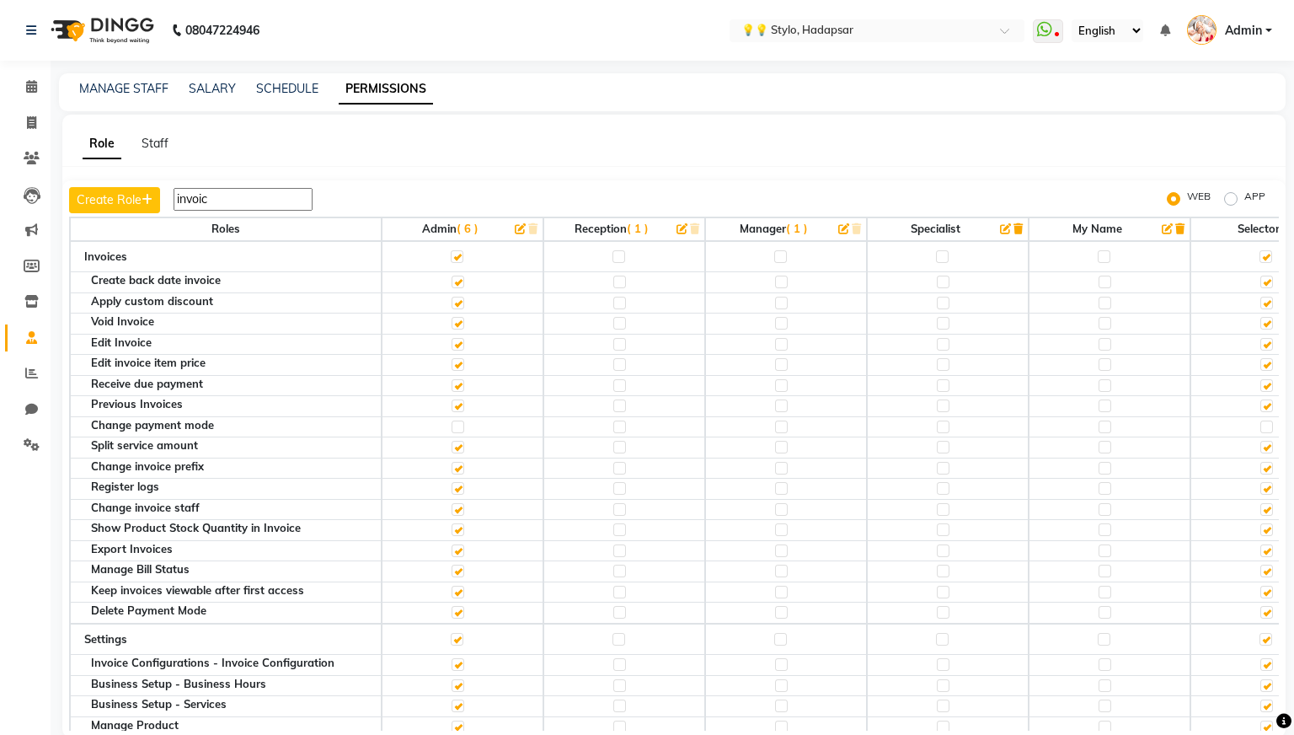
type input "invoic"
click at [452, 427] on label at bounding box center [458, 426] width 13 height 13
click at [452, 427] on input "checkbox" at bounding box center [457, 426] width 11 height 11
checkbox input "true"
click at [29, 121] on icon at bounding box center [31, 122] width 9 height 13
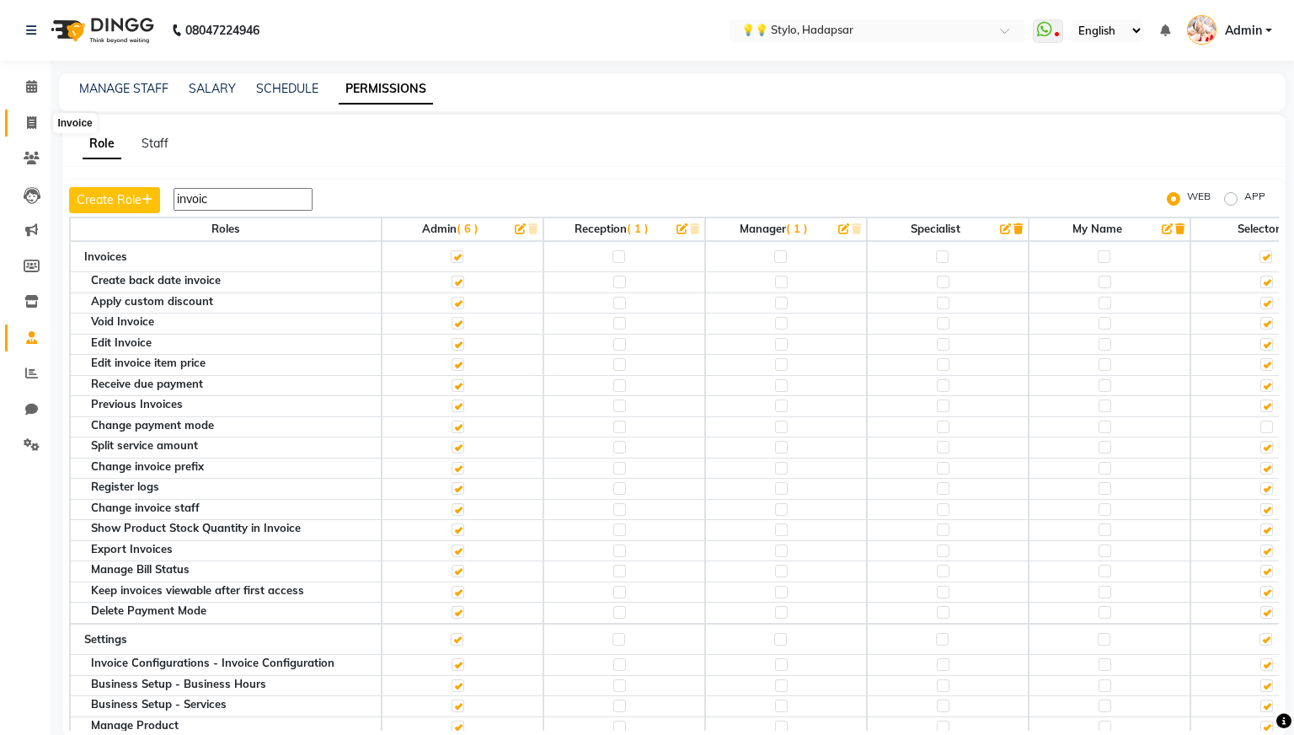
select select "service"
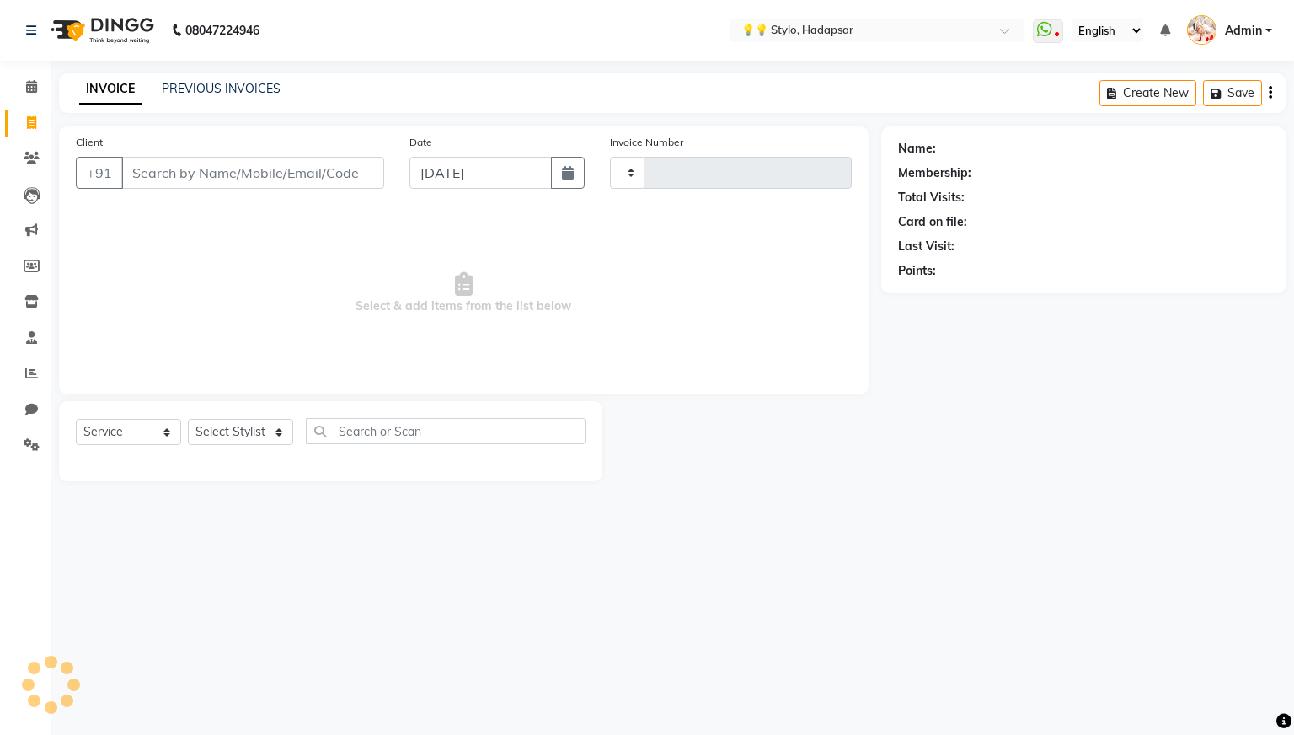
type input "0045"
select select "729"
click at [251, 83] on link "PREVIOUS INVOICES" at bounding box center [221, 88] width 119 height 15
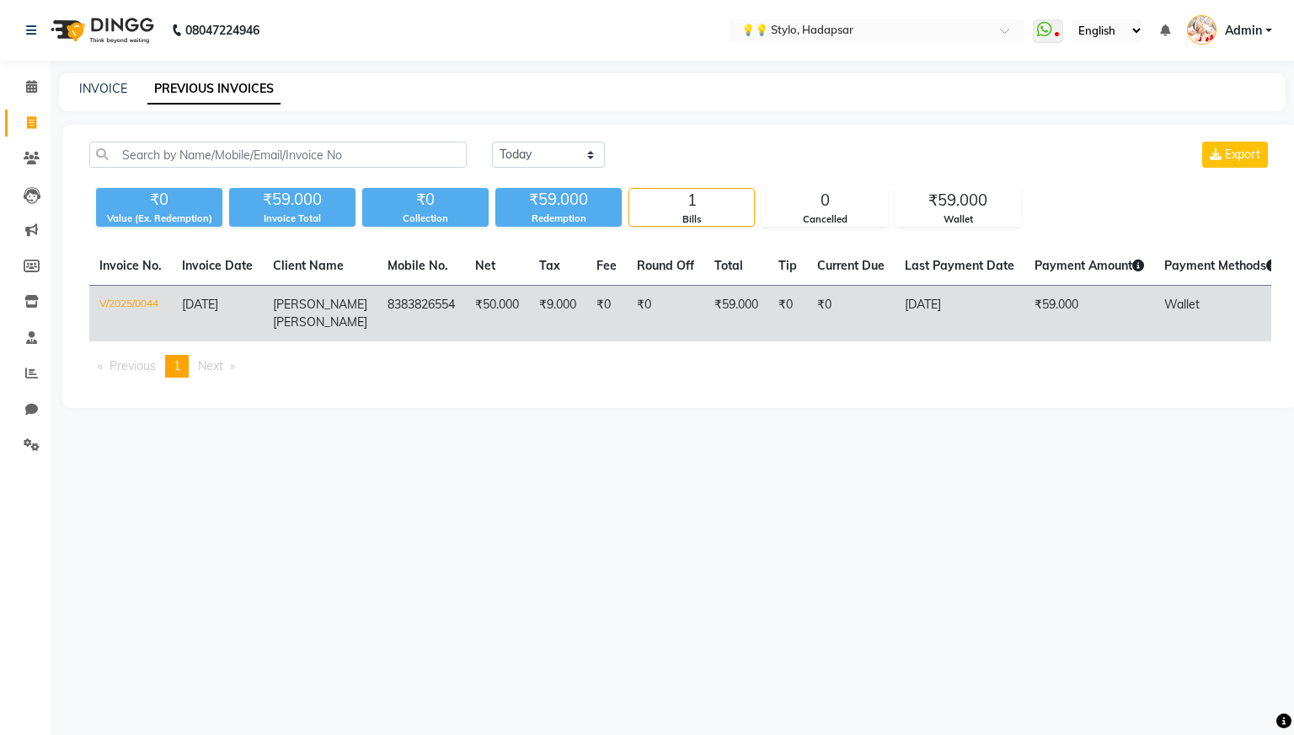
click at [377, 318] on td "8383826554" at bounding box center [421, 314] width 88 height 56
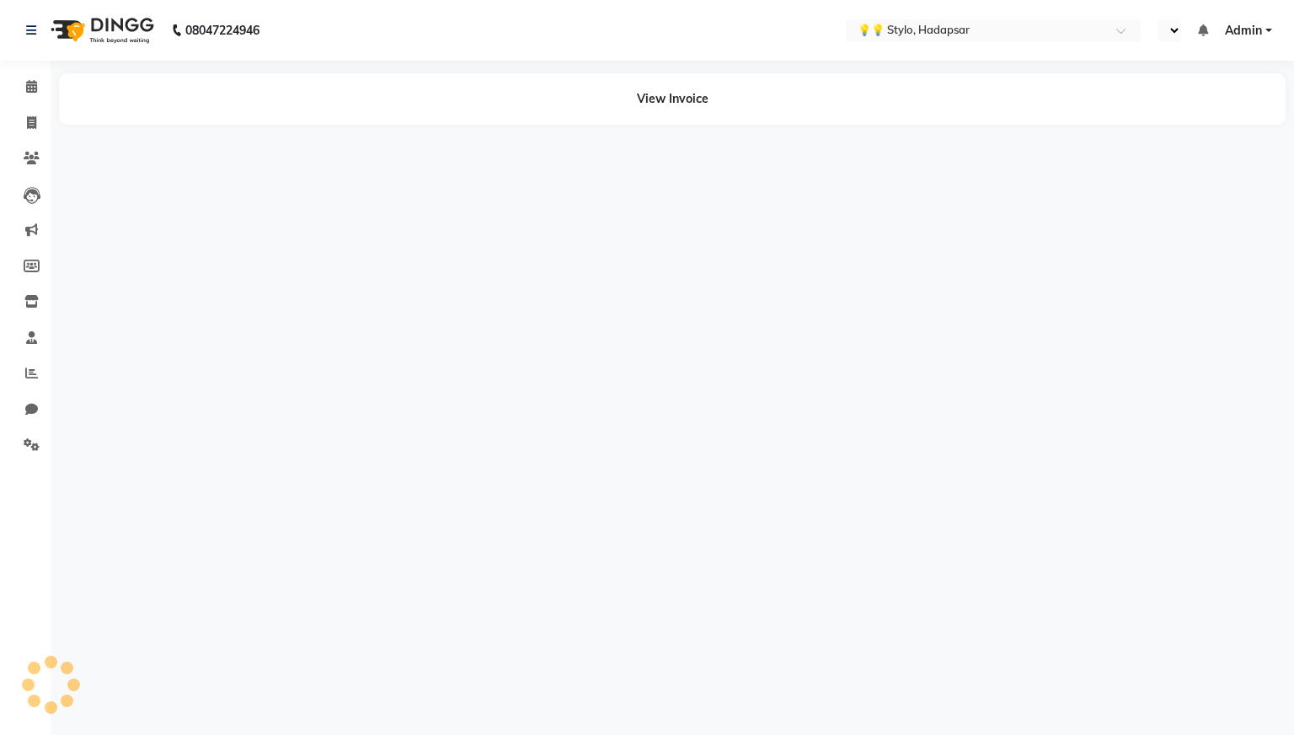
select select "en"
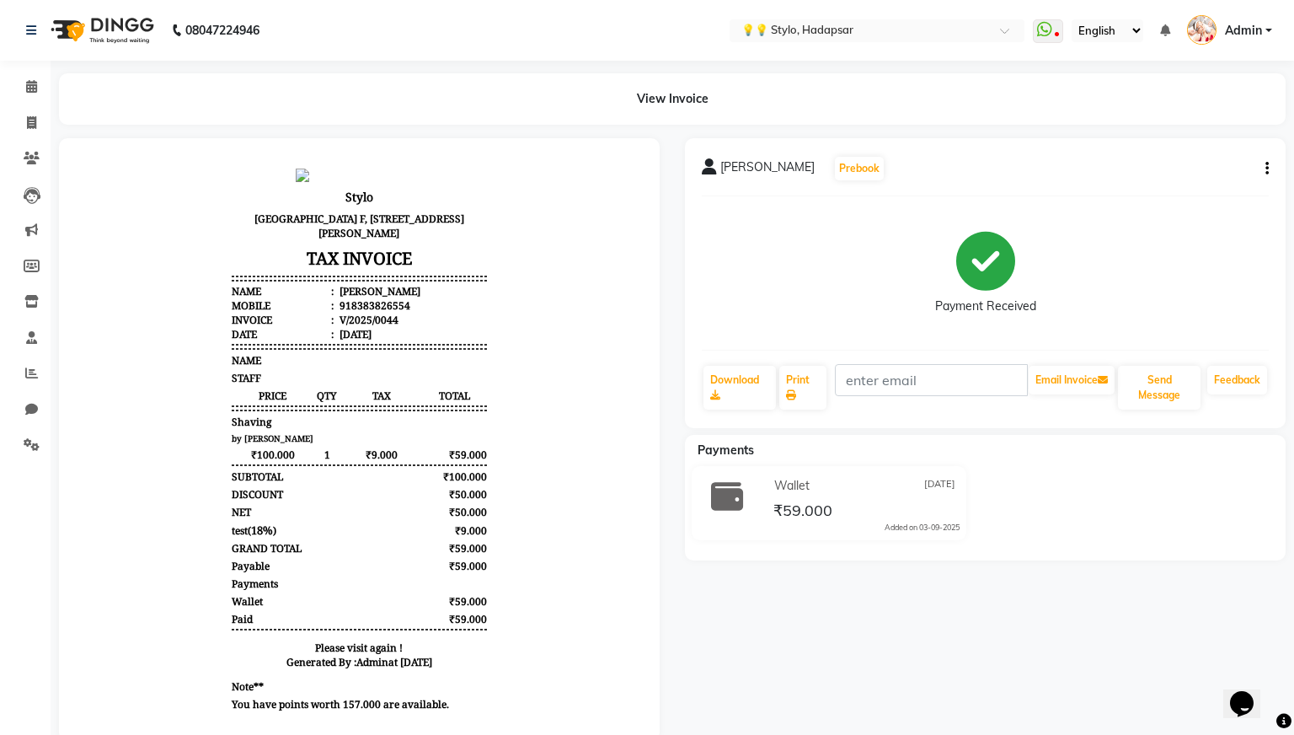
click at [1265, 169] on icon "button" at bounding box center [1266, 168] width 3 height 1
click at [1131, 265] on div "Payment Received" at bounding box center [985, 273] width 567 height 126
click at [1253, 19] on link "Admin" at bounding box center [1229, 31] width 85 height 28
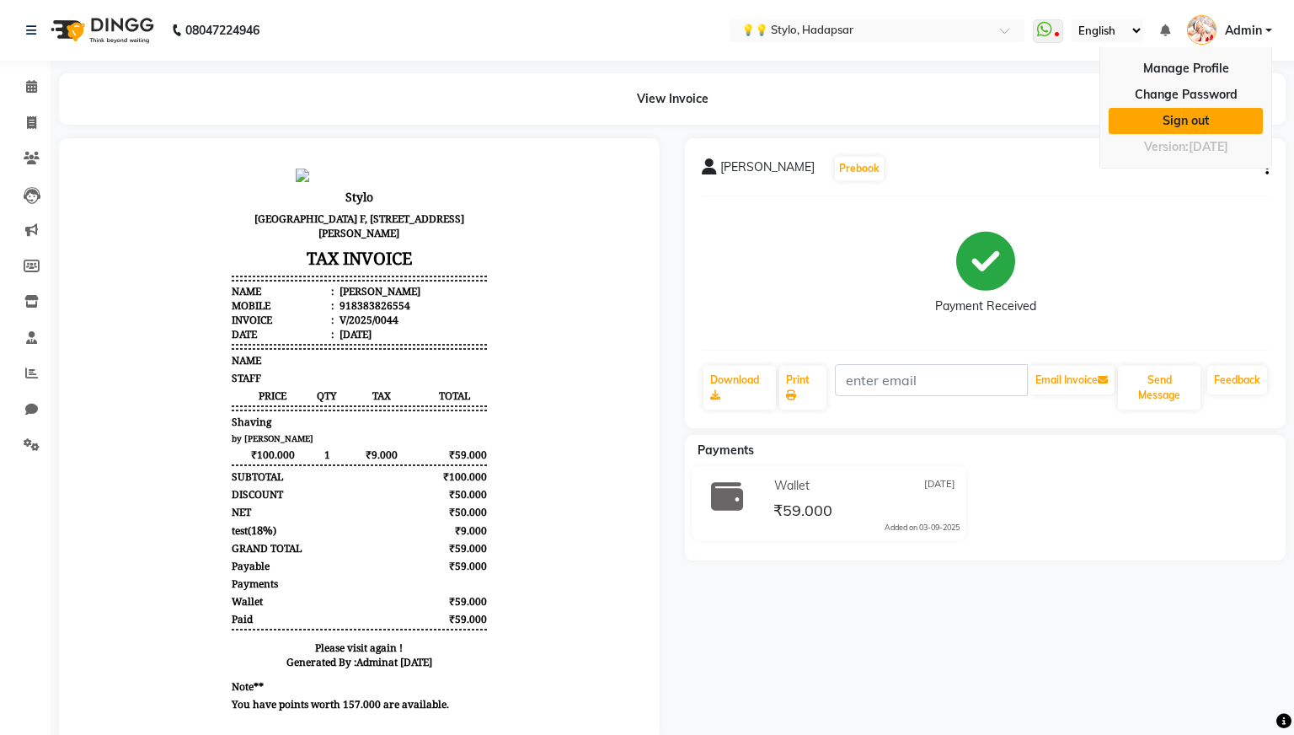
click at [1181, 118] on link "Sign out" at bounding box center [1186, 121] width 154 height 26
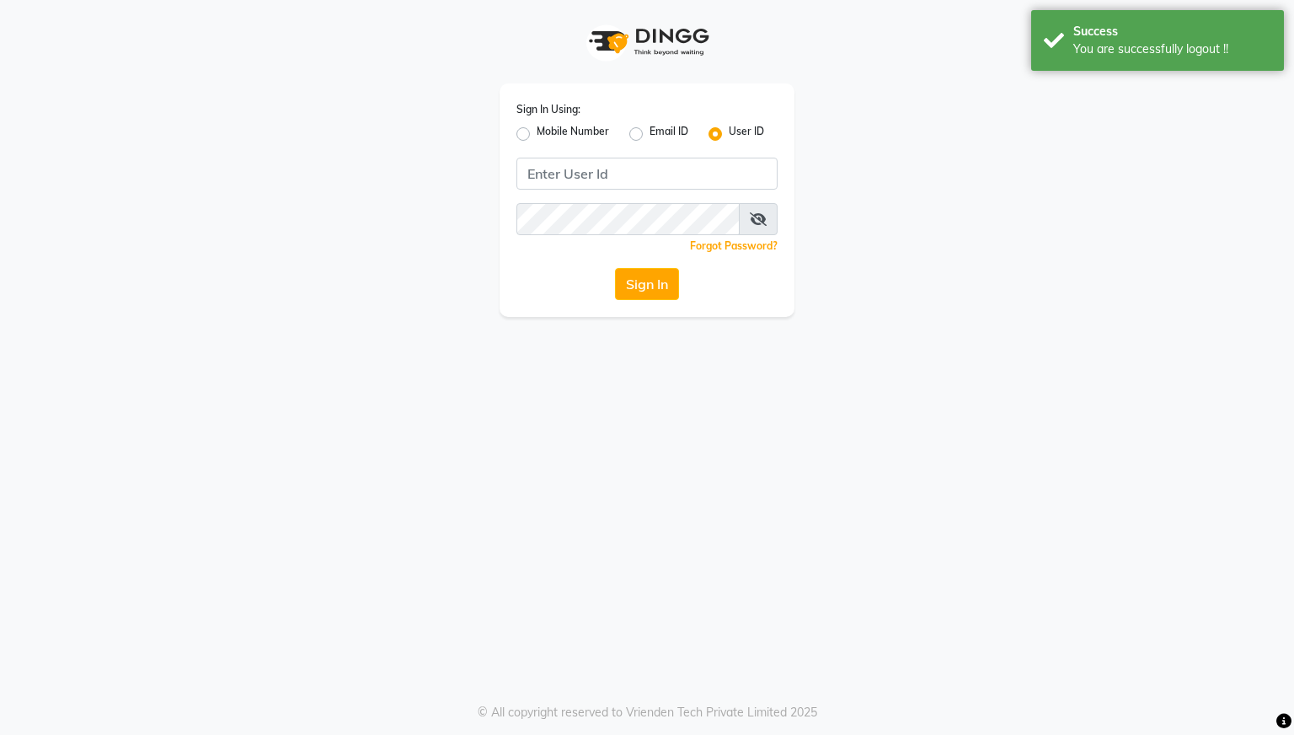
click at [649, 136] on label "Email ID" at bounding box center [668, 134] width 39 height 20
click at [649, 135] on input "Email ID" at bounding box center [654, 129] width 11 height 11
radio input "true"
radio input "false"
click at [630, 169] on input "Username" at bounding box center [646, 174] width 261 height 32
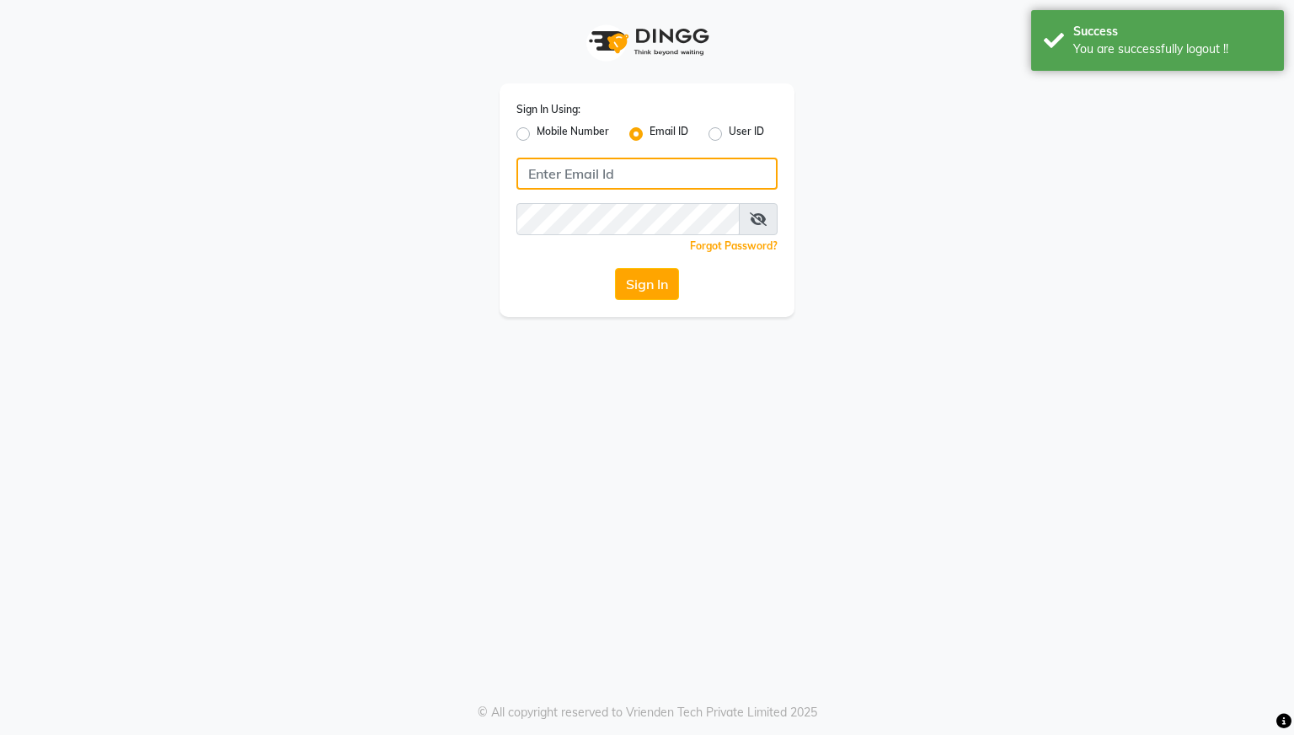
type input "brajesh.patel@dingg.app"
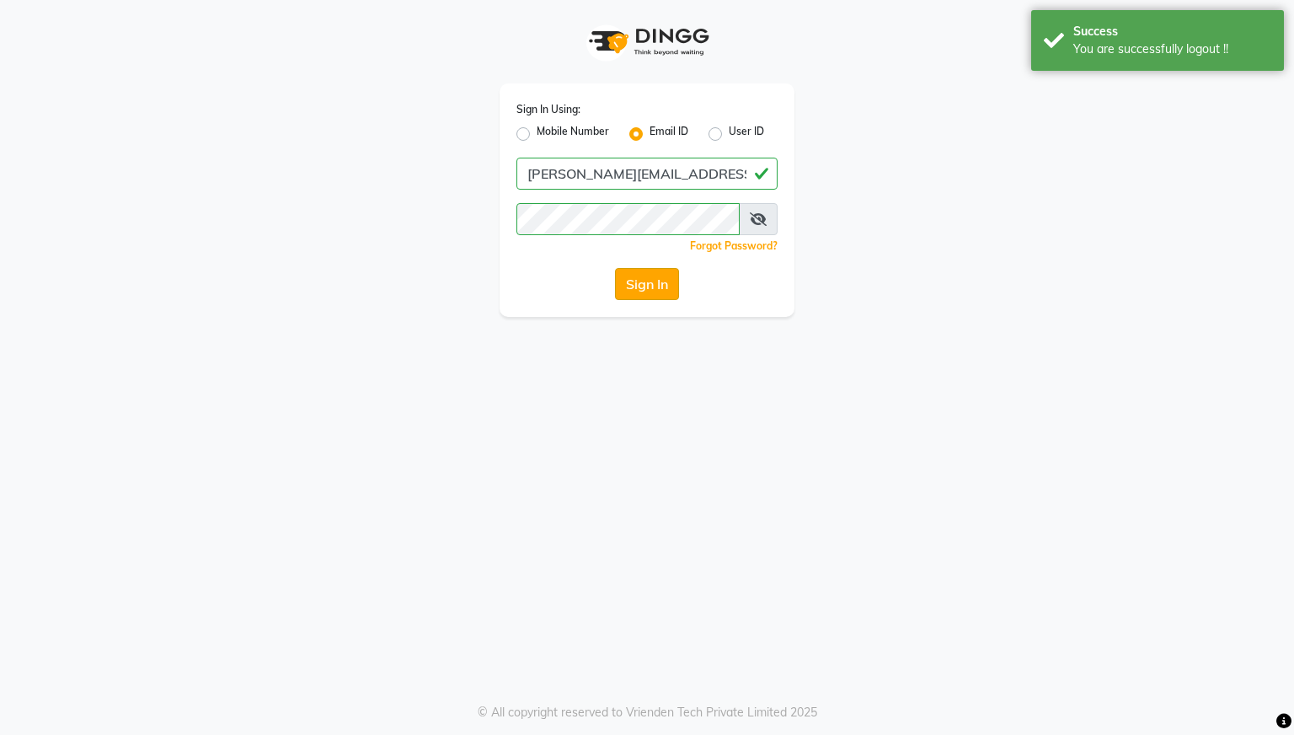
click at [645, 280] on button "Sign In" at bounding box center [647, 284] width 64 height 32
